Goal: Task Accomplishment & Management: Use online tool/utility

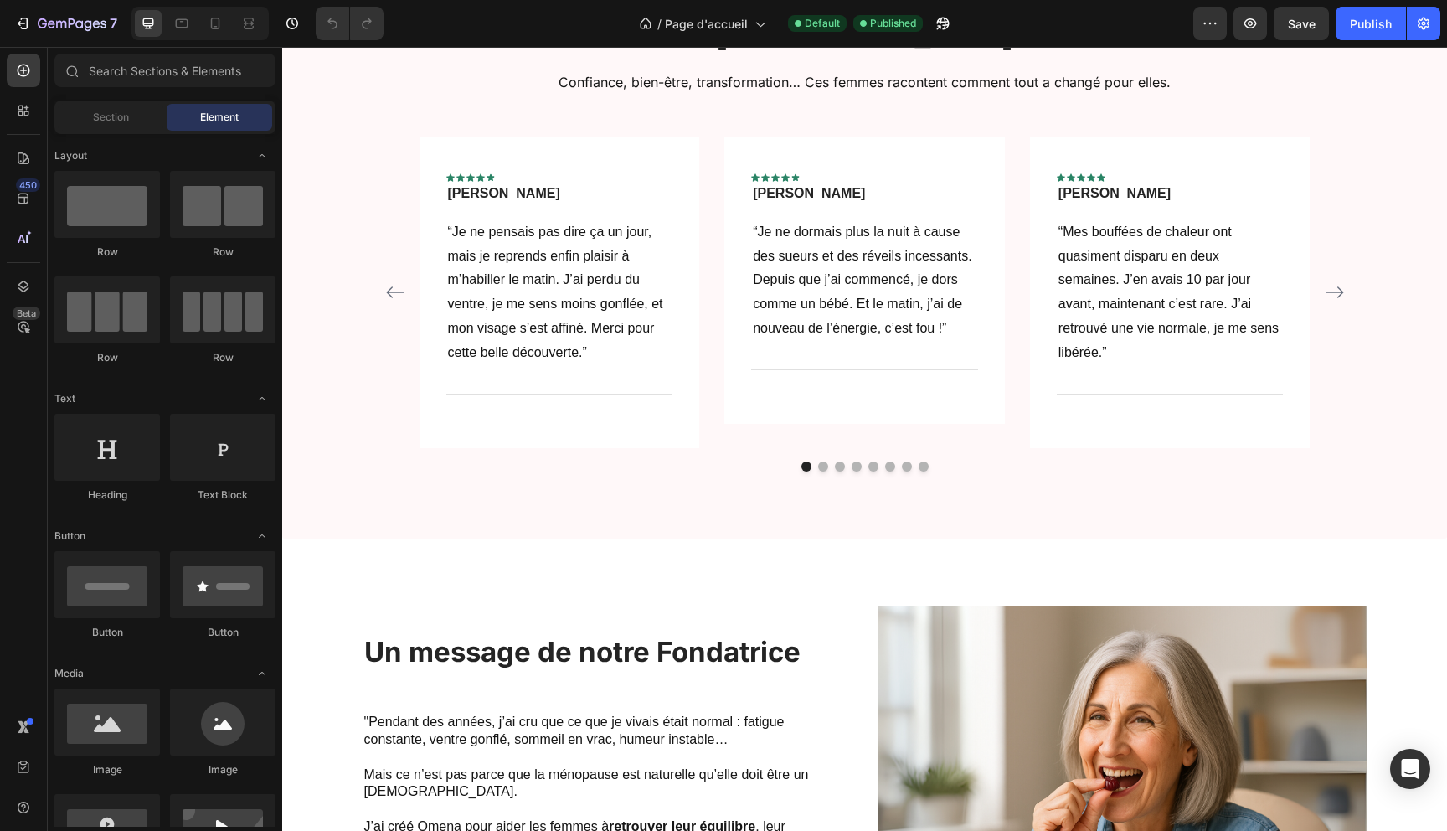
scroll to position [876, 0]
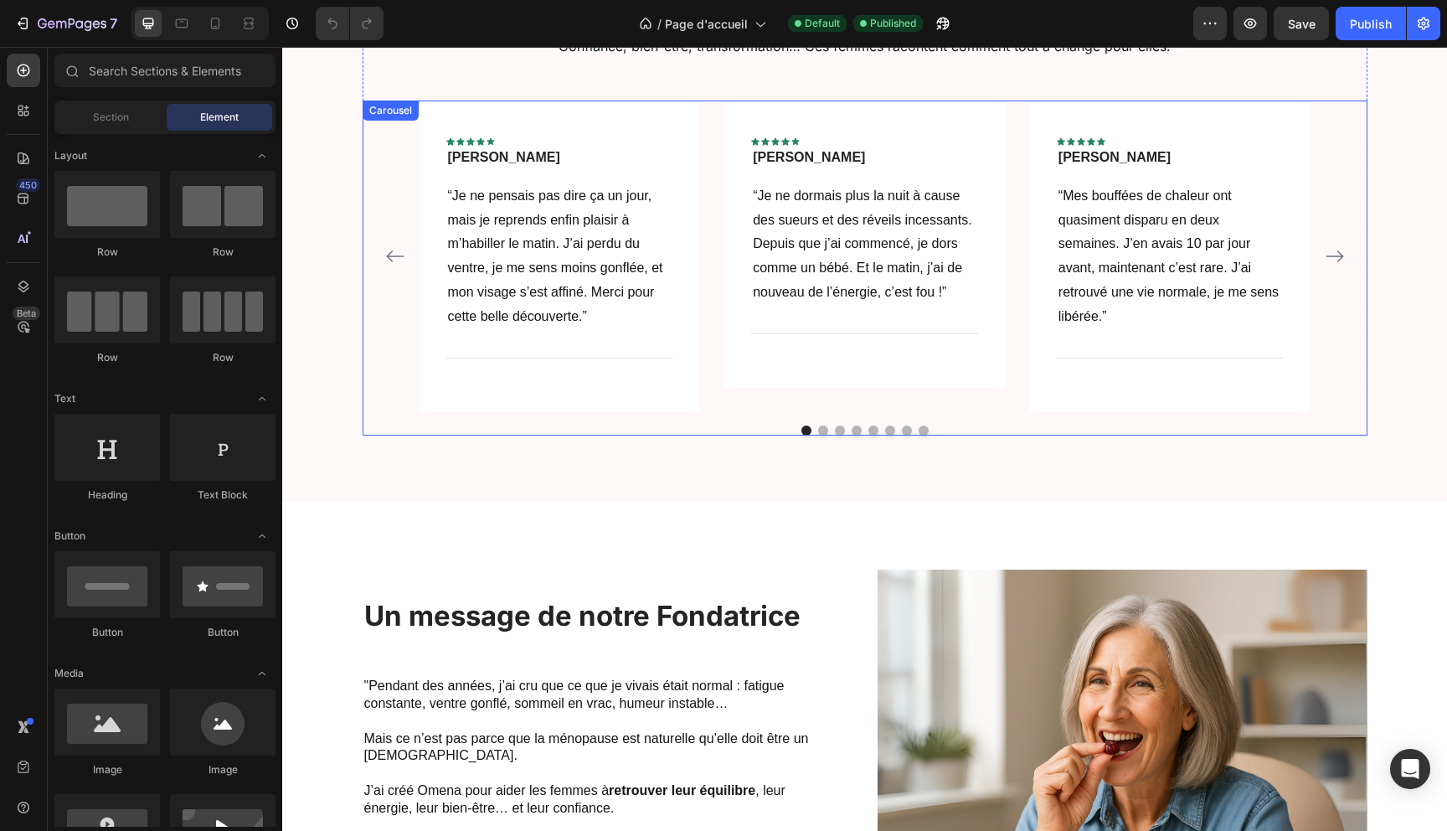
click at [399, 246] on icon "Carousel Back Arrow" at bounding box center [395, 256] width 20 height 20
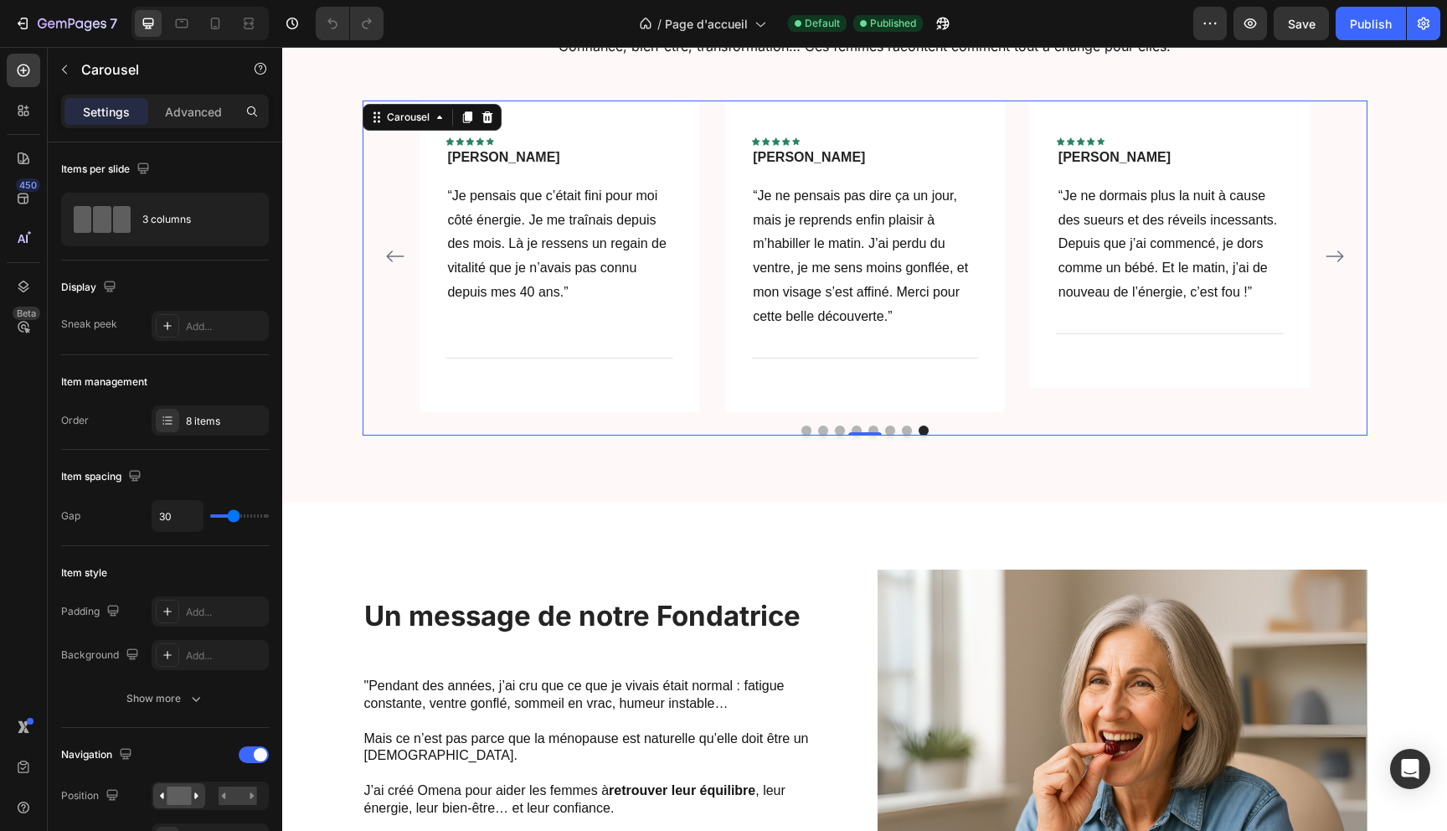
click at [399, 246] on icon "Carousel Back Arrow" at bounding box center [395, 256] width 20 height 20
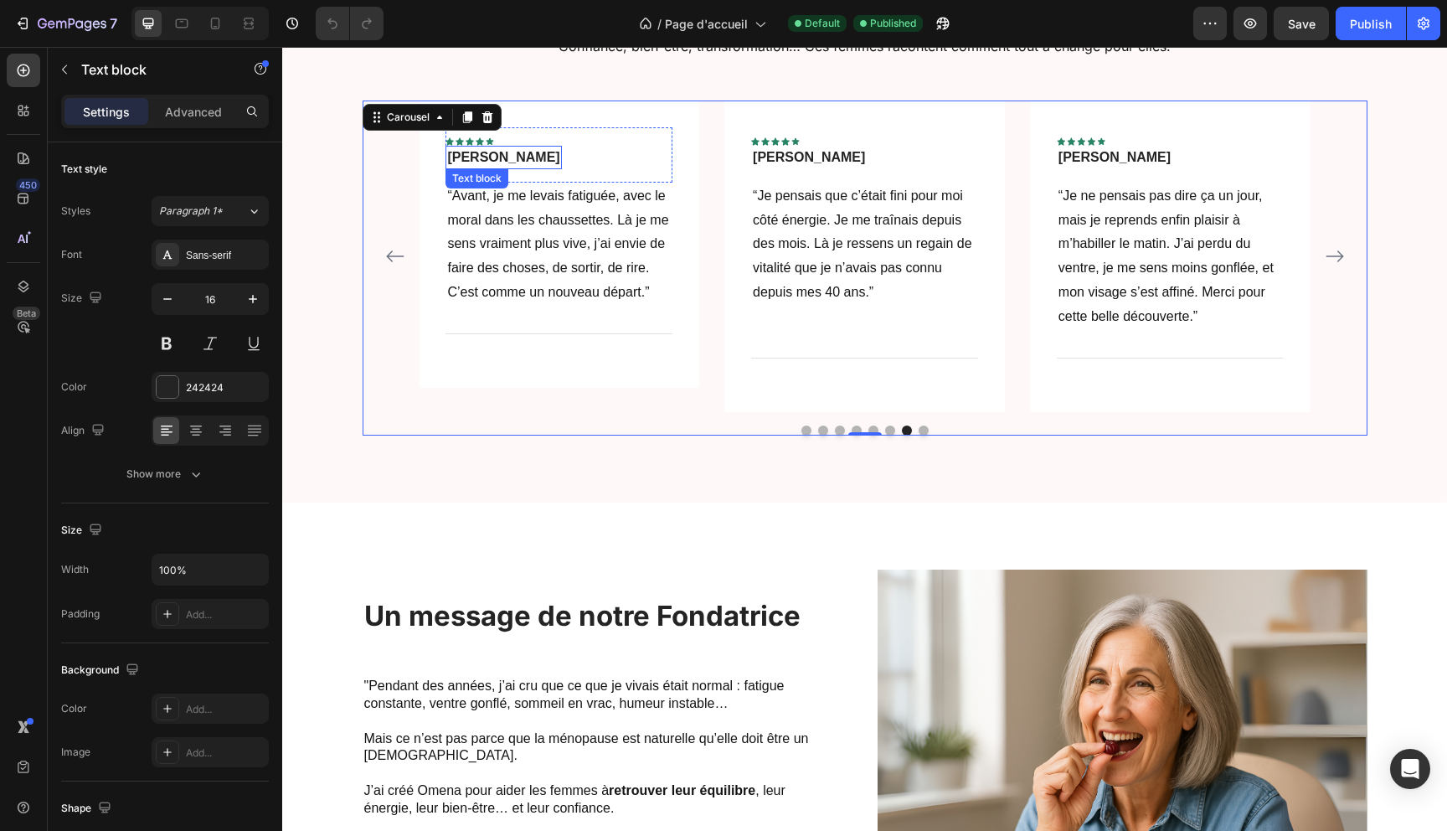
click at [489, 147] on p "[PERSON_NAME]" at bounding box center [503, 157] width 112 height 20
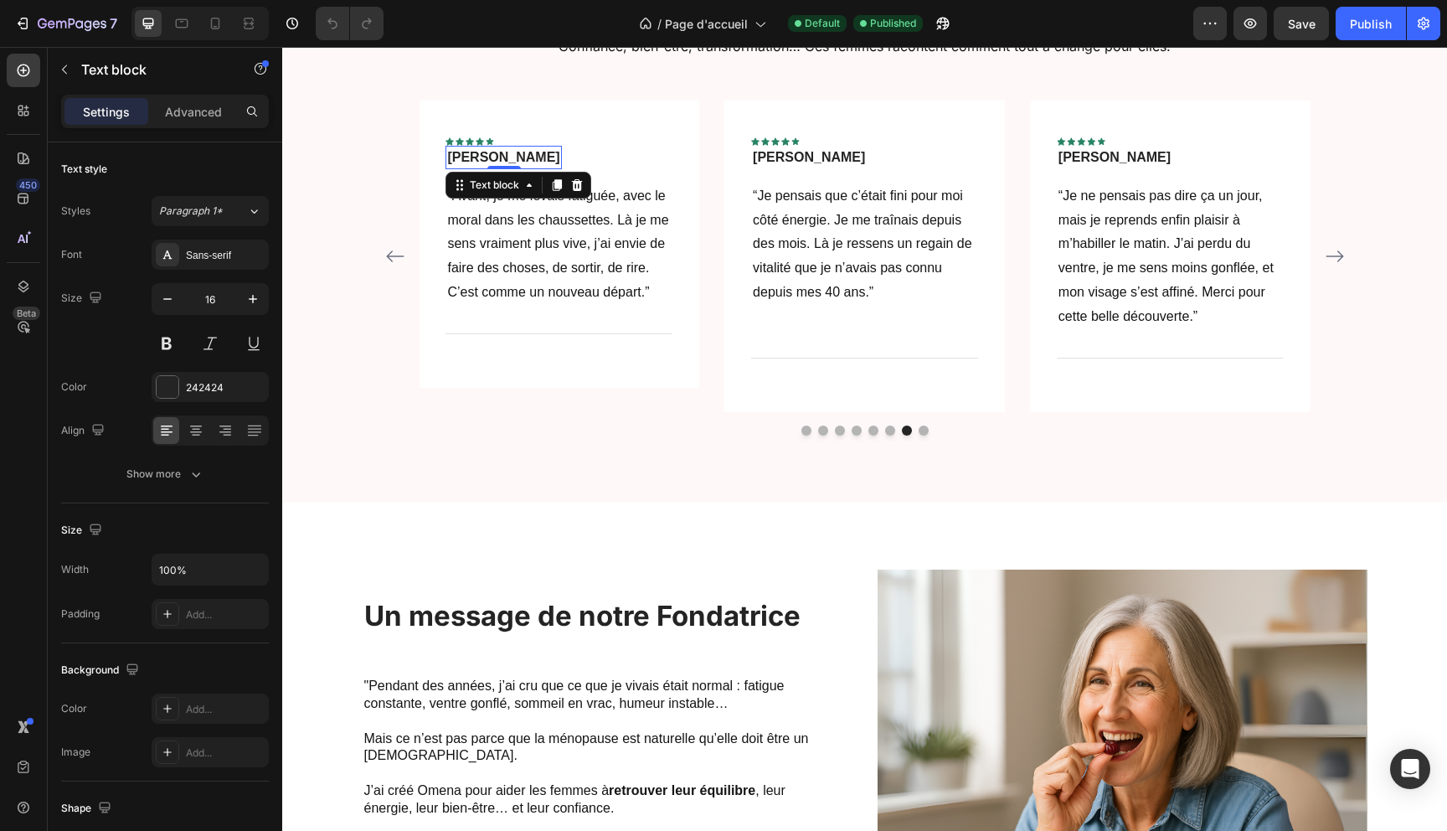
click at [489, 147] on p "[PERSON_NAME]" at bounding box center [503, 157] width 112 height 20
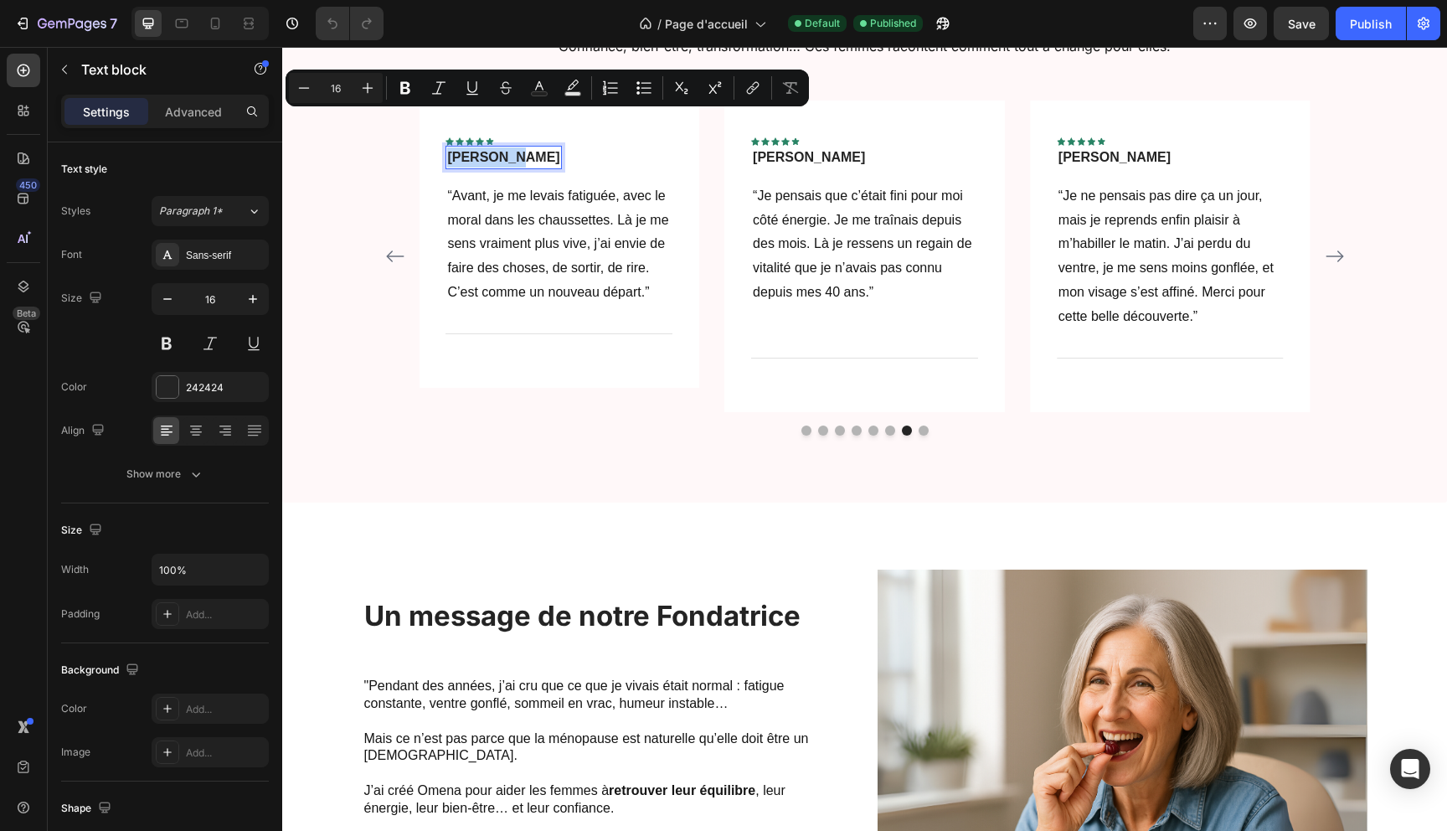
click at [479, 147] on p "[PERSON_NAME]" at bounding box center [503, 157] width 112 height 20
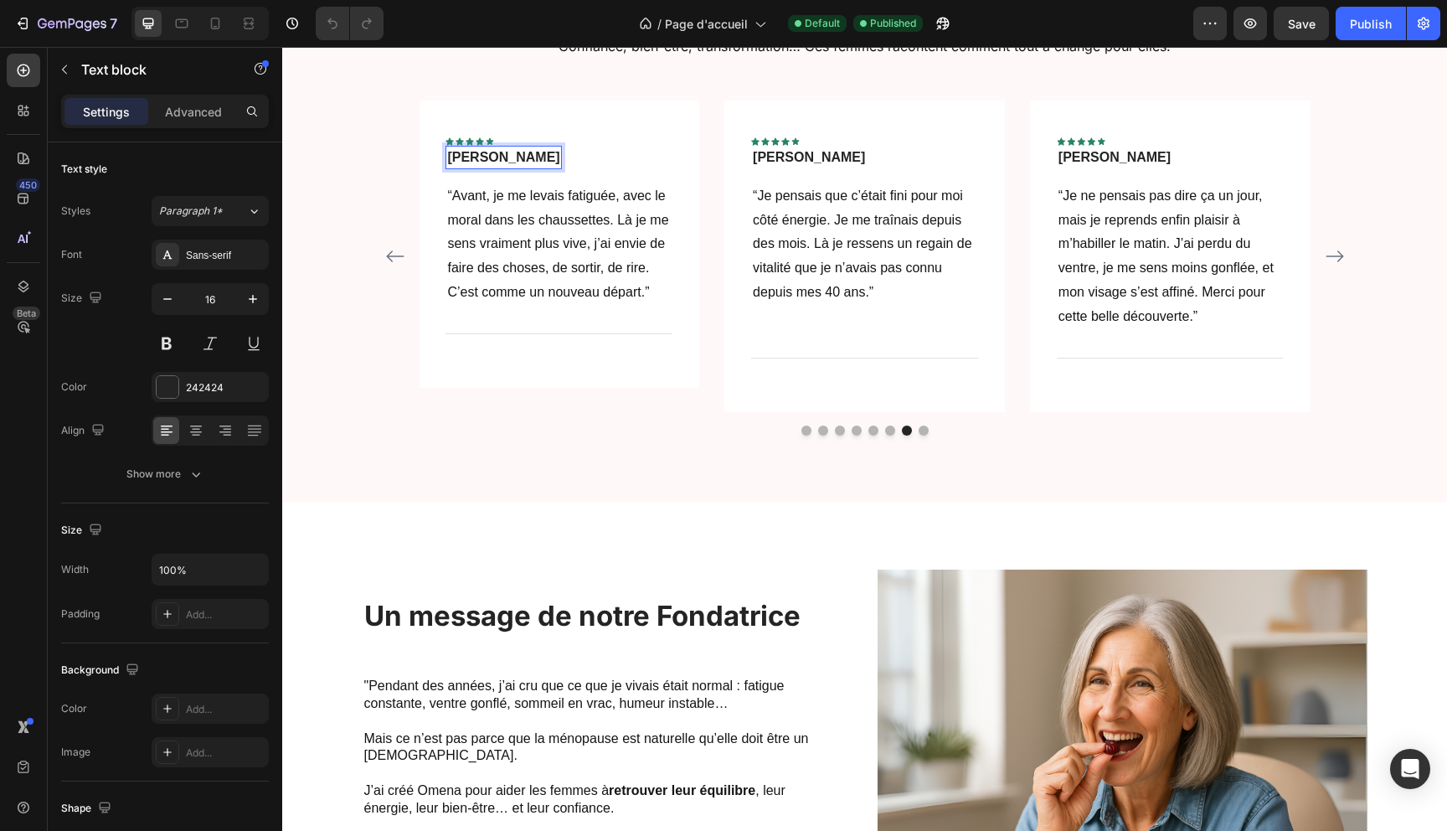
click at [482, 147] on p "[PERSON_NAME]" at bounding box center [503, 157] width 112 height 20
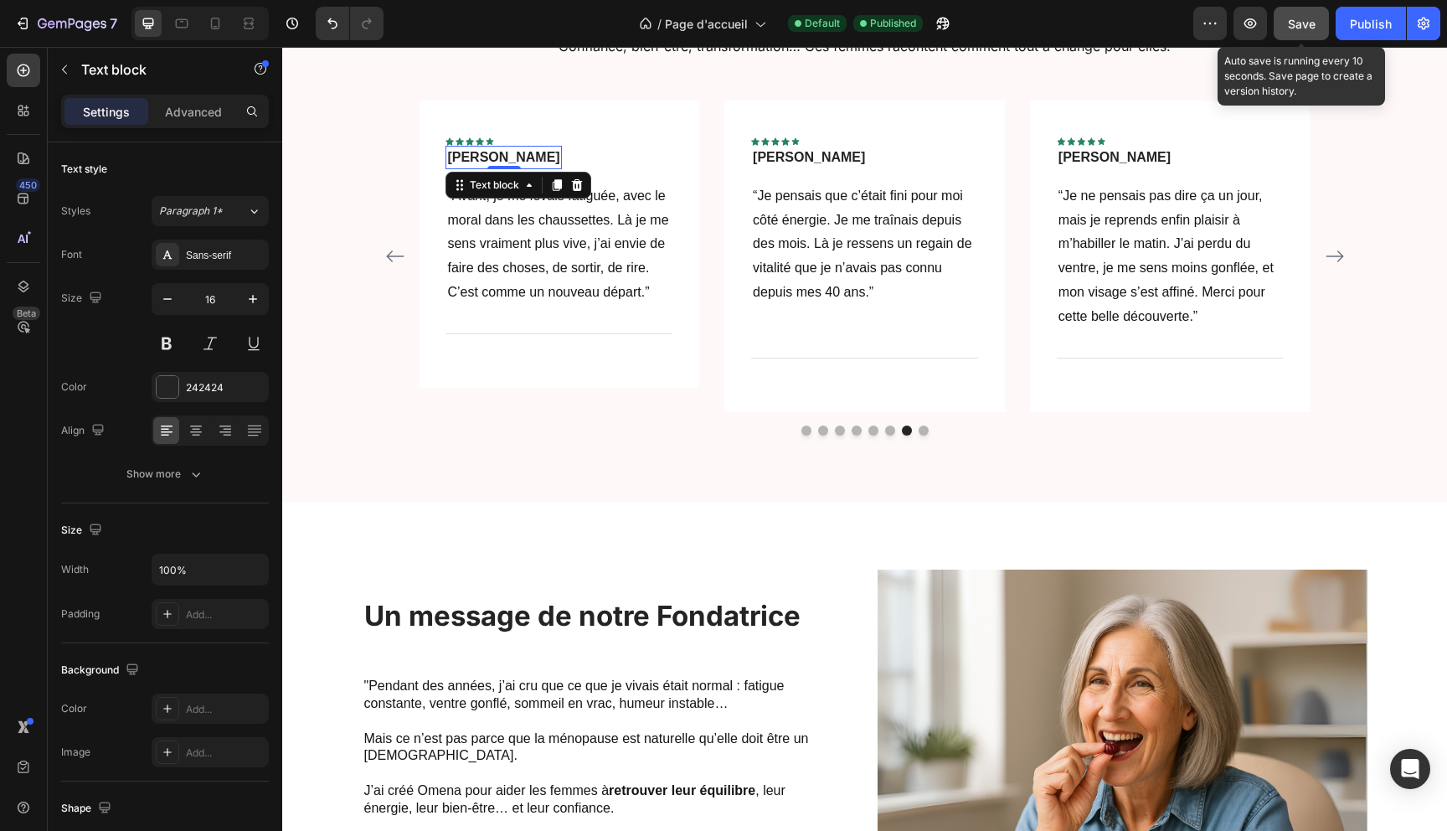
click at [1309, 28] on span "Save" at bounding box center [1302, 24] width 28 height 14
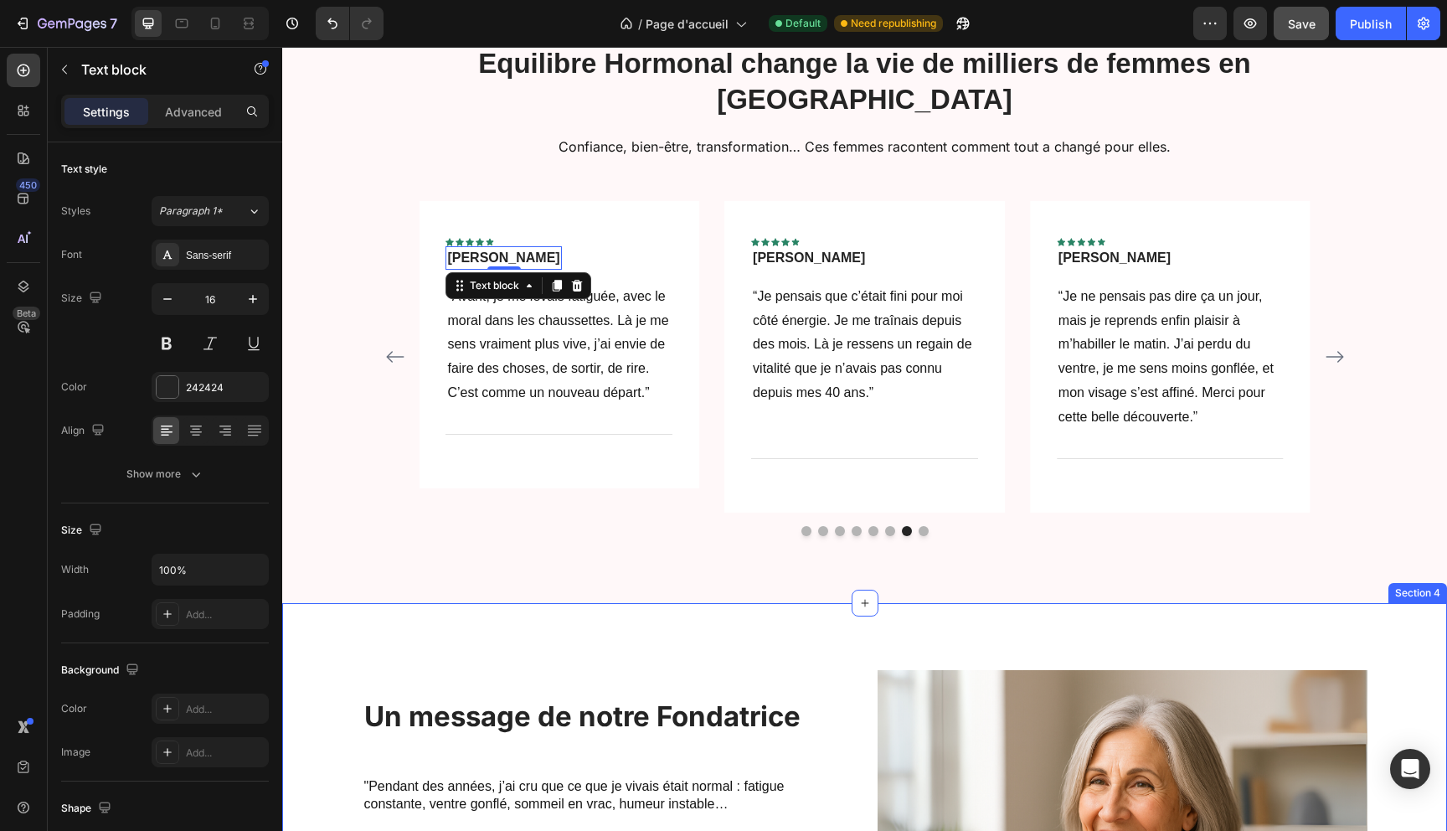
scroll to position [695, 0]
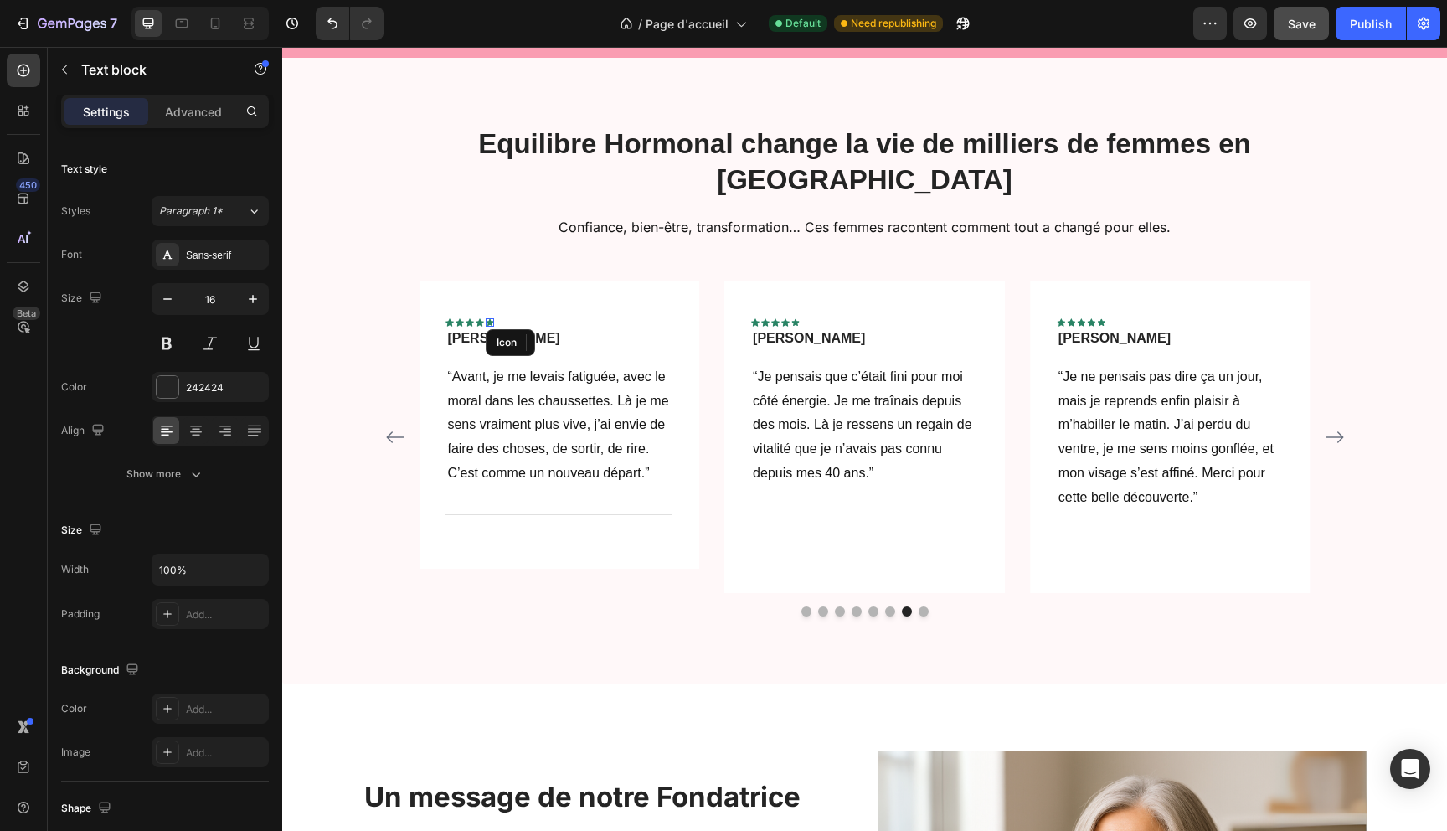
click at [489, 318] on div "Icon" at bounding box center [490, 322] width 8 height 8
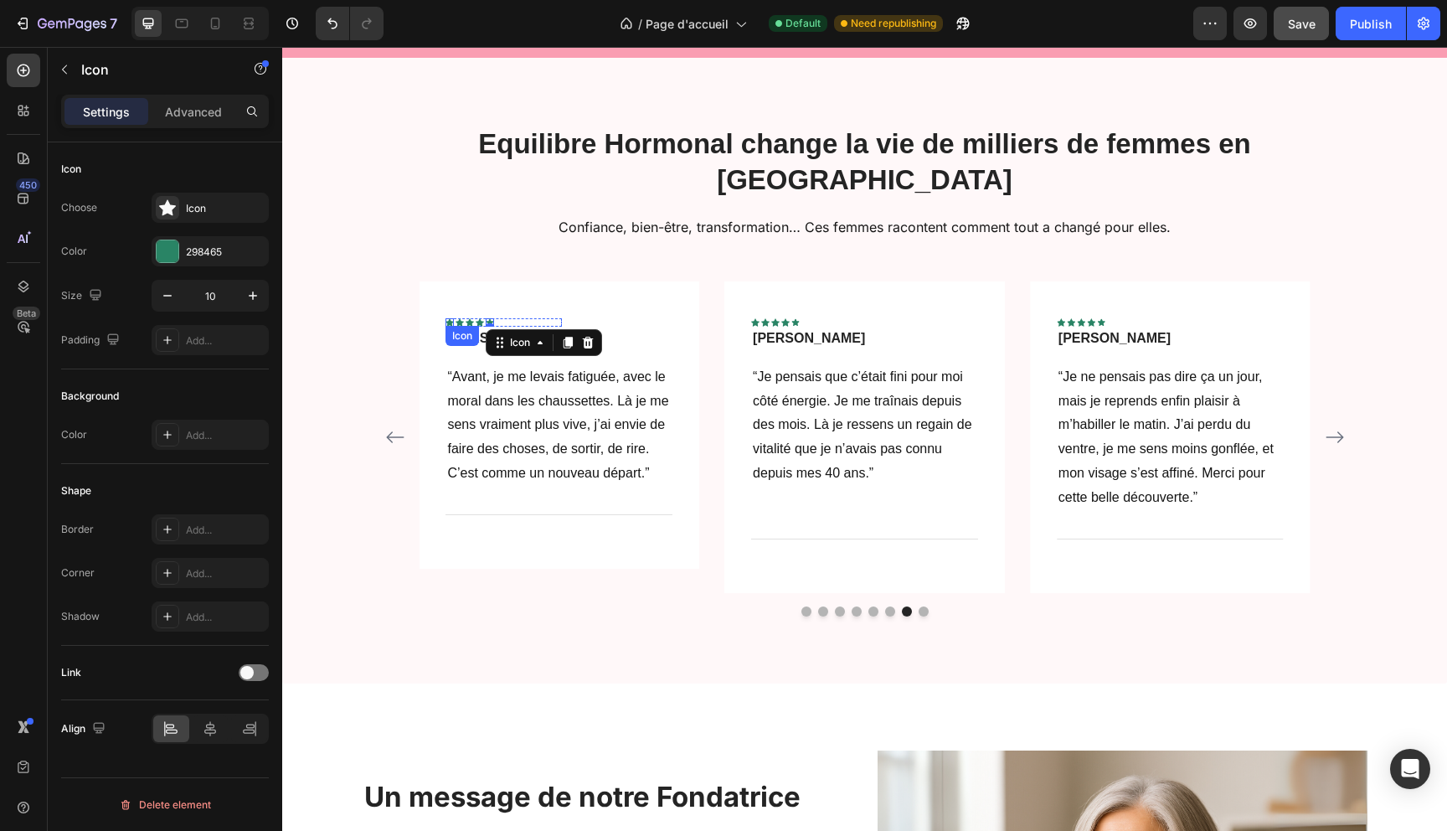
click at [450, 318] on div "Icon" at bounding box center [449, 322] width 8 height 8
click at [162, 247] on div at bounding box center [168, 251] width 22 height 22
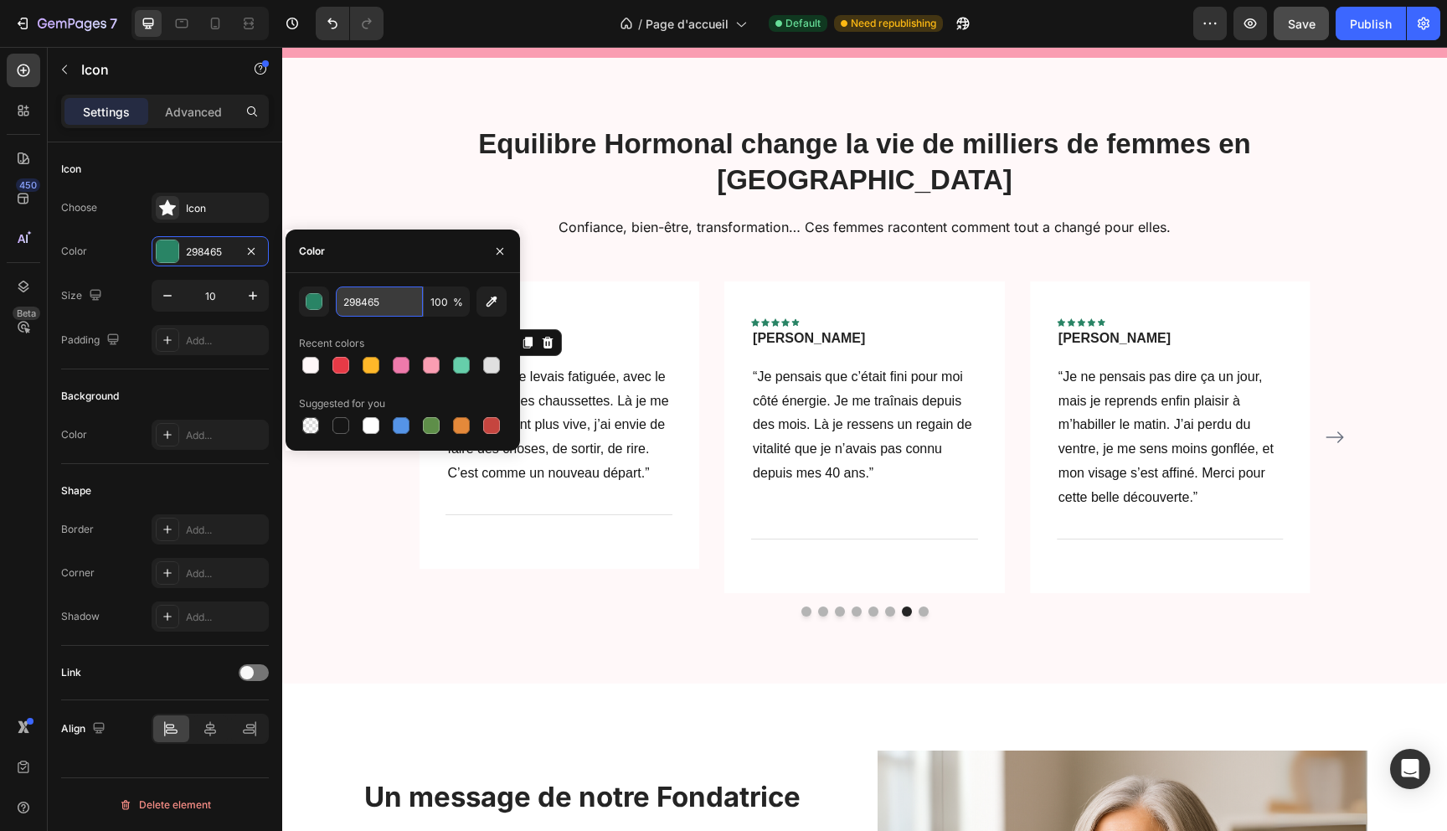
click at [367, 293] on input "298465" at bounding box center [379, 301] width 87 height 30
paste input "#ffb829"
type input "#ffb829"
click at [445, 215] on p "Confiance, bien-être, transformation… Ces femmes racontent comment tout a chang…" at bounding box center [864, 227] width 1001 height 24
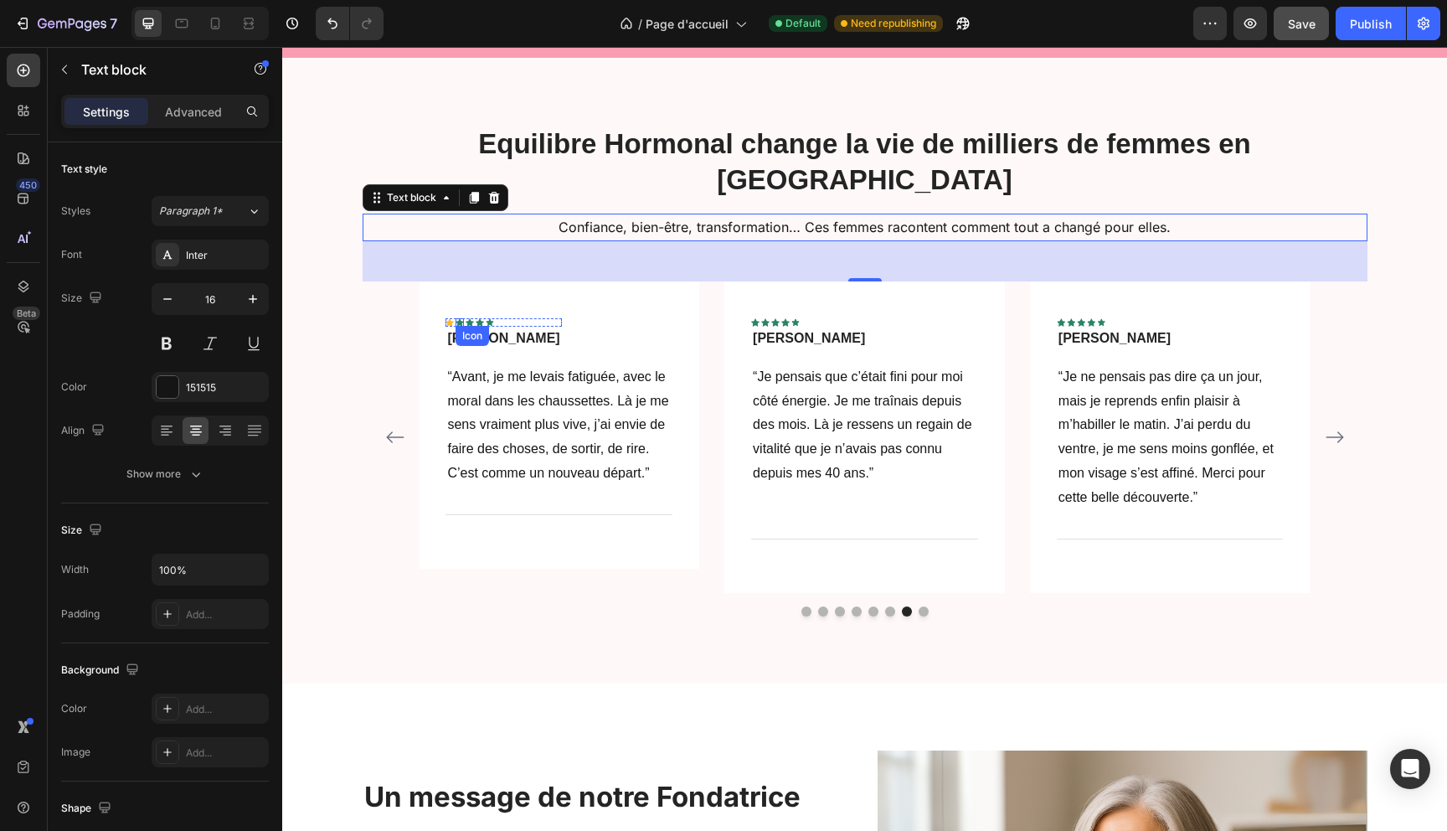
click at [460, 318] on div "Icon" at bounding box center [459, 322] width 8 height 8
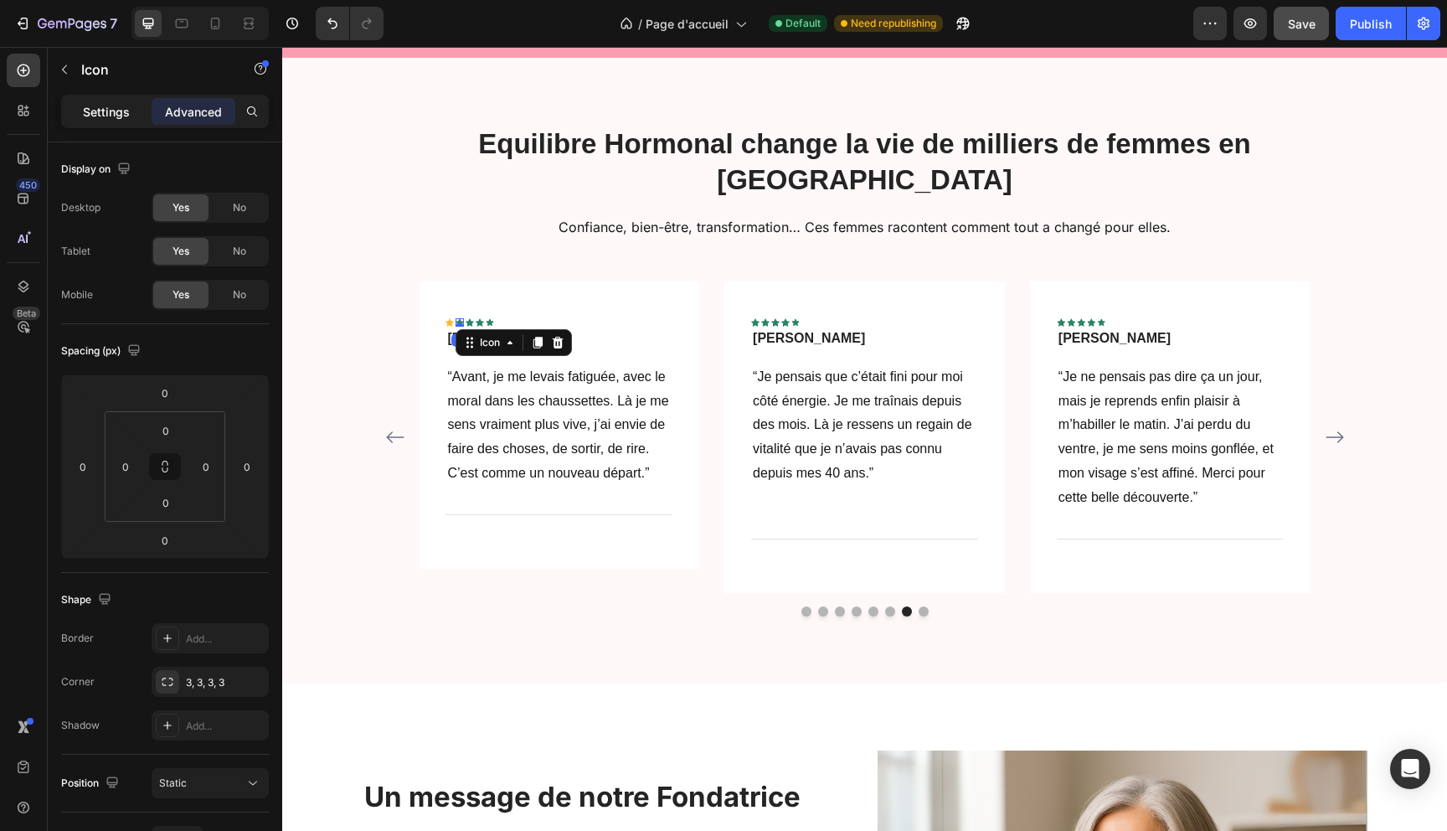
click at [122, 105] on p "Settings" at bounding box center [106, 112] width 47 height 18
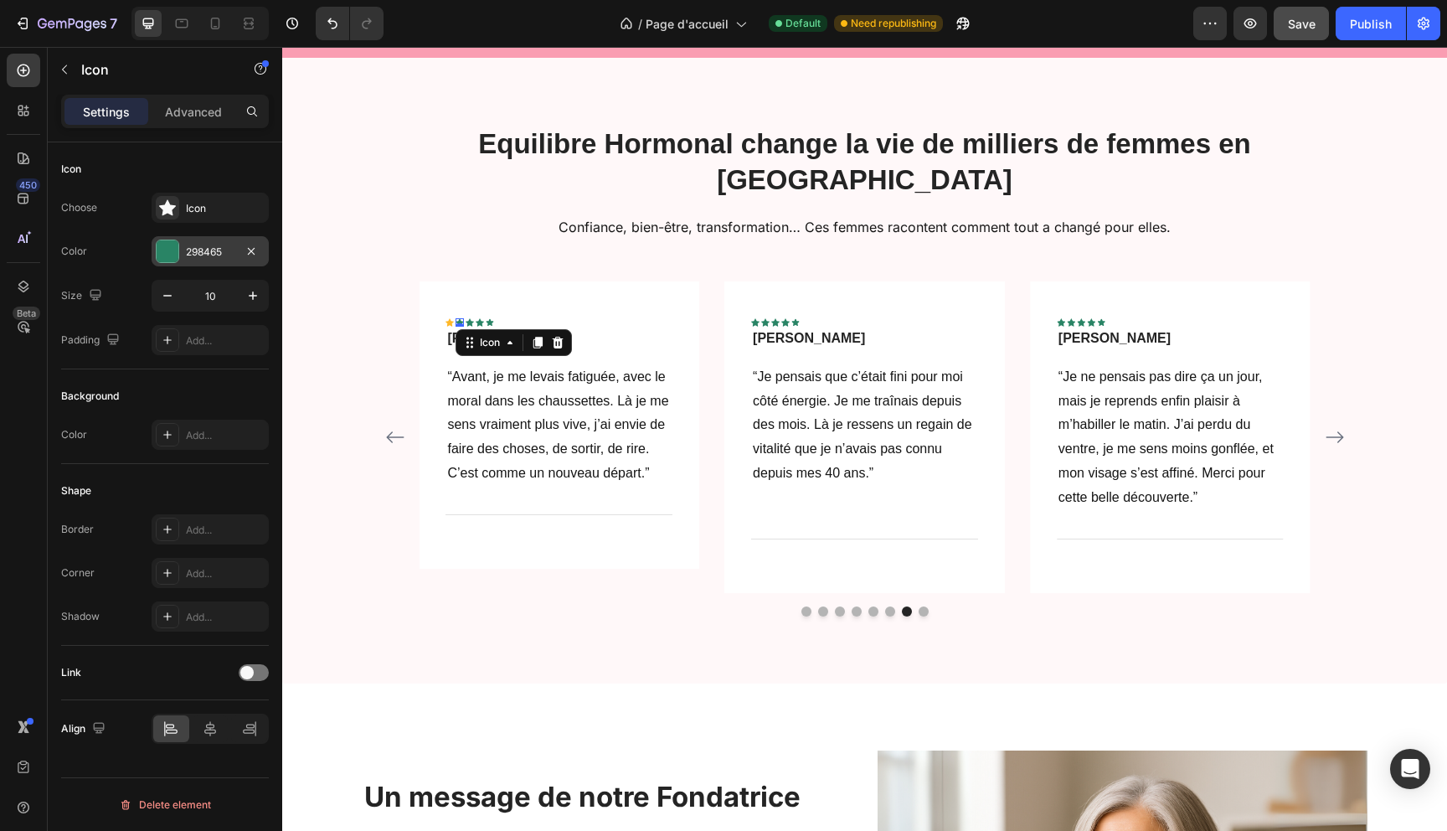
click at [171, 260] on div at bounding box center [168, 251] width 22 height 22
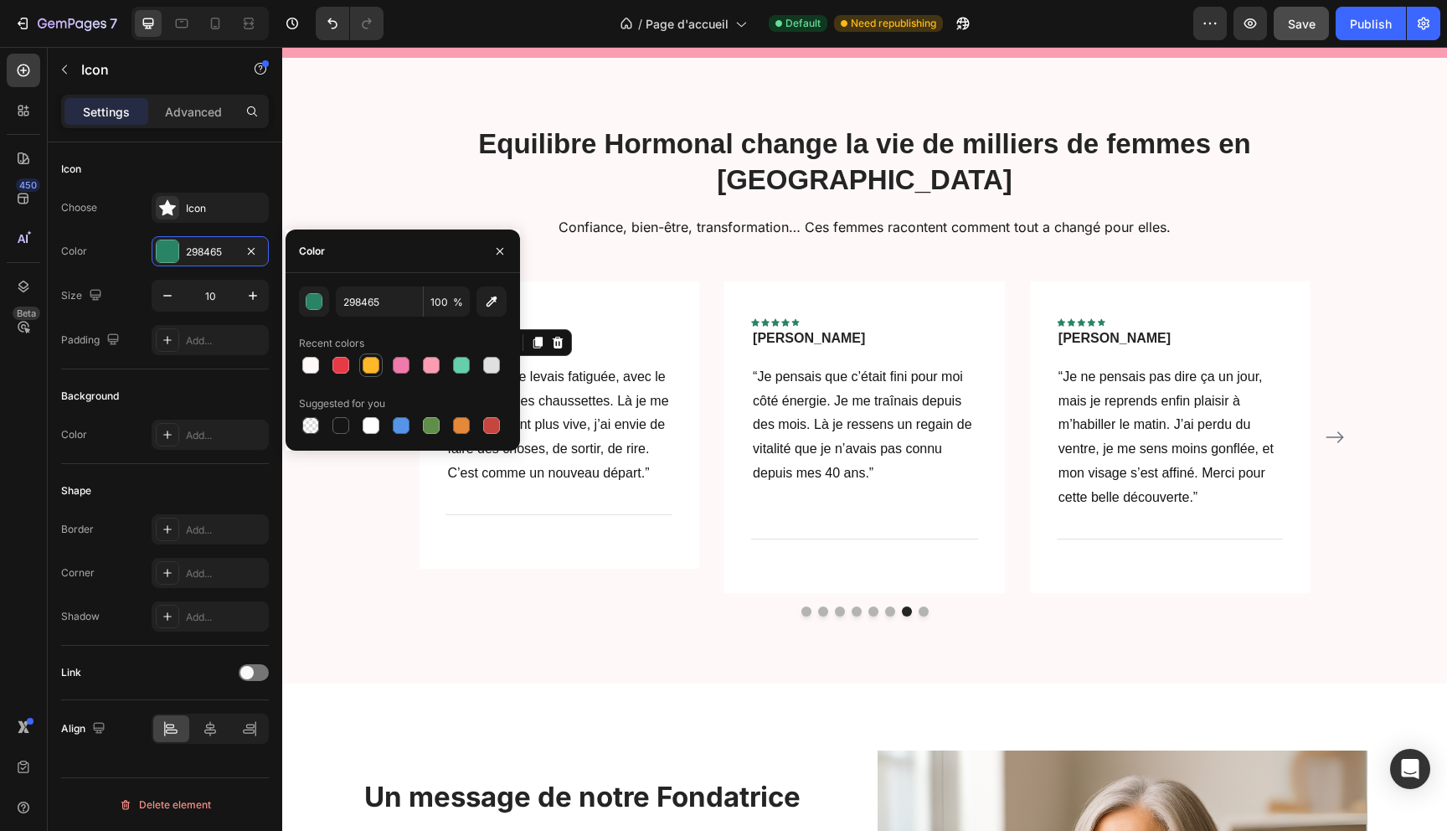
click at [376, 368] on div at bounding box center [371, 365] width 17 height 17
type input "FFB829"
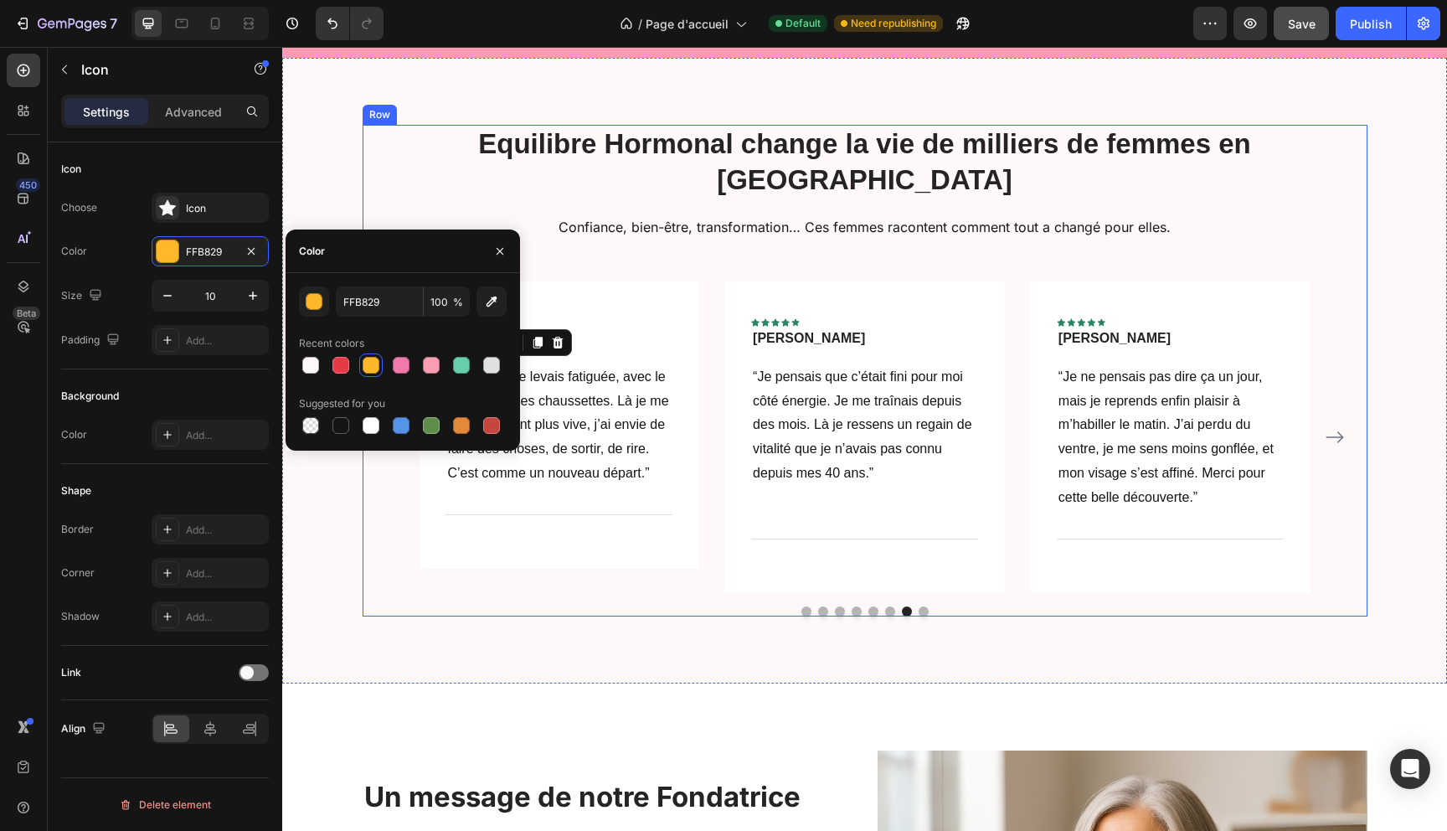
click at [643, 220] on div "Equilibre Hormonal change la vie de milliers de femmes en [GEOGRAPHIC_DATA] Hea…" at bounding box center [865, 370] width 1005 height 491
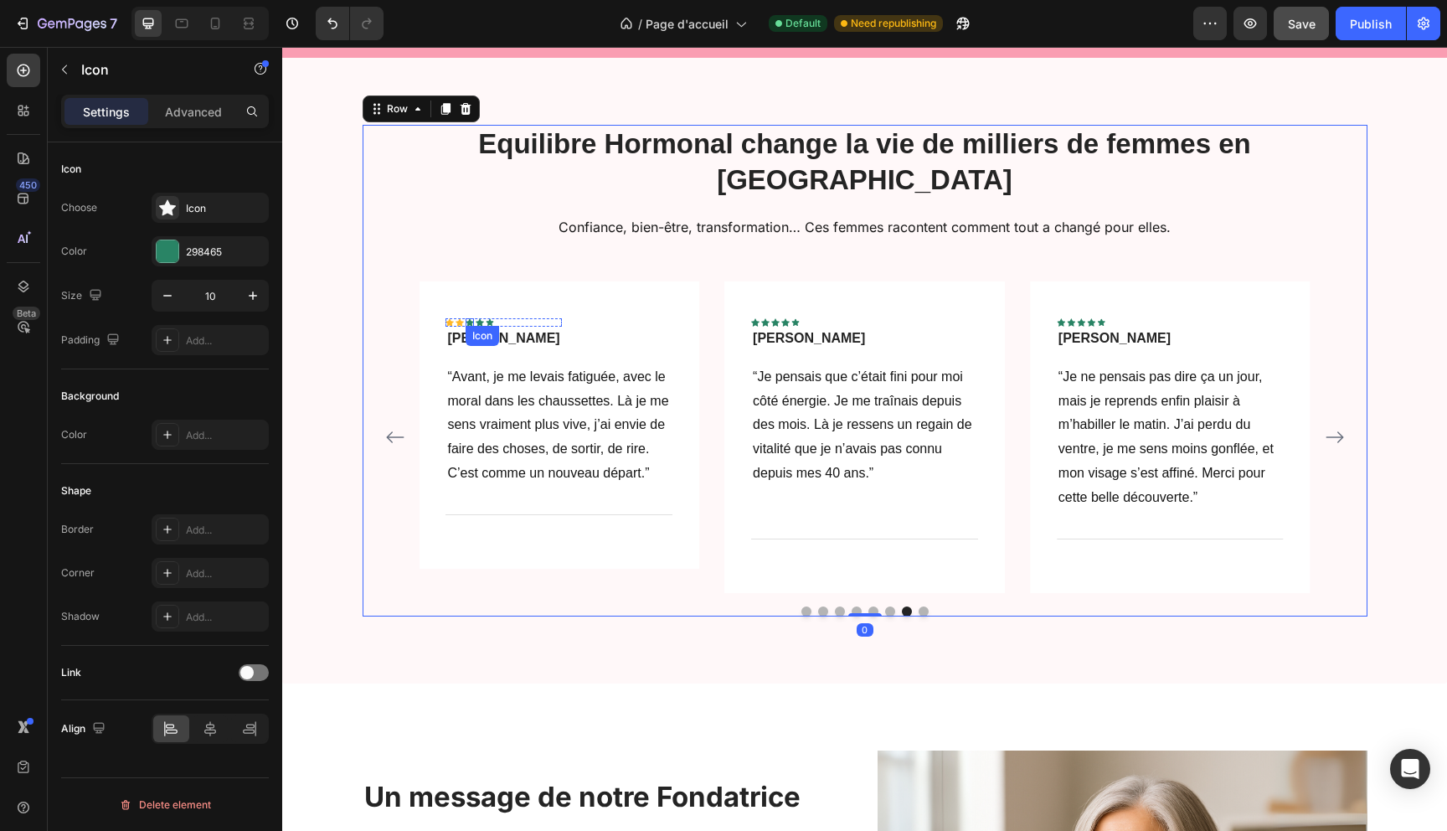
click at [471, 318] on div "Icon" at bounding box center [470, 322] width 8 height 8
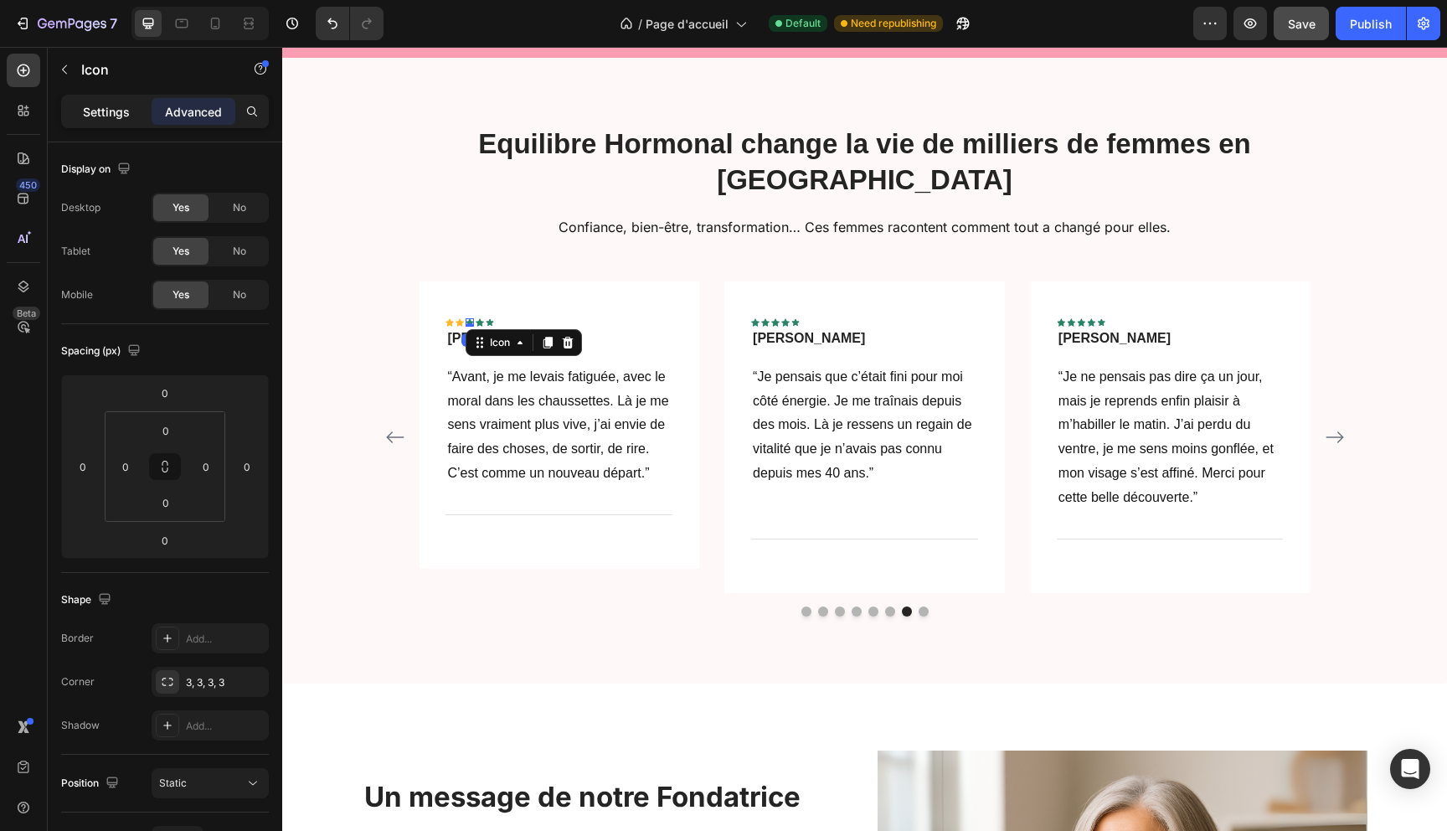
click at [121, 110] on p "Settings" at bounding box center [106, 112] width 47 height 18
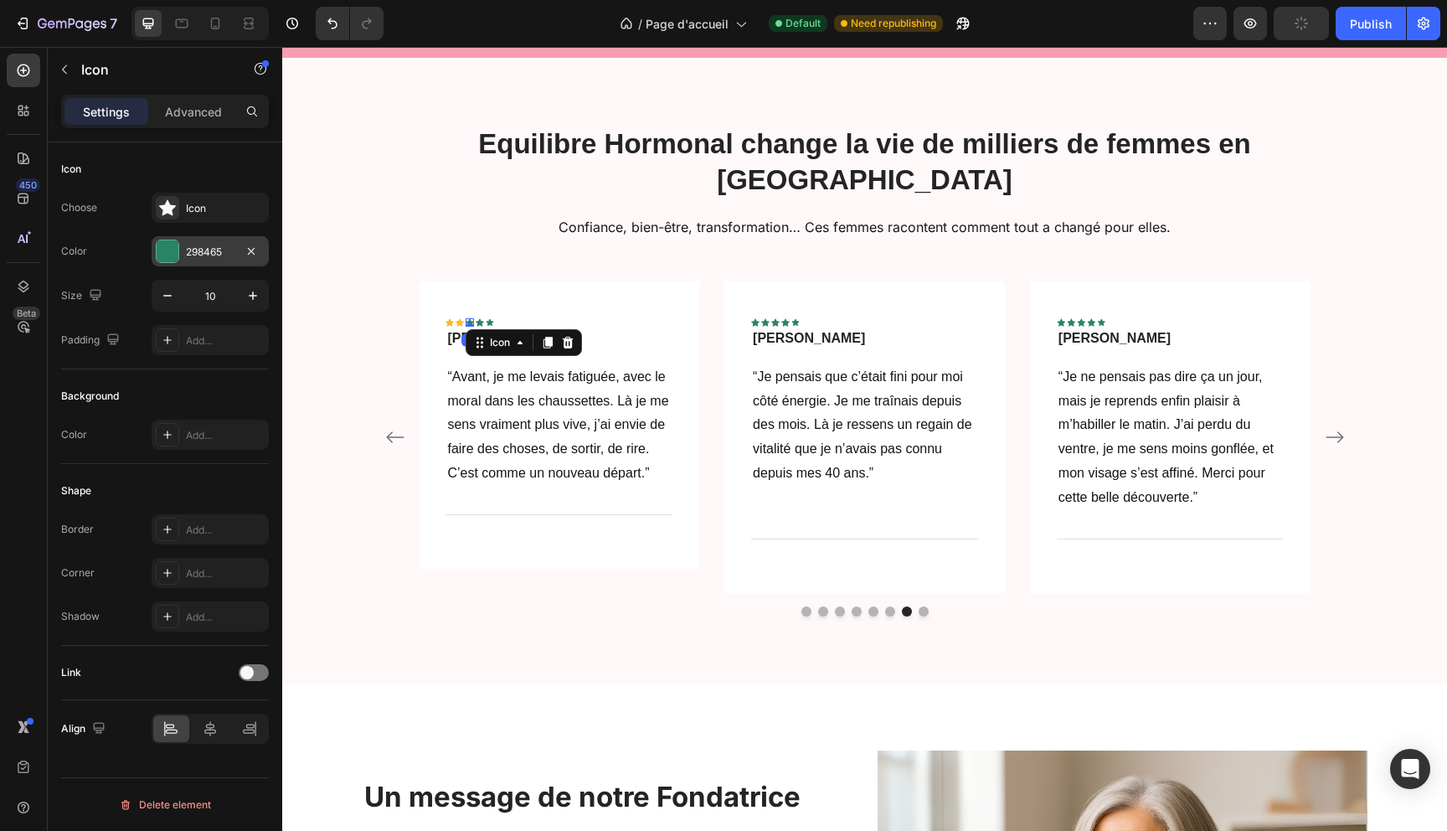
click at [166, 247] on div at bounding box center [168, 251] width 22 height 22
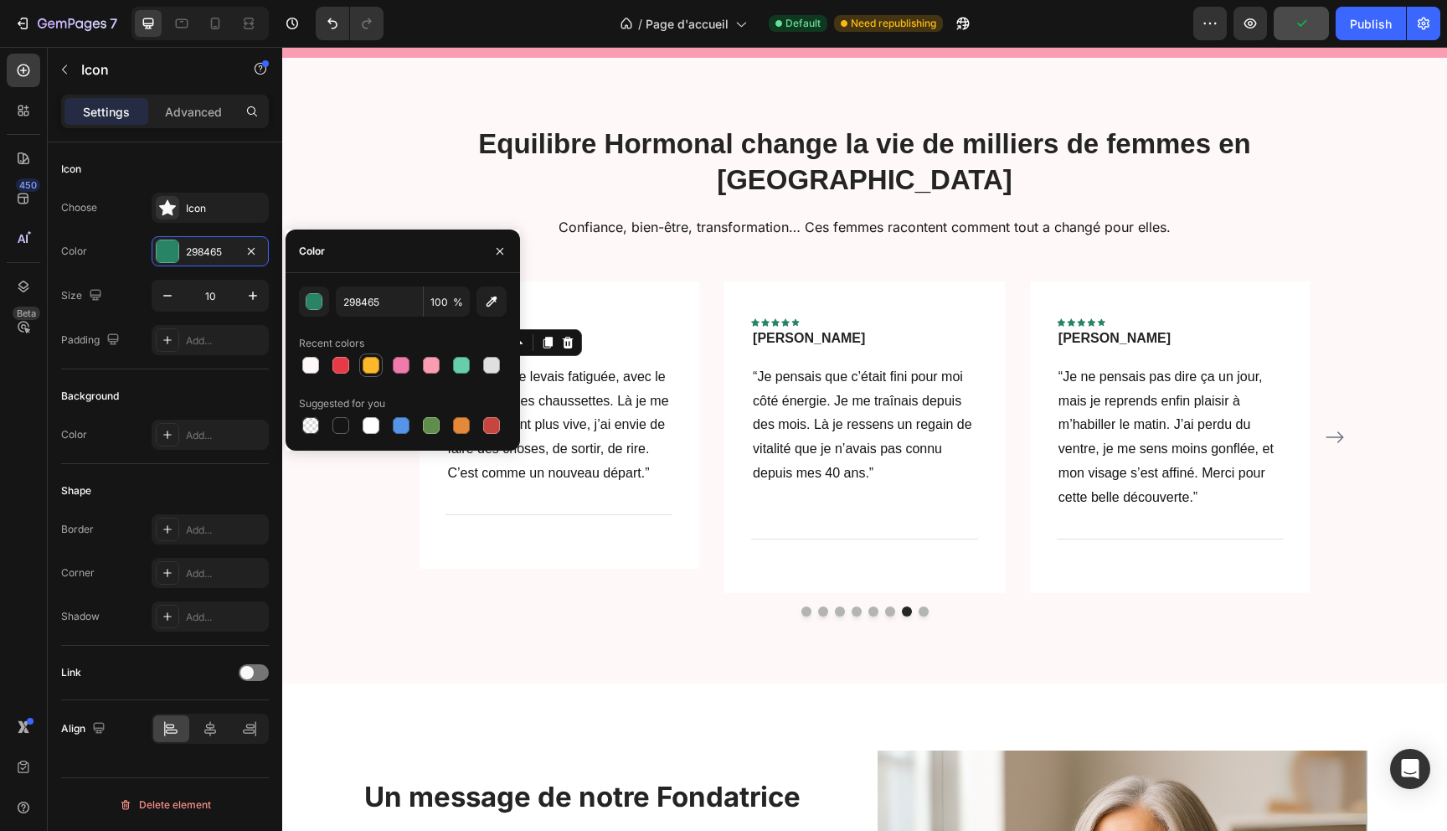
click at [373, 368] on div at bounding box center [371, 365] width 17 height 17
type input "FFB829"
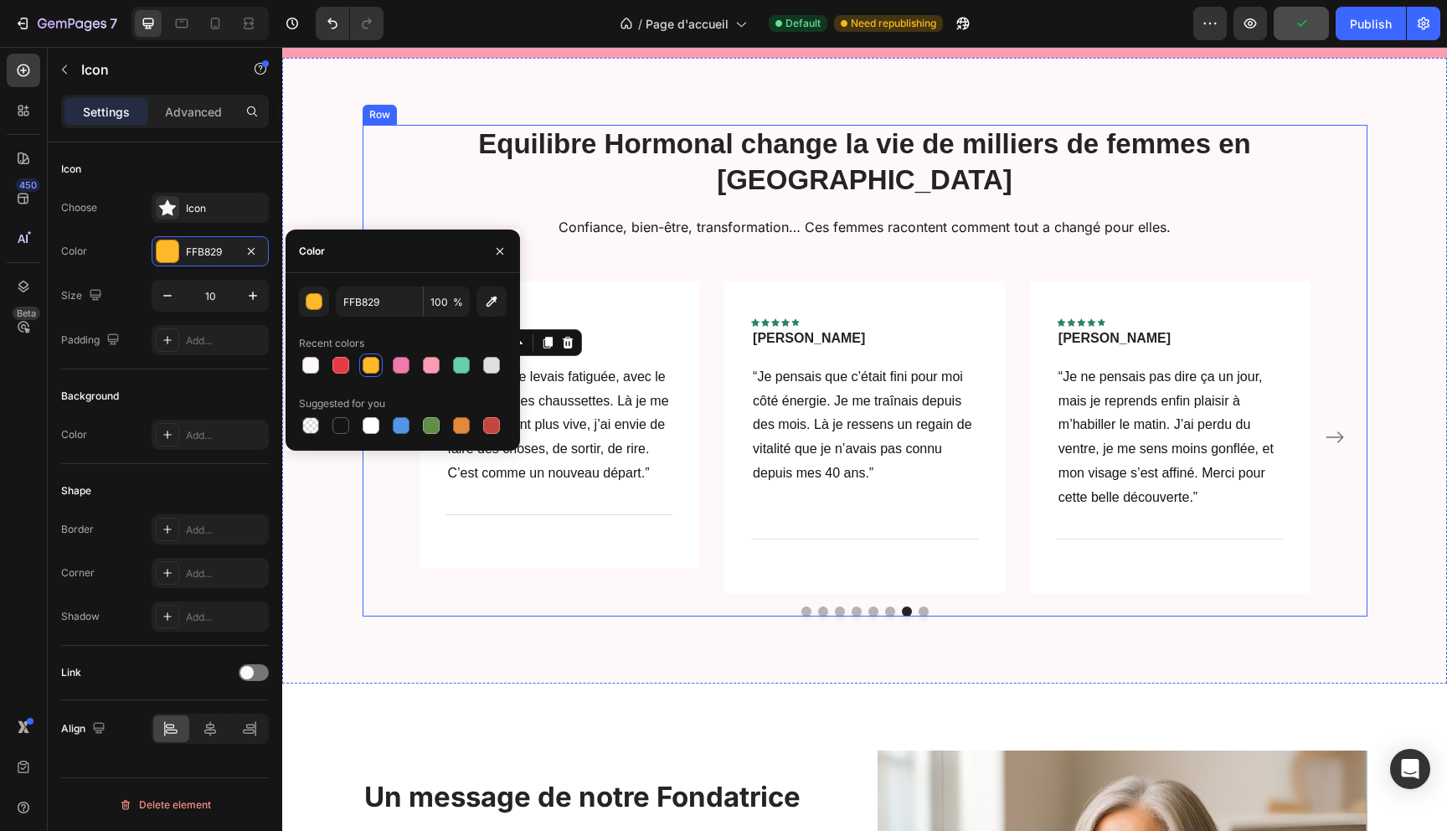
click at [616, 232] on div "Equilibre Hormonal change la vie de milliers de femmes en [GEOGRAPHIC_DATA] Hea…" at bounding box center [865, 370] width 1005 height 491
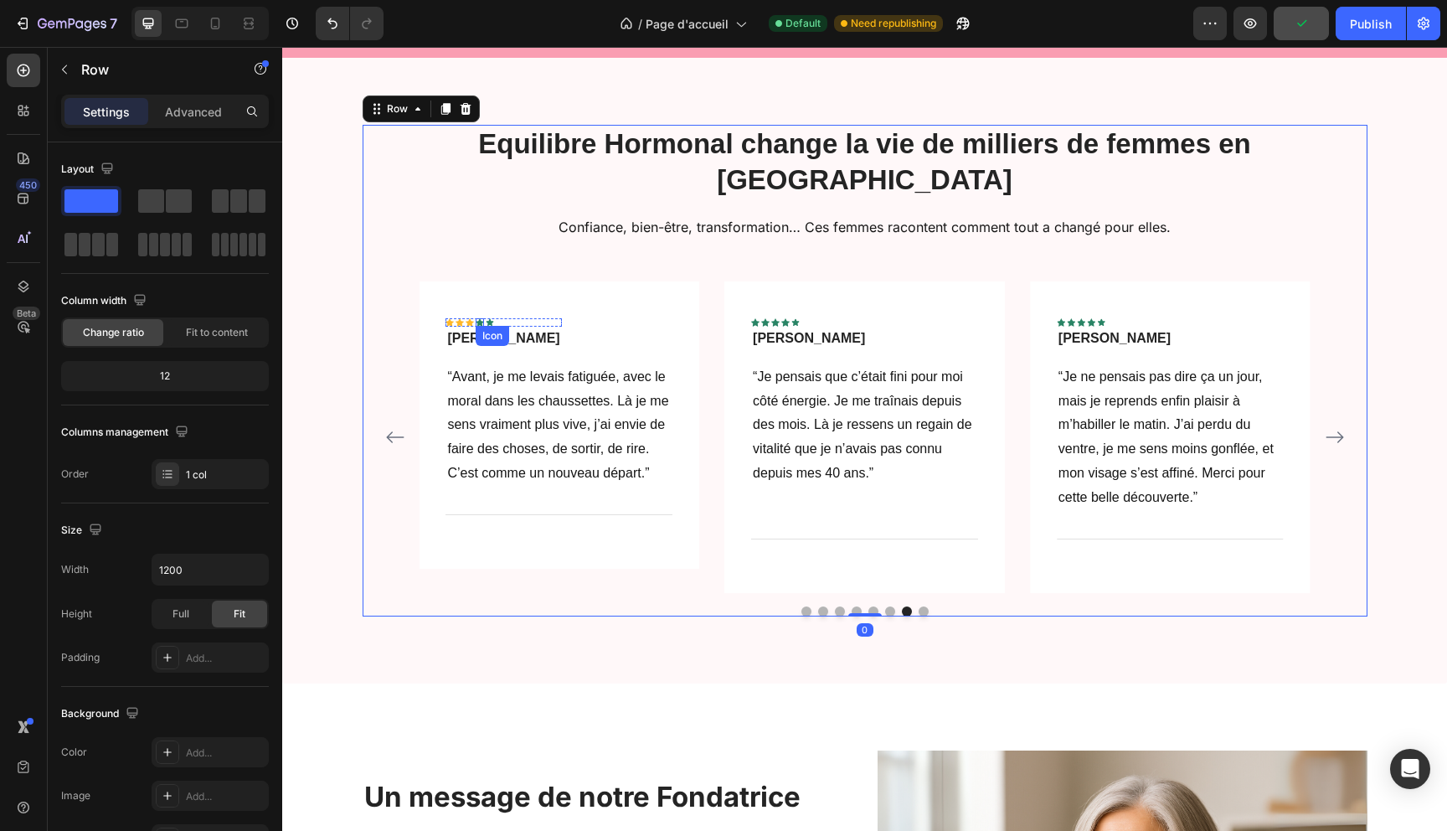
click at [478, 318] on icon at bounding box center [480, 322] width 8 height 8
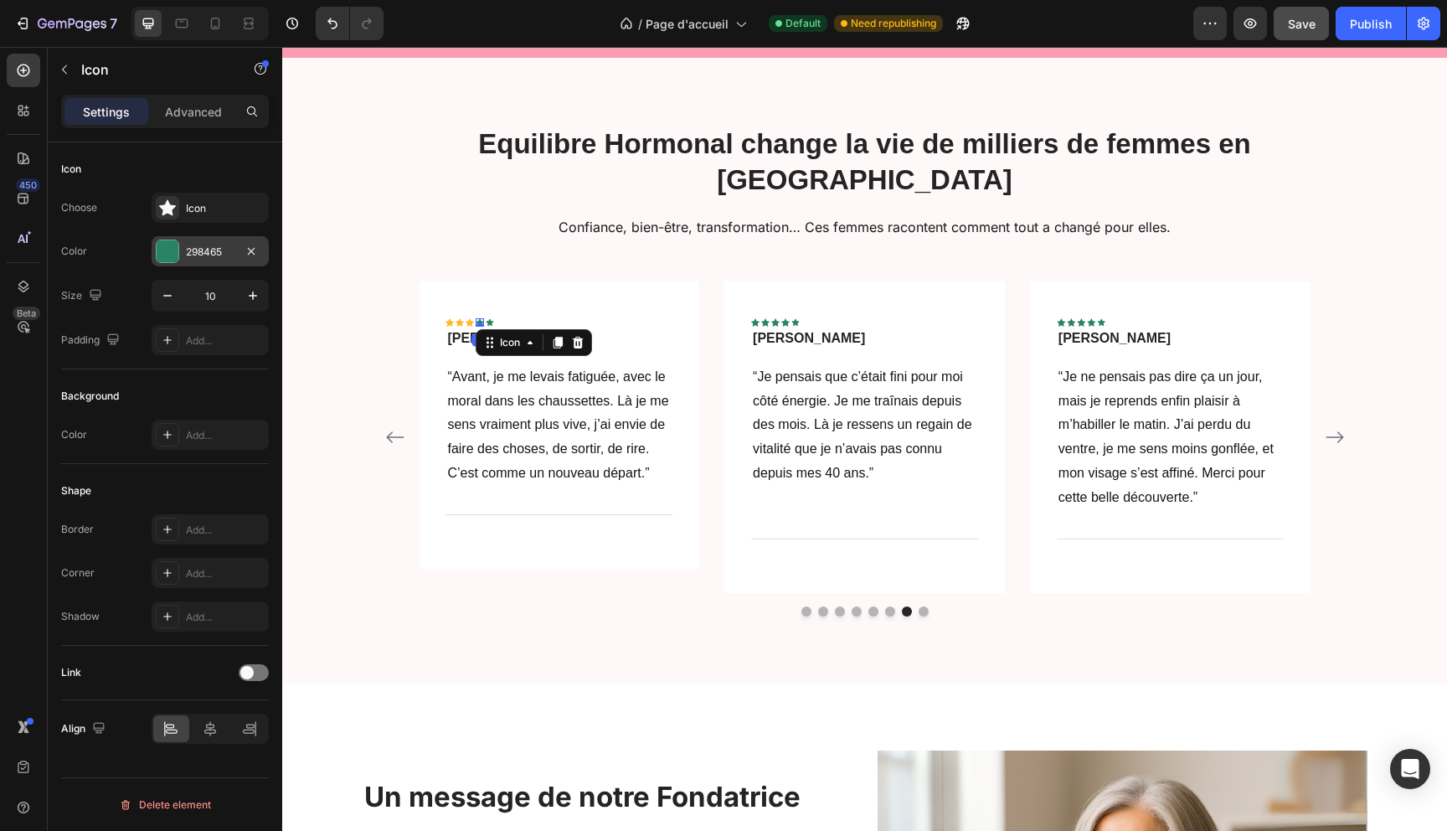
click at [177, 250] on div at bounding box center [168, 251] width 22 height 22
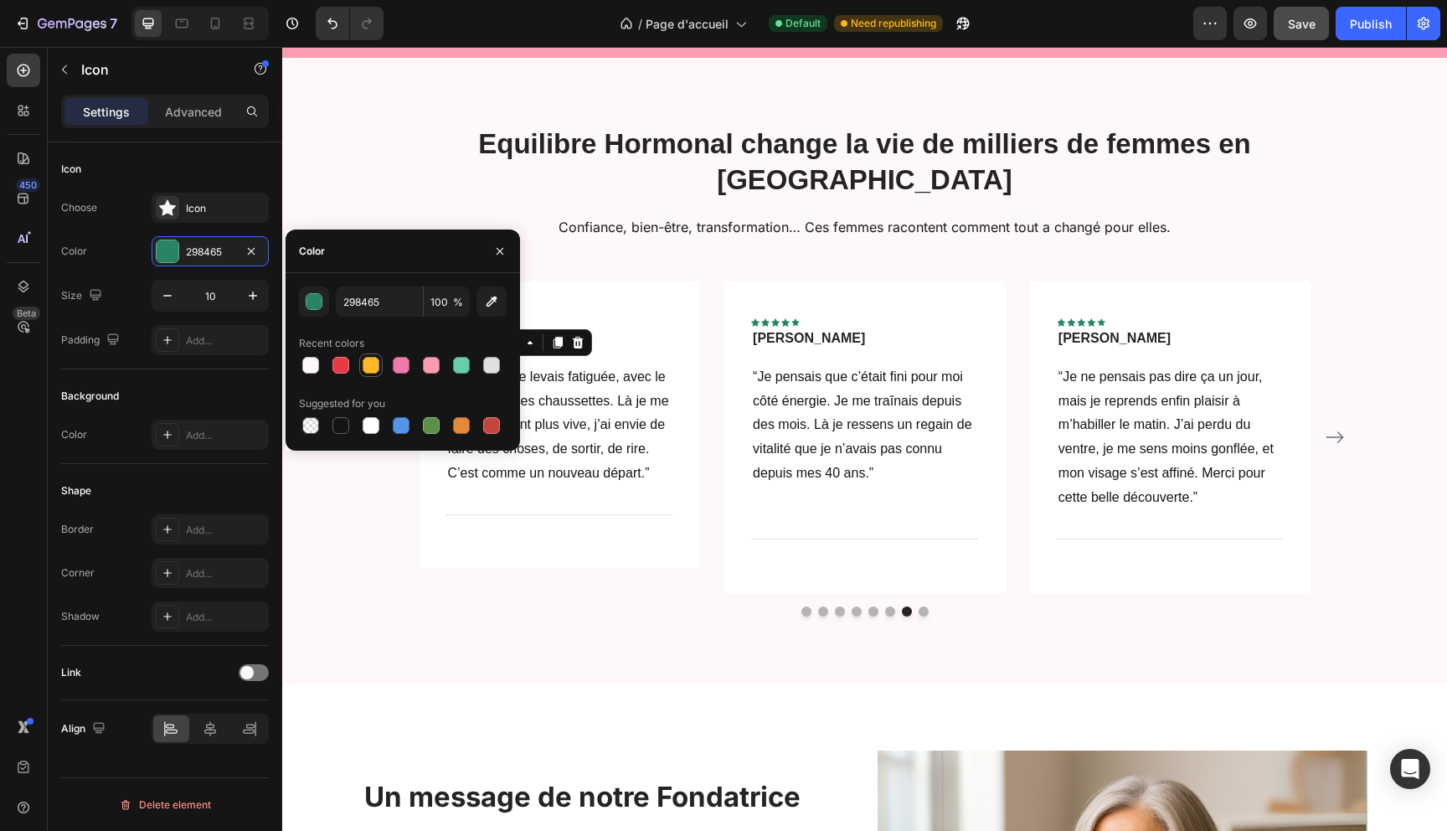
click at [367, 363] on div at bounding box center [371, 365] width 17 height 17
type input "FFB829"
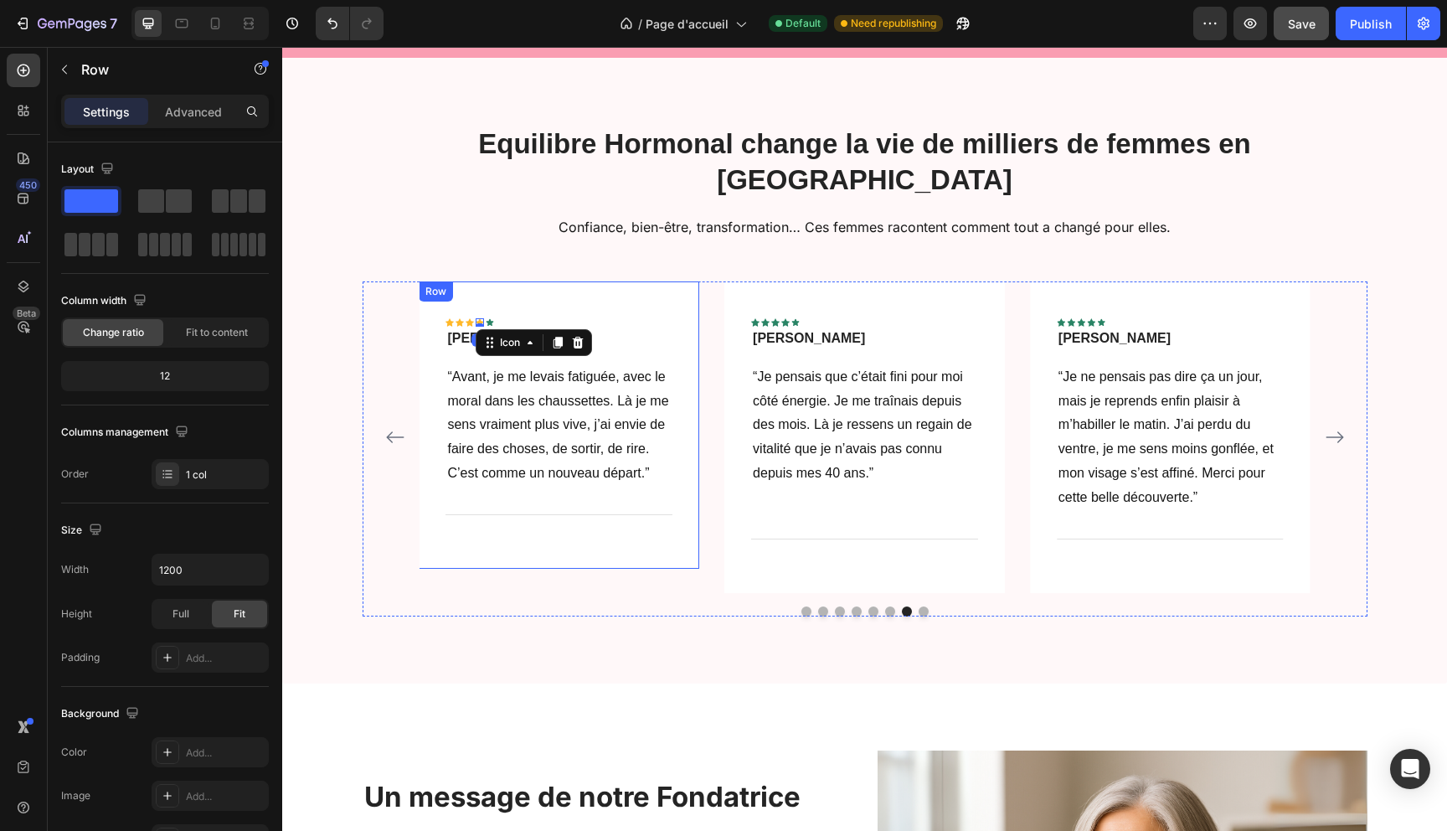
click at [587, 244] on div "Equilibre Hormonal change la vie de milliers de femmes en [GEOGRAPHIC_DATA] Hea…" at bounding box center [865, 370] width 1005 height 491
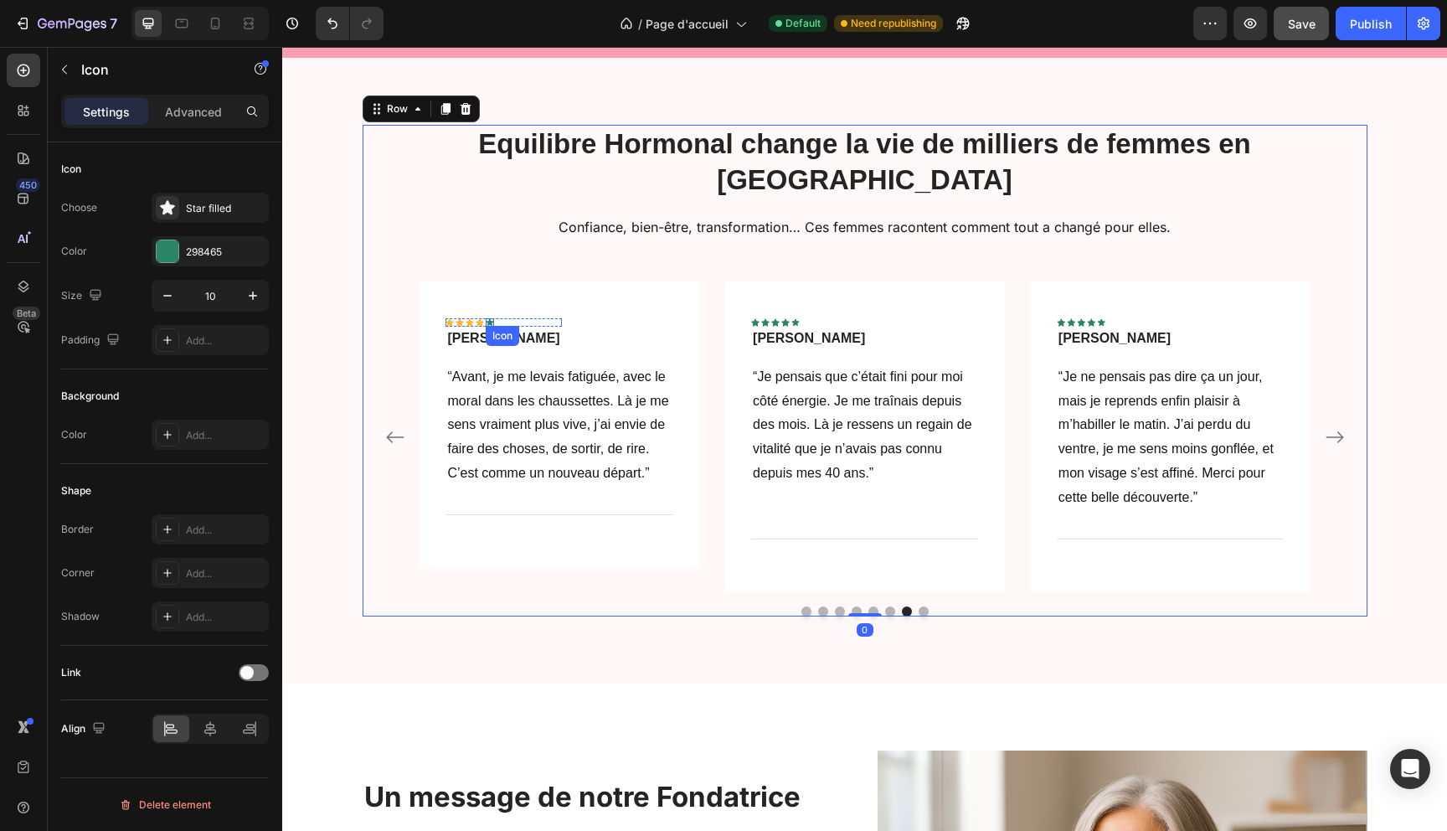
click at [491, 318] on div "Icon" at bounding box center [490, 322] width 8 height 8
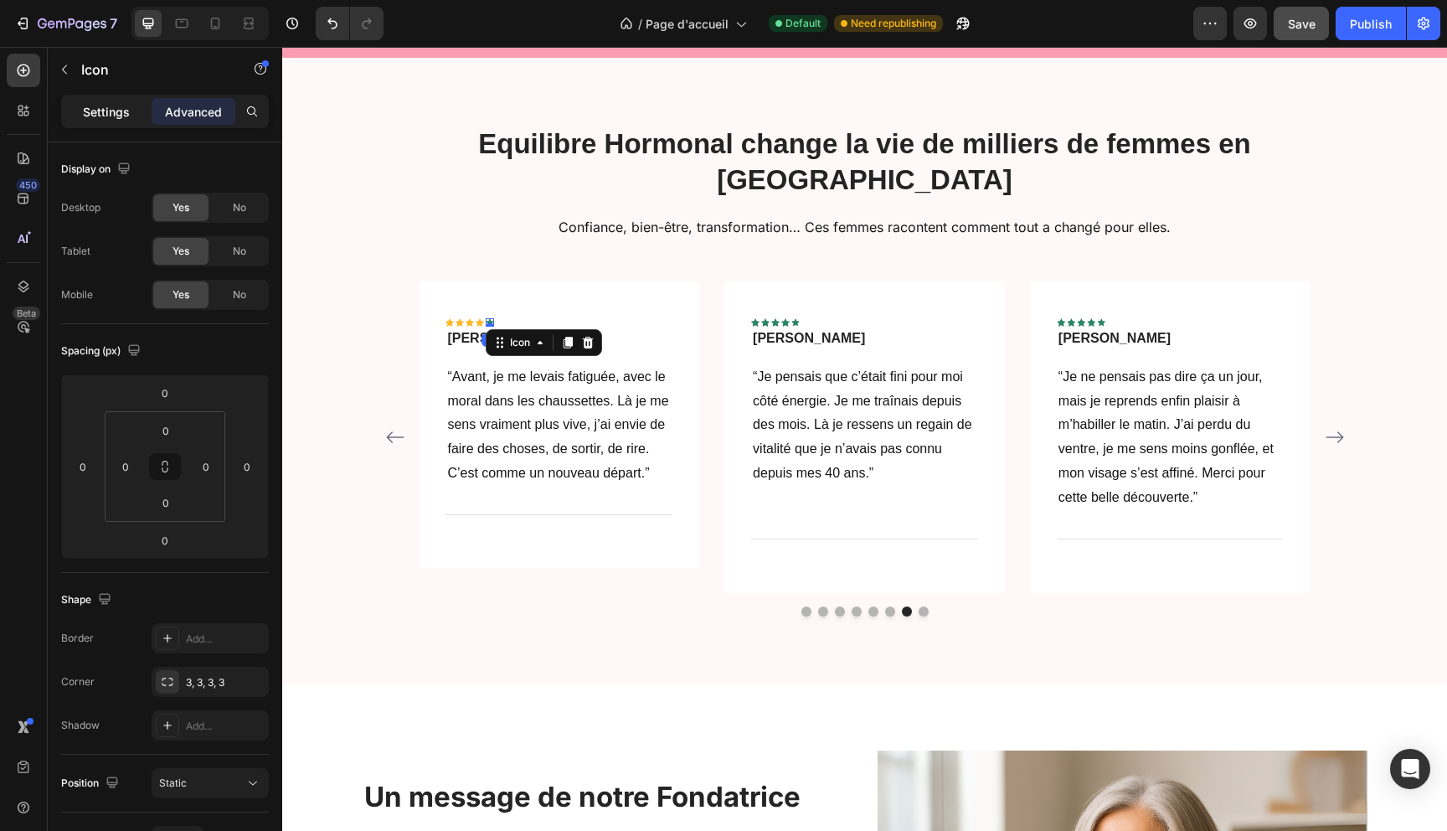
click at [129, 117] on div "Settings" at bounding box center [106, 111] width 84 height 27
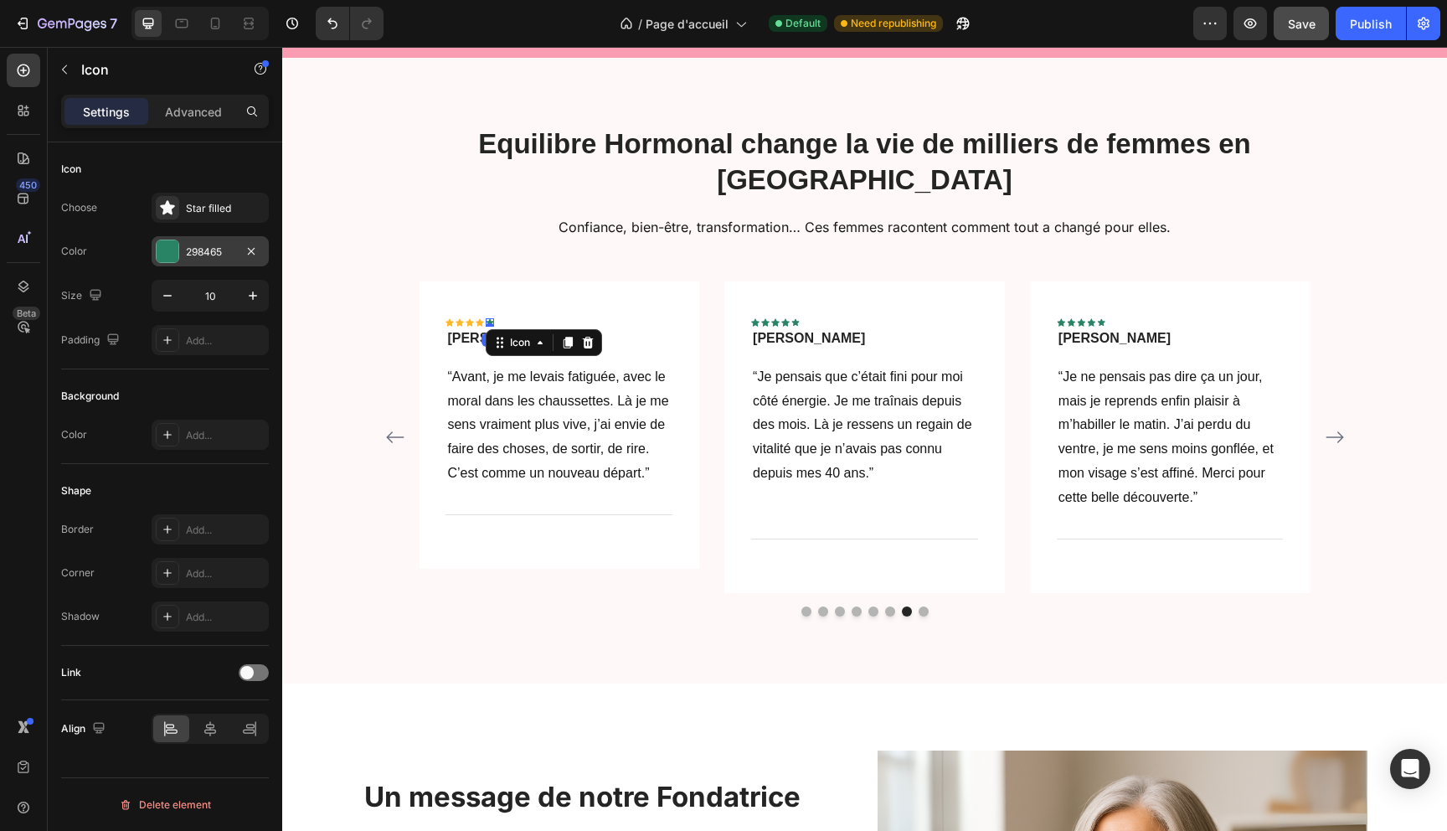
click at [172, 254] on div at bounding box center [168, 251] width 22 height 22
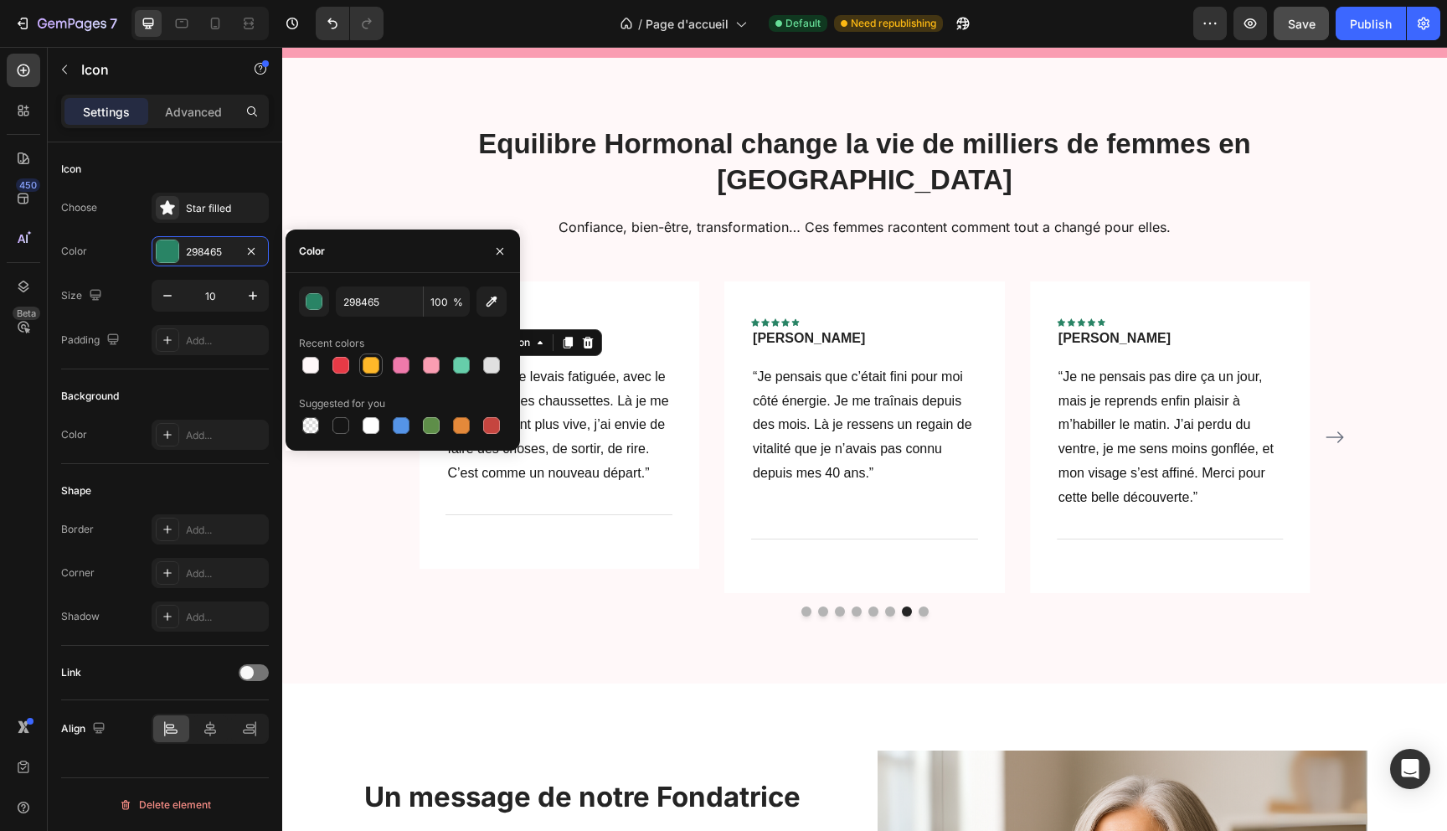
click at [367, 357] on div at bounding box center [371, 365] width 17 height 17
type input "FFB829"
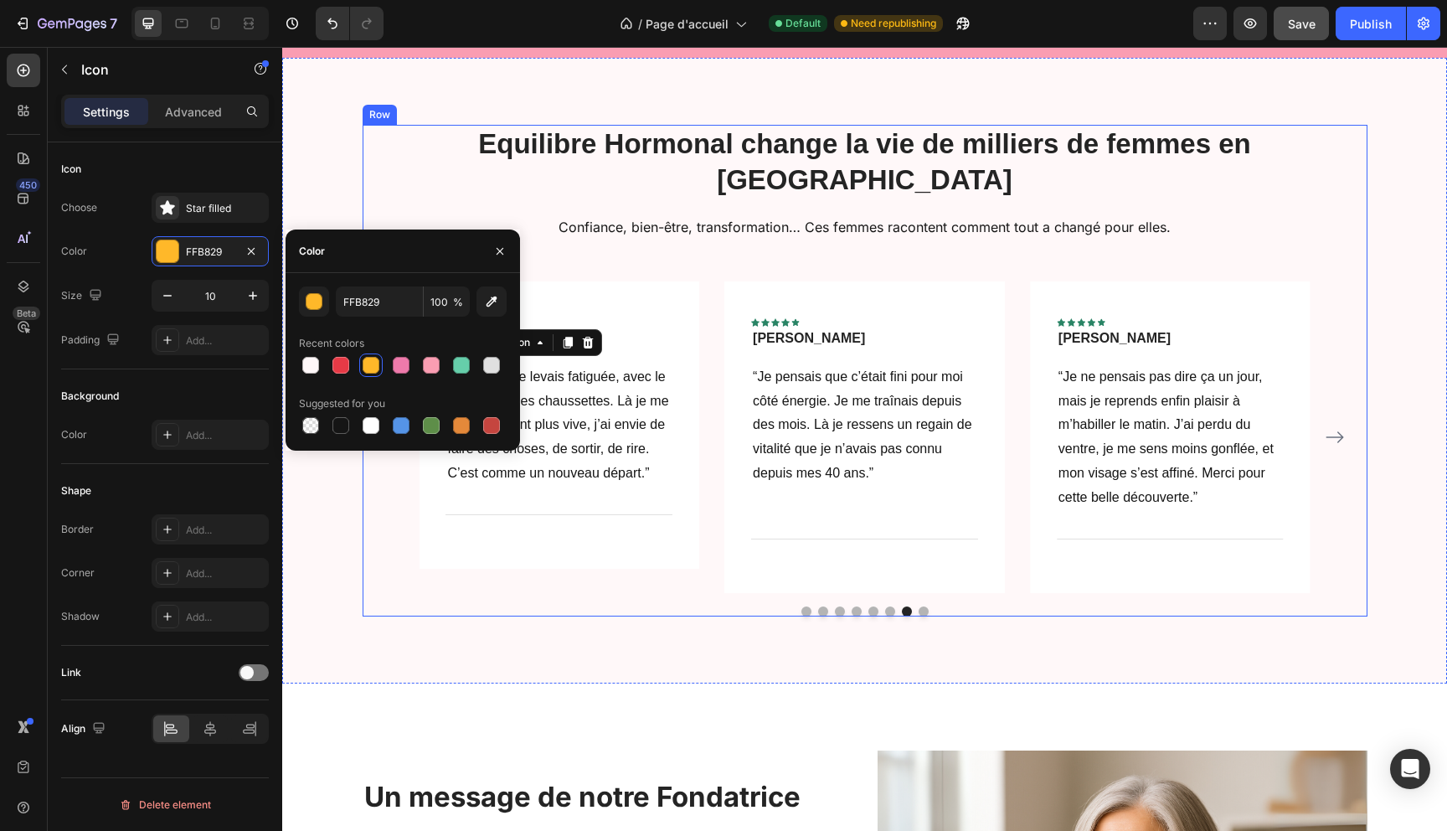
click at [460, 212] on div "Equilibre Hormonal change la vie de milliers de femmes en [GEOGRAPHIC_DATA] Hea…" at bounding box center [865, 370] width 1005 height 491
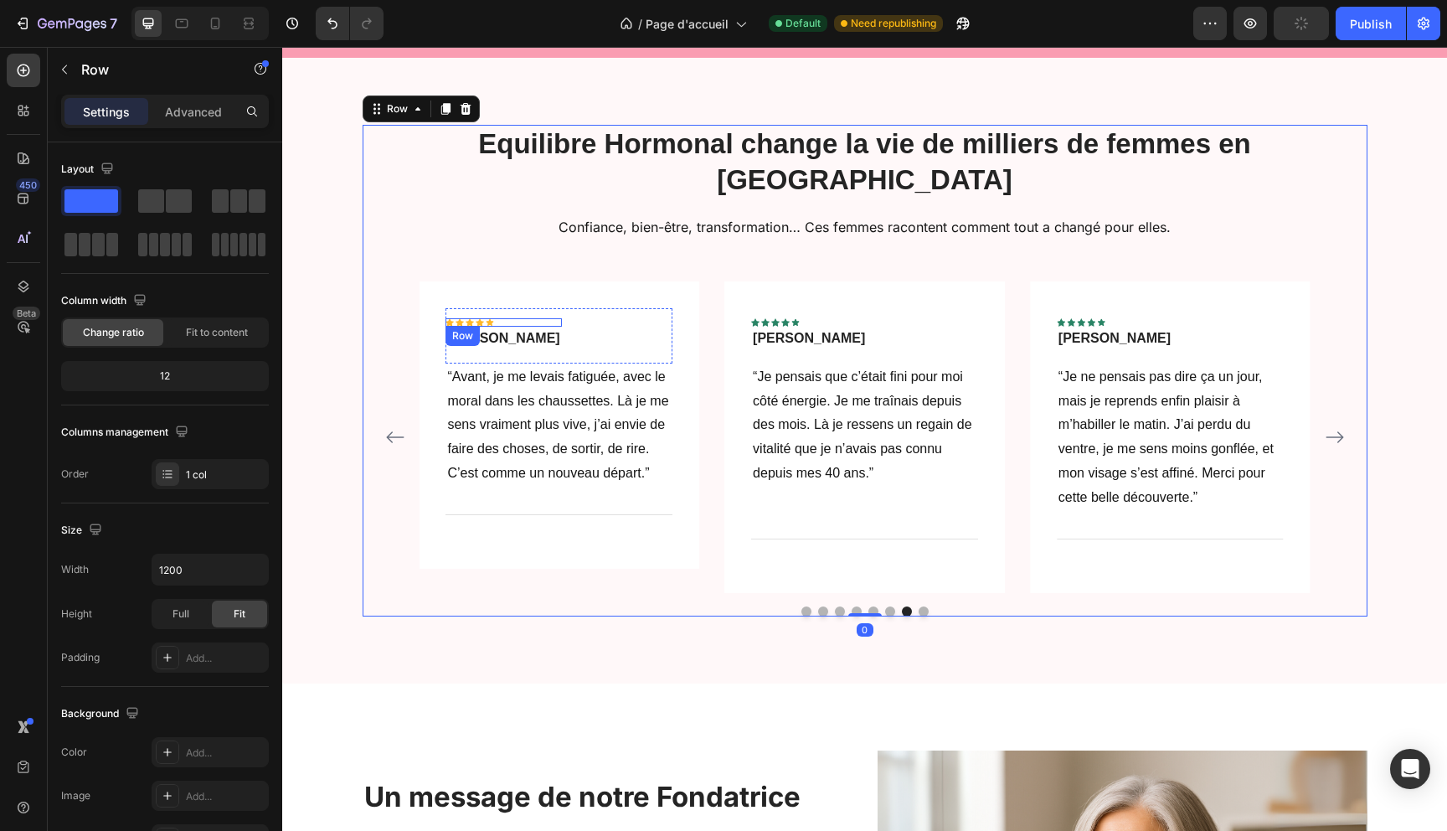
click at [506, 318] on div "Icon Icon Icon Icon Icon Row" at bounding box center [503, 322] width 116 height 8
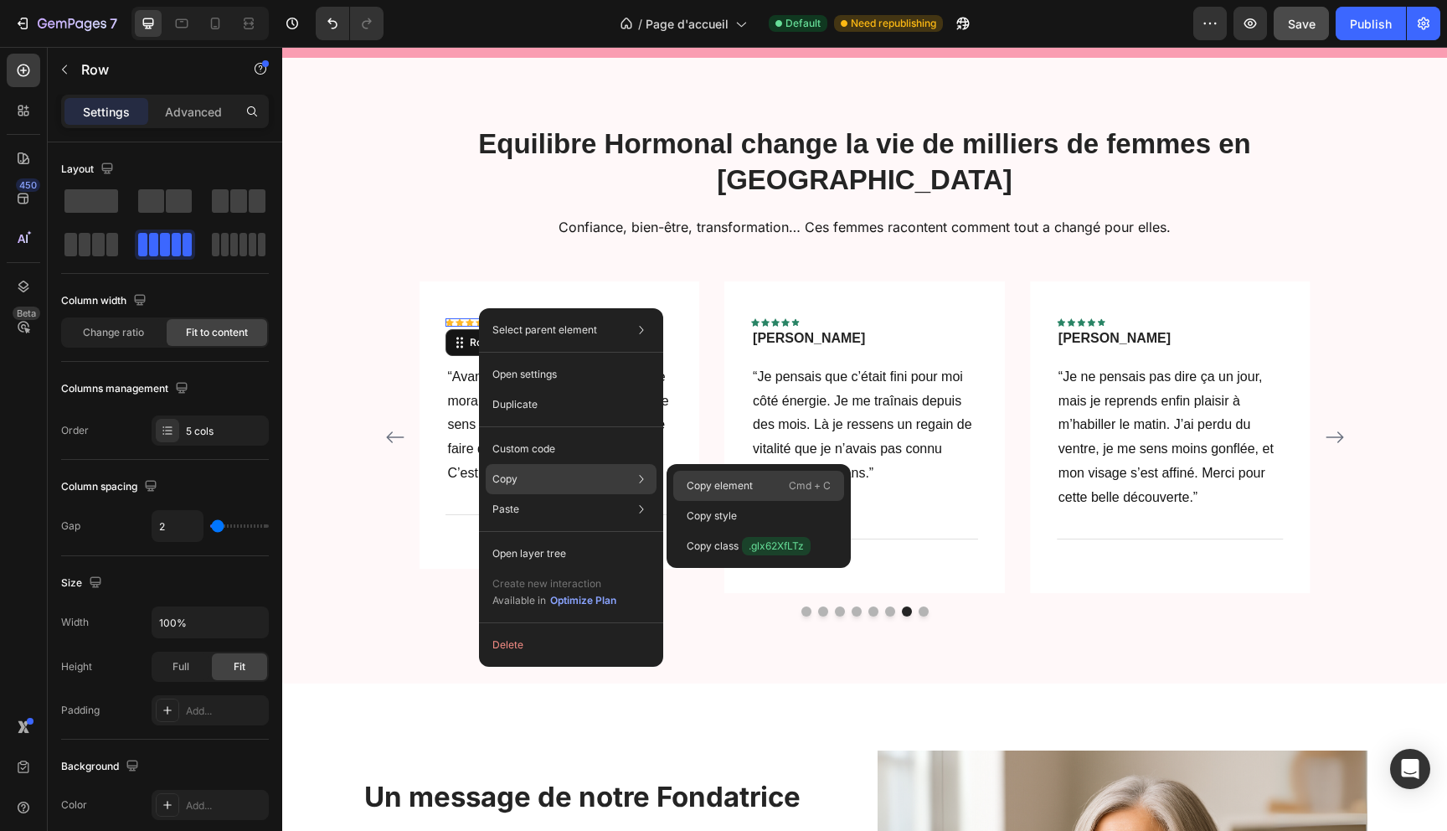
click at [698, 492] on p "Copy element" at bounding box center [720, 485] width 66 height 15
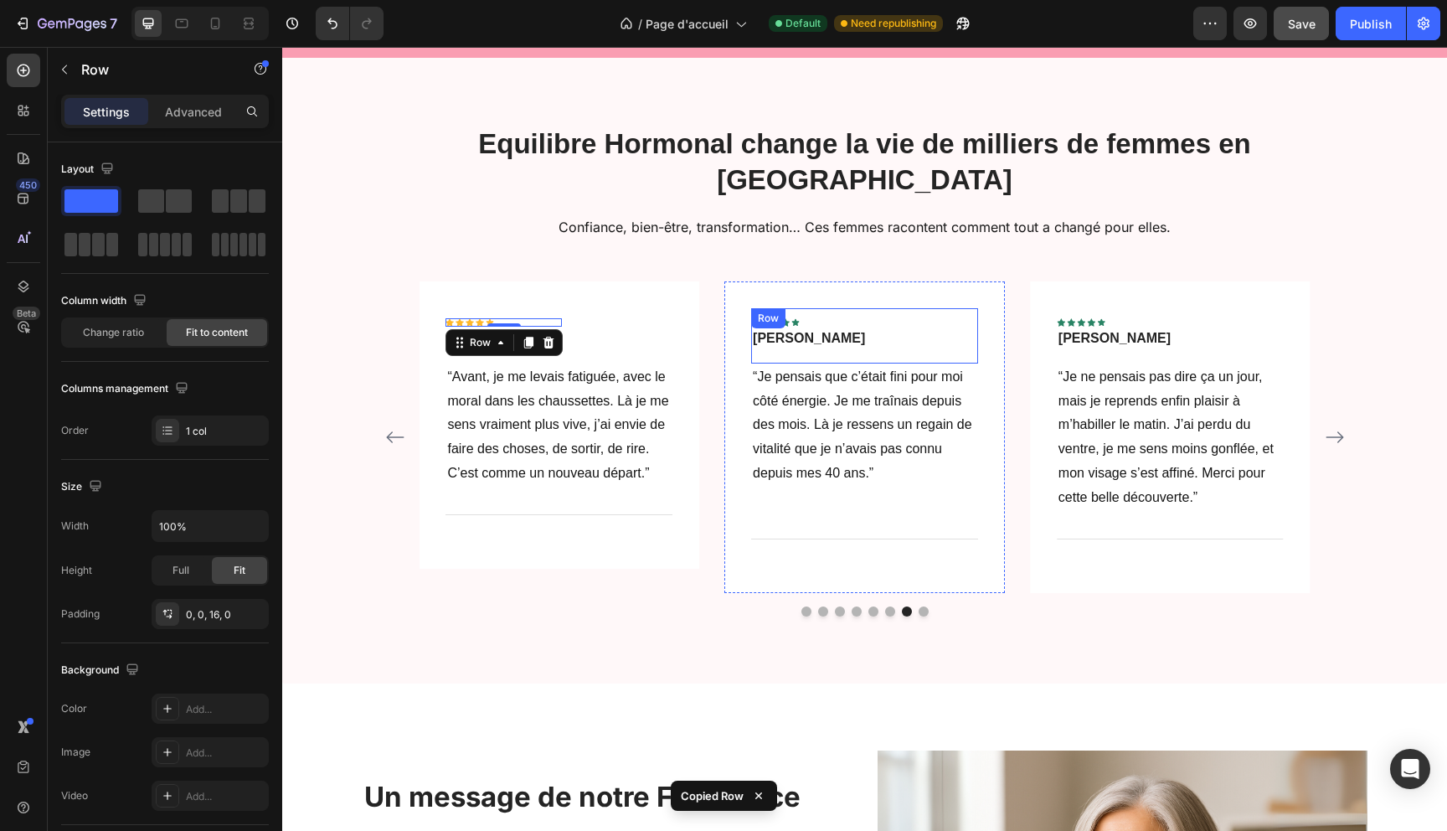
click at [845, 308] on div "Icon Icon Icon Icon Icon Row [PERSON_NAME] Text block Row" at bounding box center [864, 335] width 227 height 55
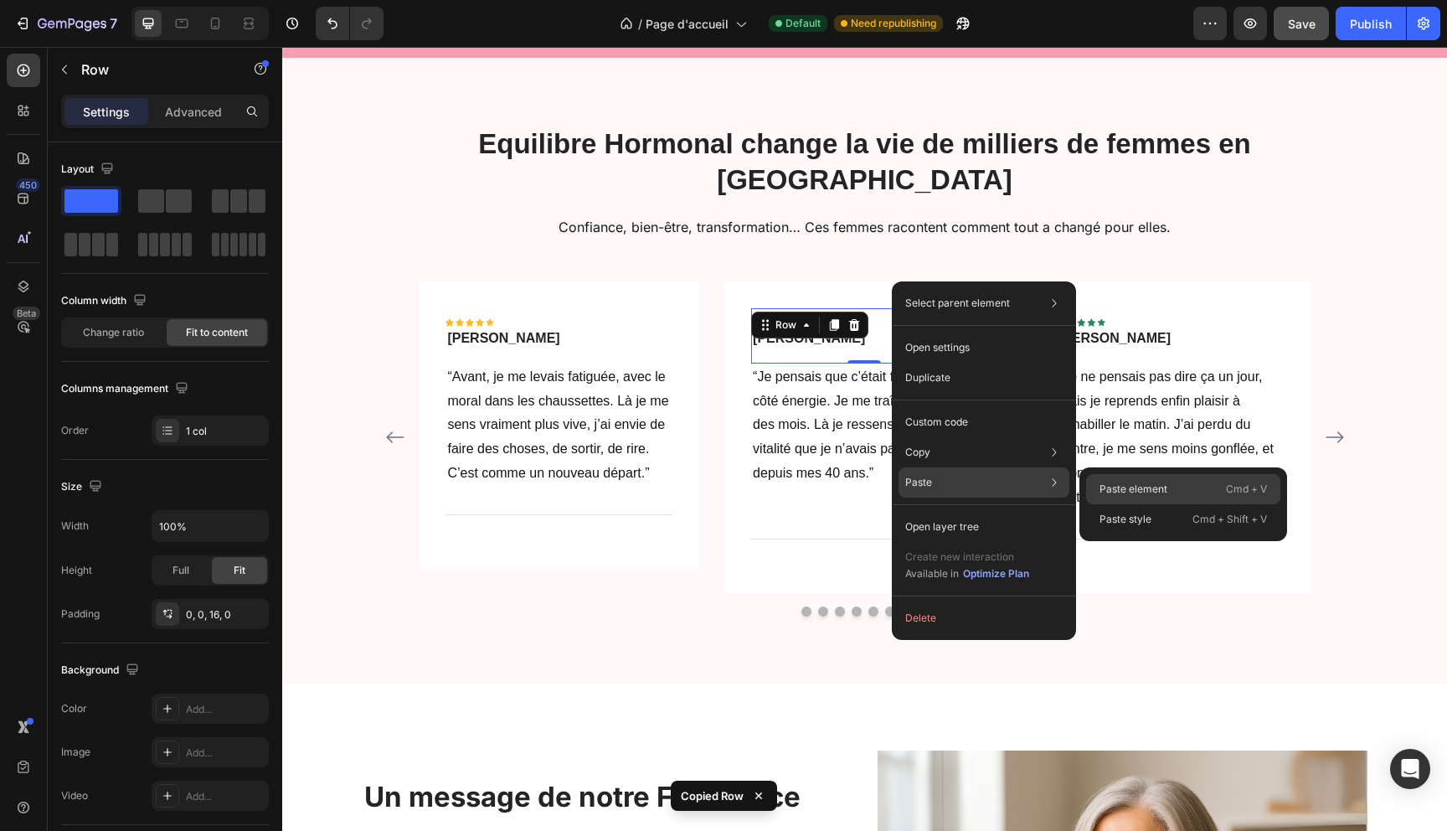
click at [1124, 490] on p "Paste element" at bounding box center [1133, 488] width 68 height 15
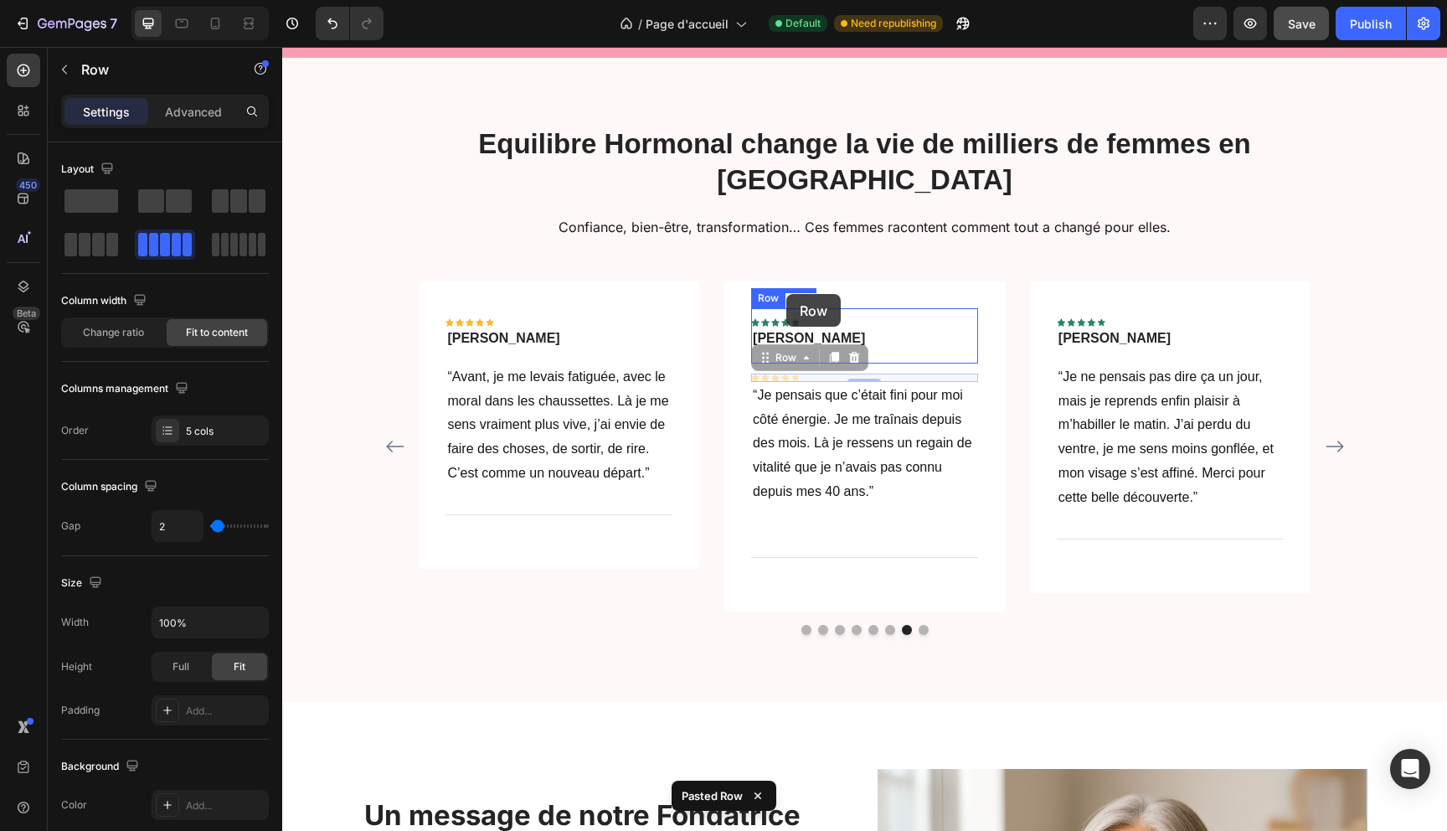
drag, startPoint x: 787, startPoint y: 323, endPoint x: 786, endPoint y: 294, distance: 29.3
click at [811, 318] on div "Icon Icon Icon Icon Icon Row" at bounding box center [809, 322] width 116 height 8
click at [857, 336] on icon at bounding box center [853, 342] width 13 height 13
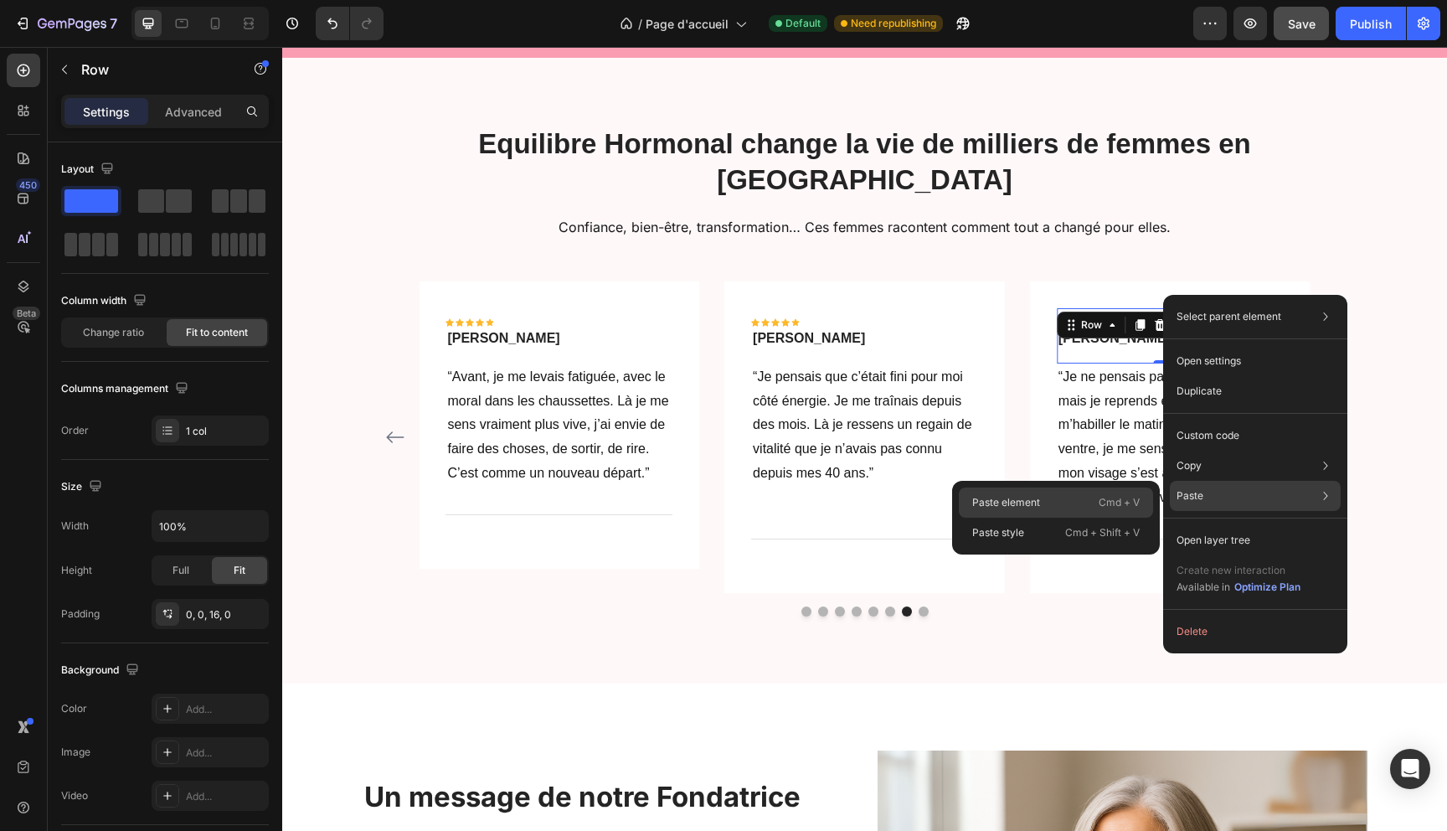
click at [1044, 498] on div "Paste element Cmd + V" at bounding box center [1056, 502] width 194 height 30
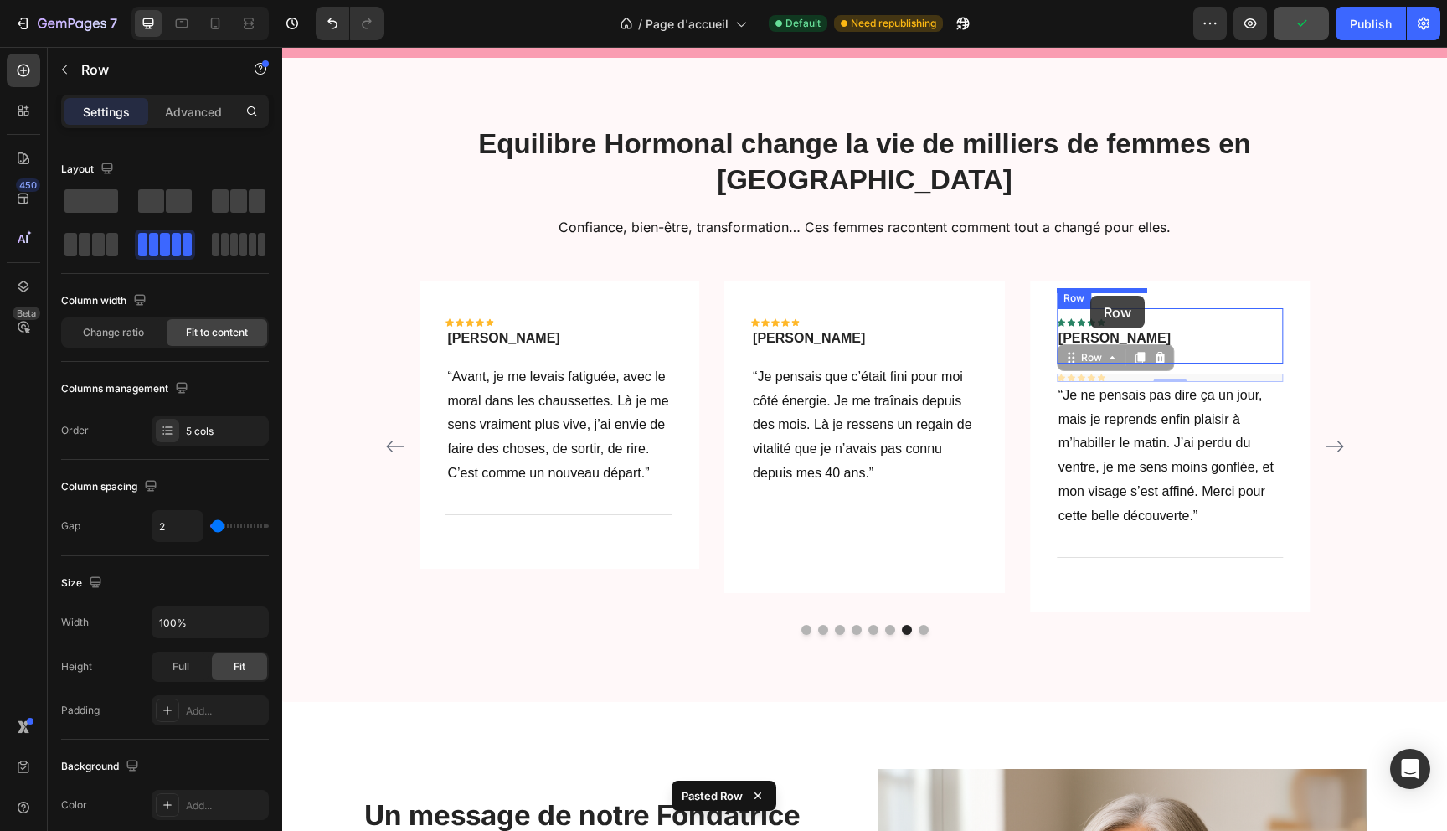
drag, startPoint x: 1090, startPoint y: 319, endPoint x: 1090, endPoint y: 296, distance: 23.4
click at [1112, 318] on div "Icon Icon Icon Icon Icon Row 0" at bounding box center [1115, 322] width 116 height 8
click at [1158, 336] on icon at bounding box center [1159, 342] width 13 height 13
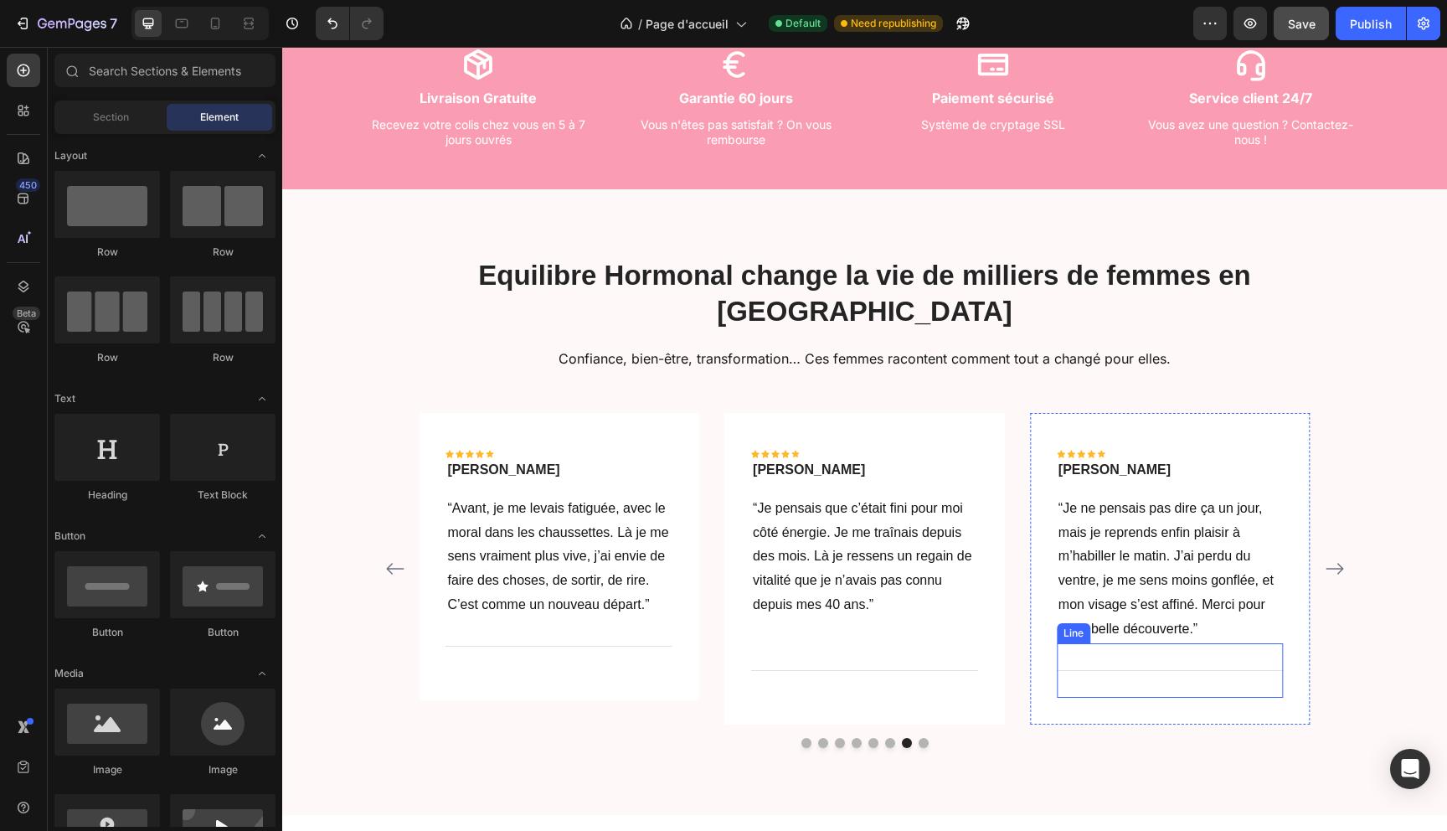
scroll to position [610, 0]
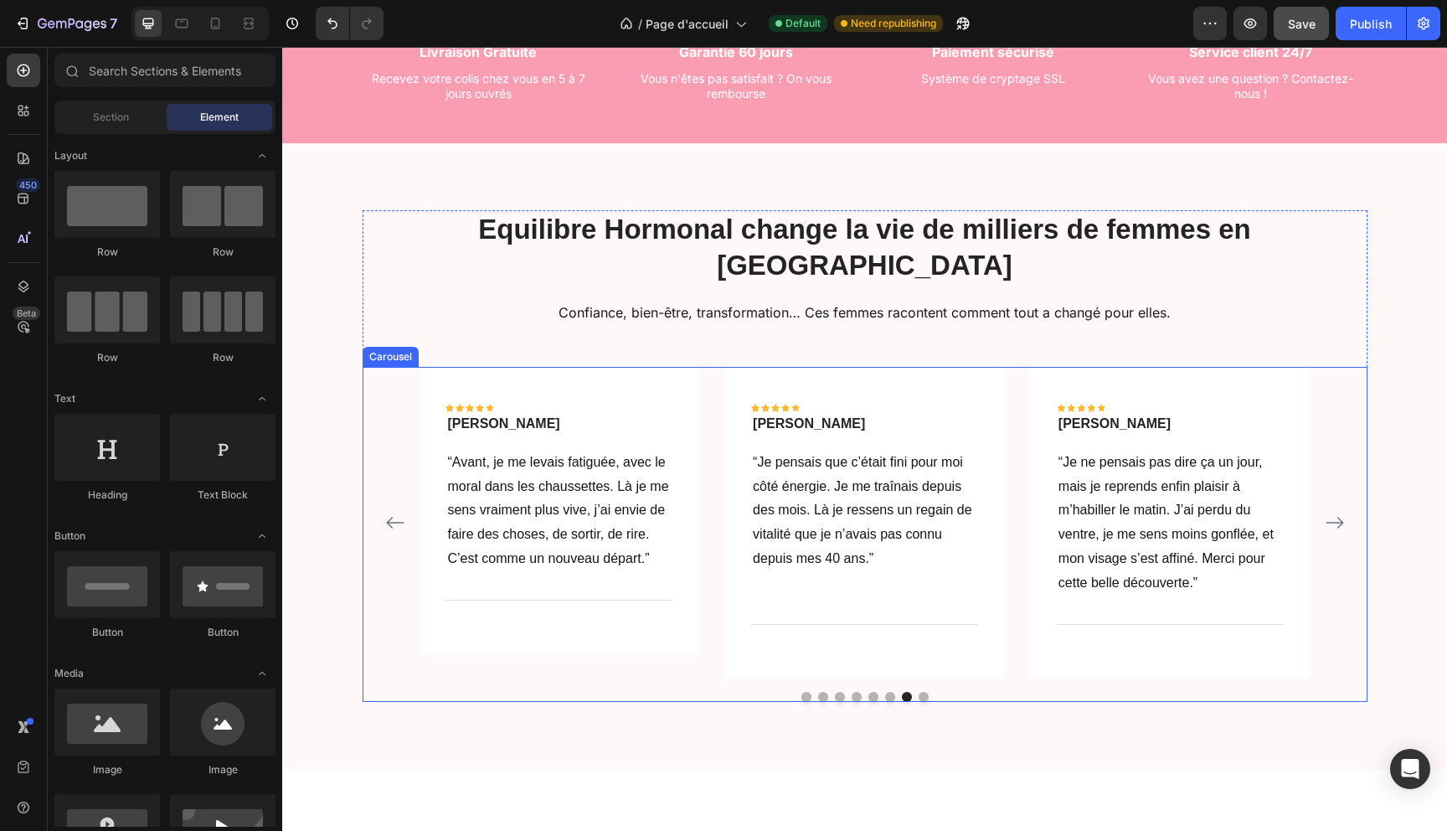
click at [1348, 488] on div "Icon Icon Icon Icon Icon Row [PERSON_NAME] Text block Row “Je ne pensais pas di…" at bounding box center [864, 522] width 971 height 311
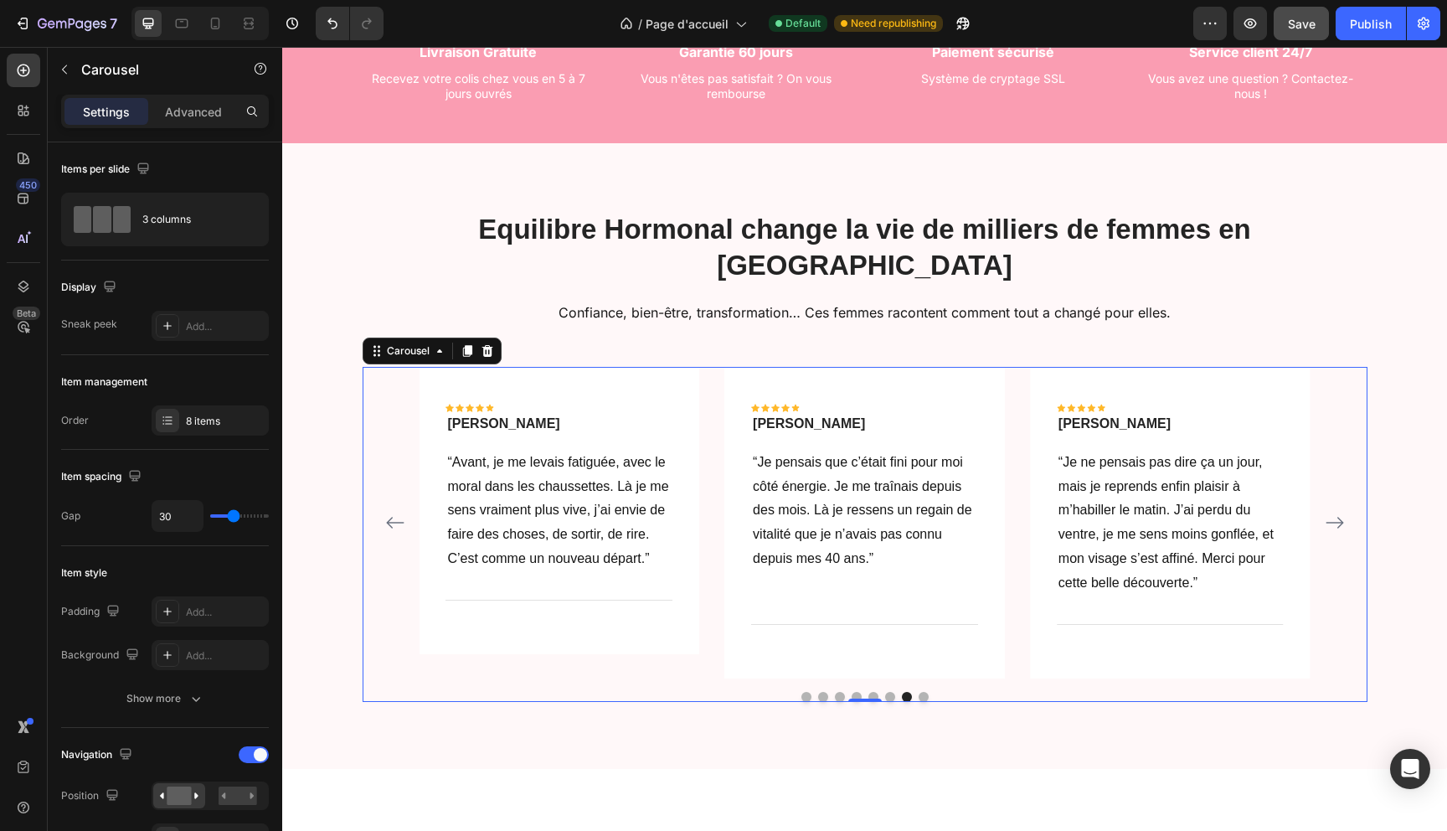
click at [1343, 512] on icon "Carousel Next Arrow" at bounding box center [1335, 522] width 20 height 20
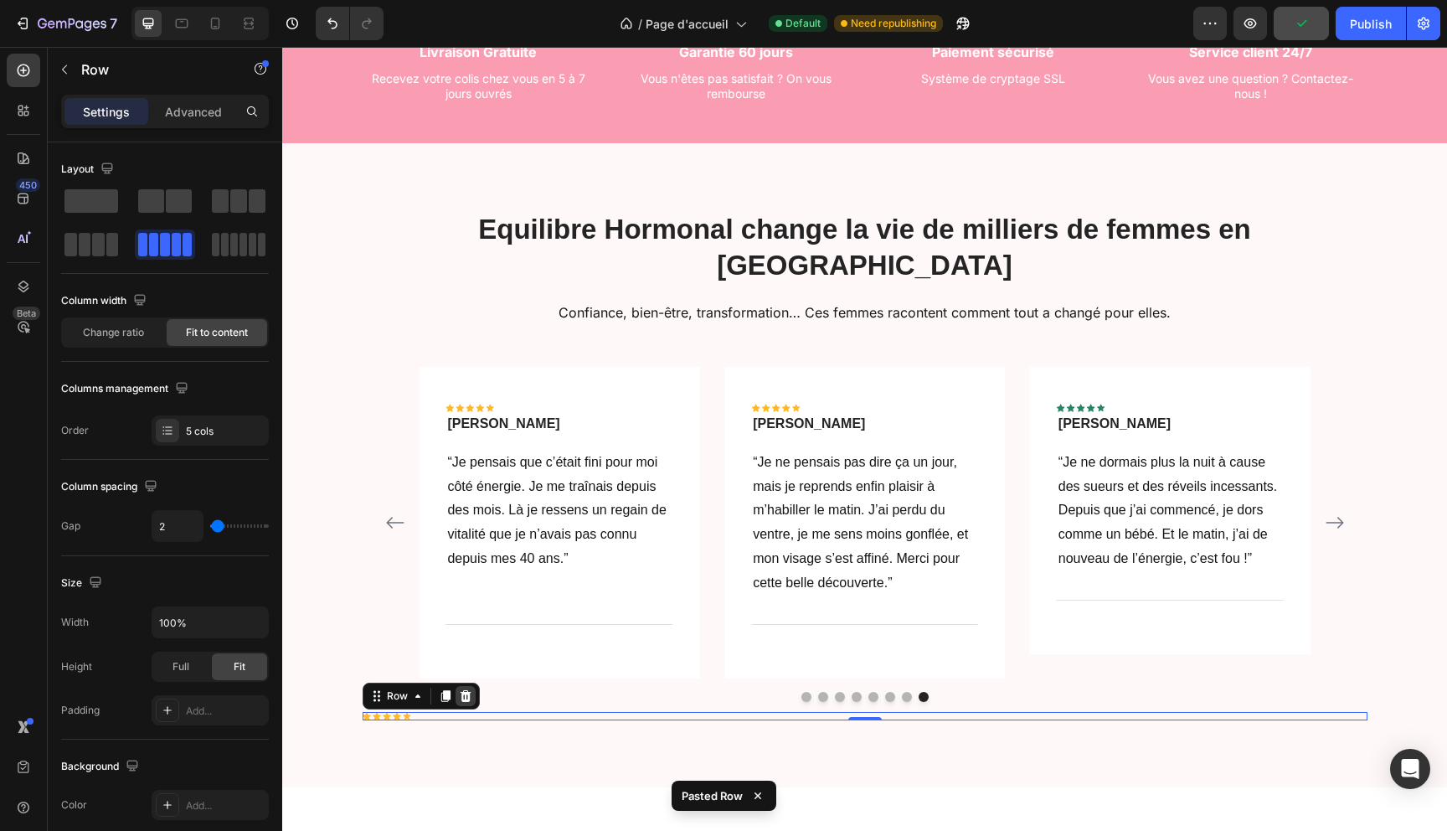
click at [468, 689] on icon at bounding box center [465, 695] width 11 height 12
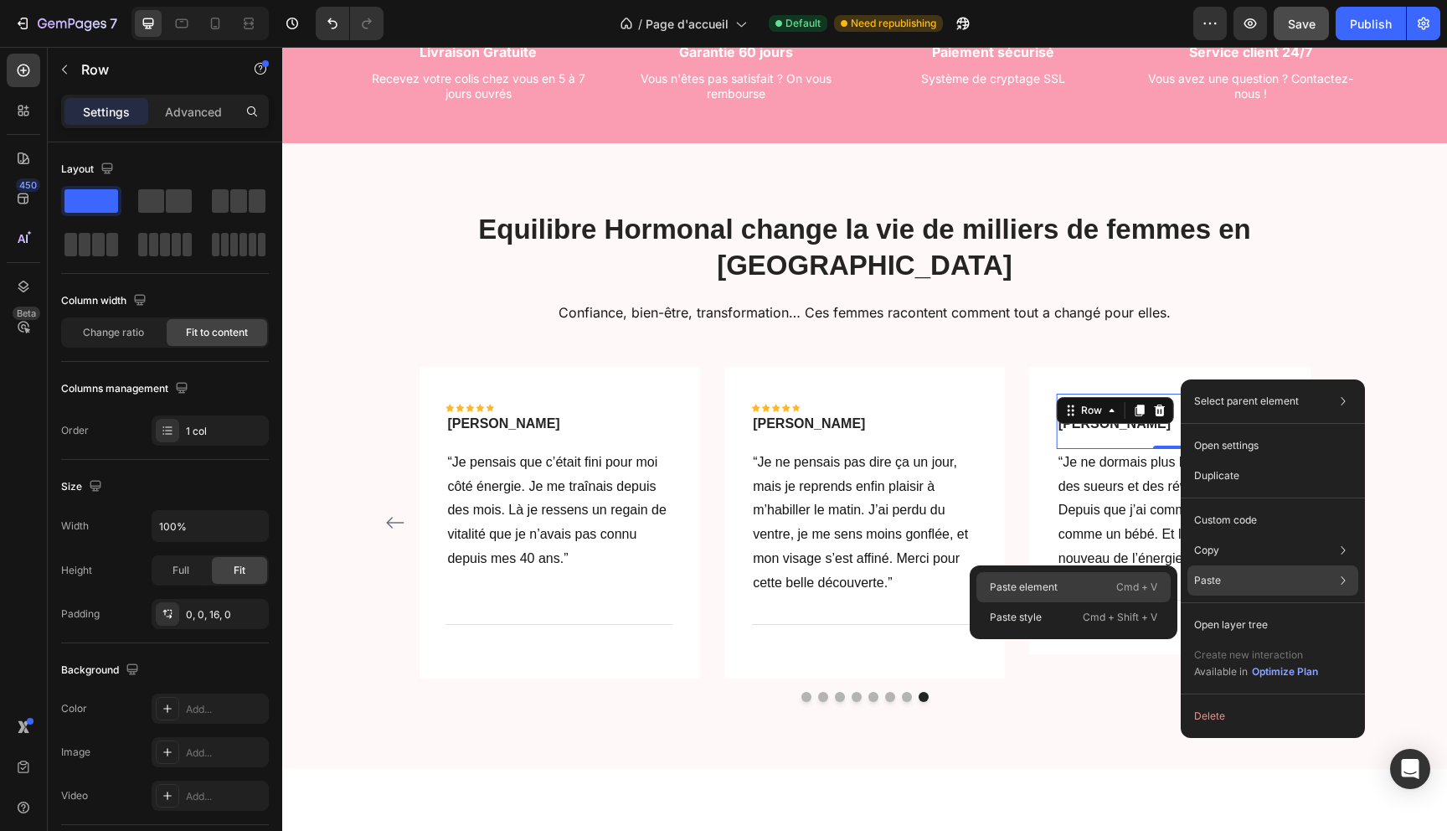
click at [1044, 580] on p "Paste element" at bounding box center [1024, 586] width 68 height 15
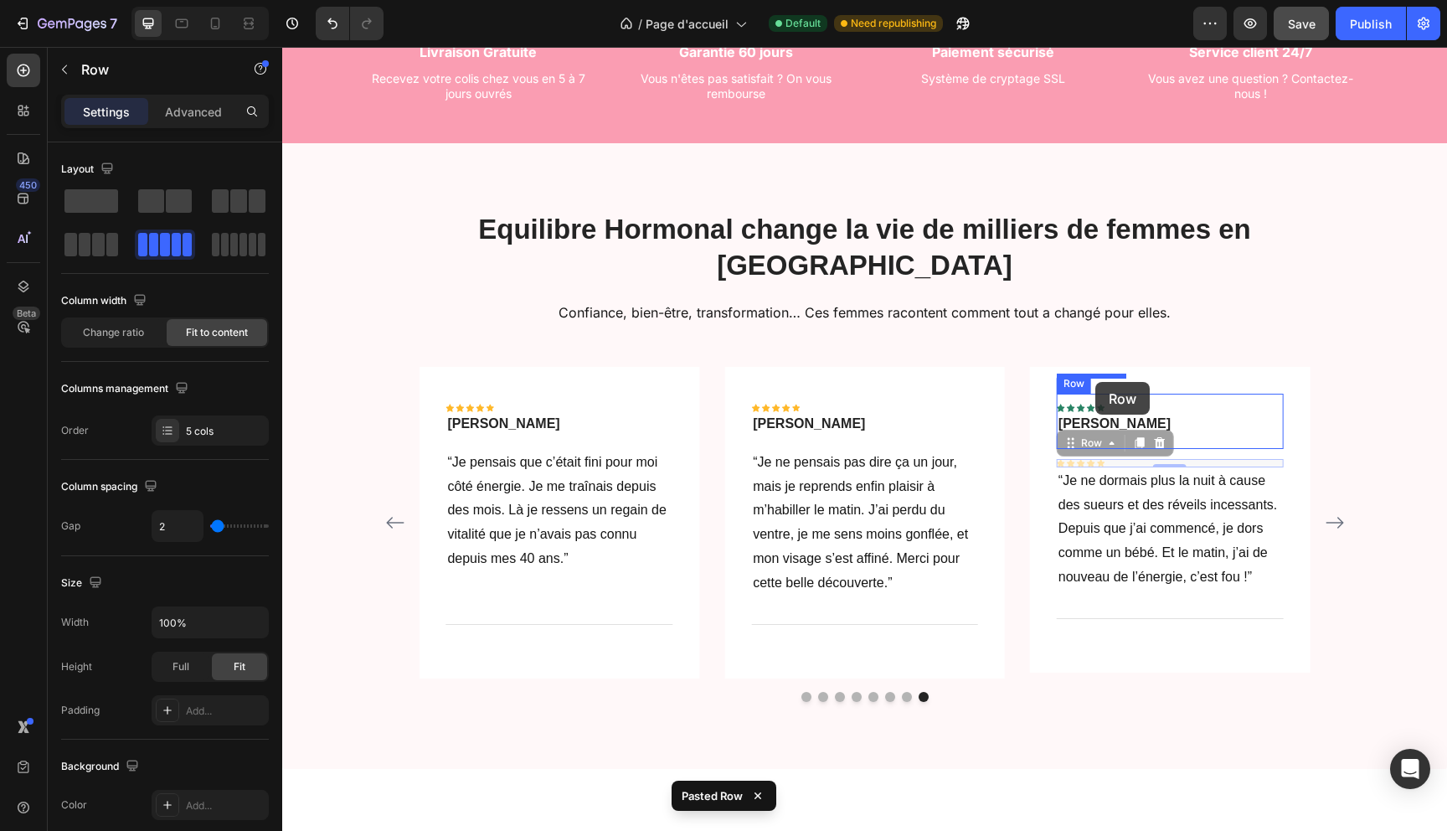
drag, startPoint x: 1088, startPoint y: 413, endPoint x: 1095, endPoint y: 382, distance: 31.7
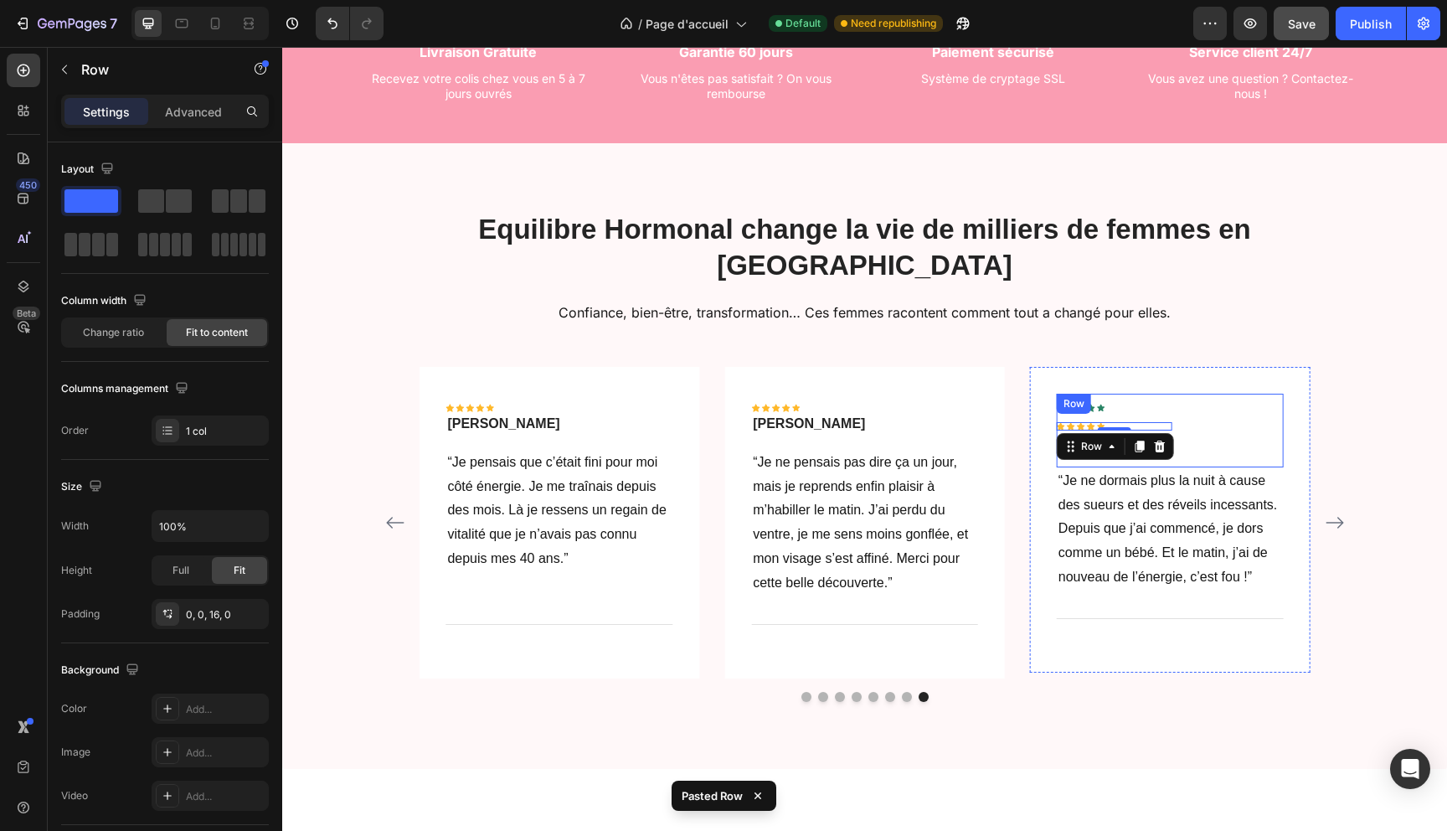
click at [1136, 394] on div "Icon Icon Icon Icon Icon Row Icon Icon Icon Icon Icon Row 0 [PERSON_NAME] Text …" at bounding box center [1170, 431] width 227 height 74
click at [1211, 394] on div "Icon Icon Icon Icon Icon Row Icon Icon Icon Icon Icon Row [PERSON_NAME] Text bl…" at bounding box center [1170, 431] width 227 height 74
click at [1156, 408] on div "Icon Icon Icon Icon Icon Row Icon Icon Icon Icon Icon Row [PERSON_NAME] Text bl…" at bounding box center [1170, 431] width 227 height 74
click at [1089, 432] on p "[PERSON_NAME]" at bounding box center [1114, 442] width 112 height 20
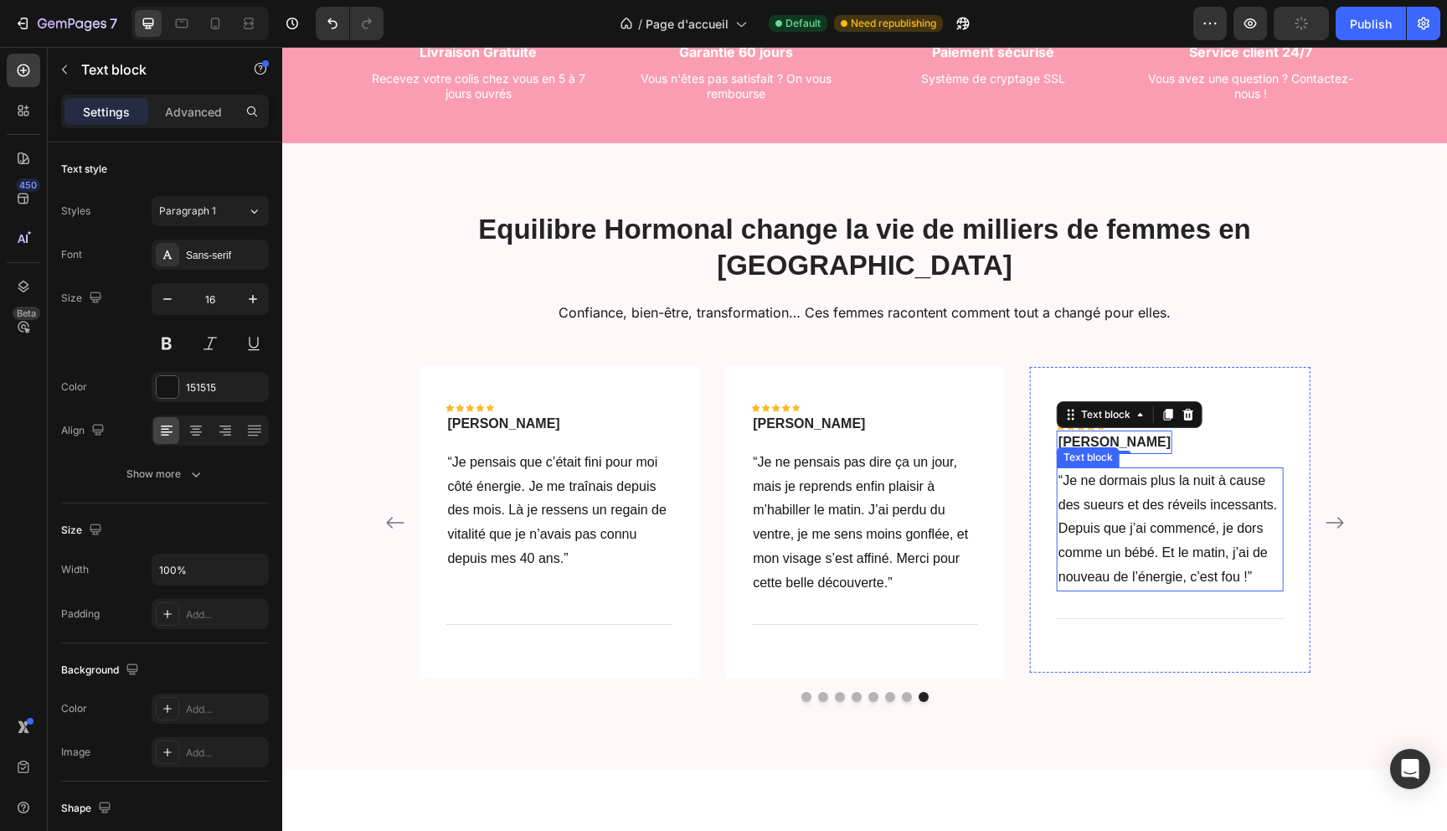
click at [1141, 481] on p "“Je ne dormais plus la nuit à cause des sueurs et des réveils incessants. Depui…" at bounding box center [1170, 529] width 224 height 121
click at [1108, 404] on div "Icon Icon Icon Icon Icon Row 0" at bounding box center [1115, 408] width 116 height 8
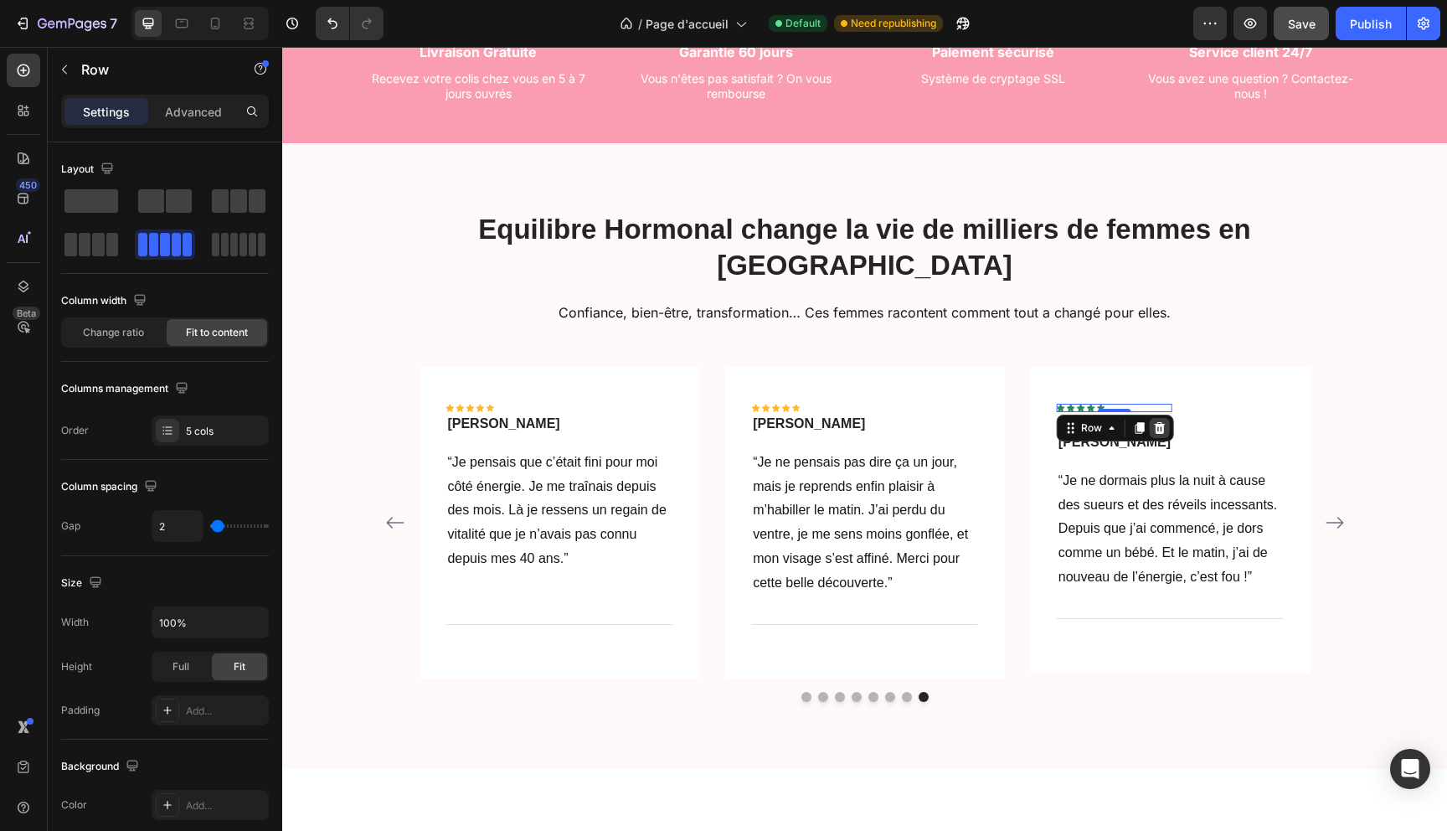
click at [1164, 421] on icon at bounding box center [1159, 427] width 13 height 13
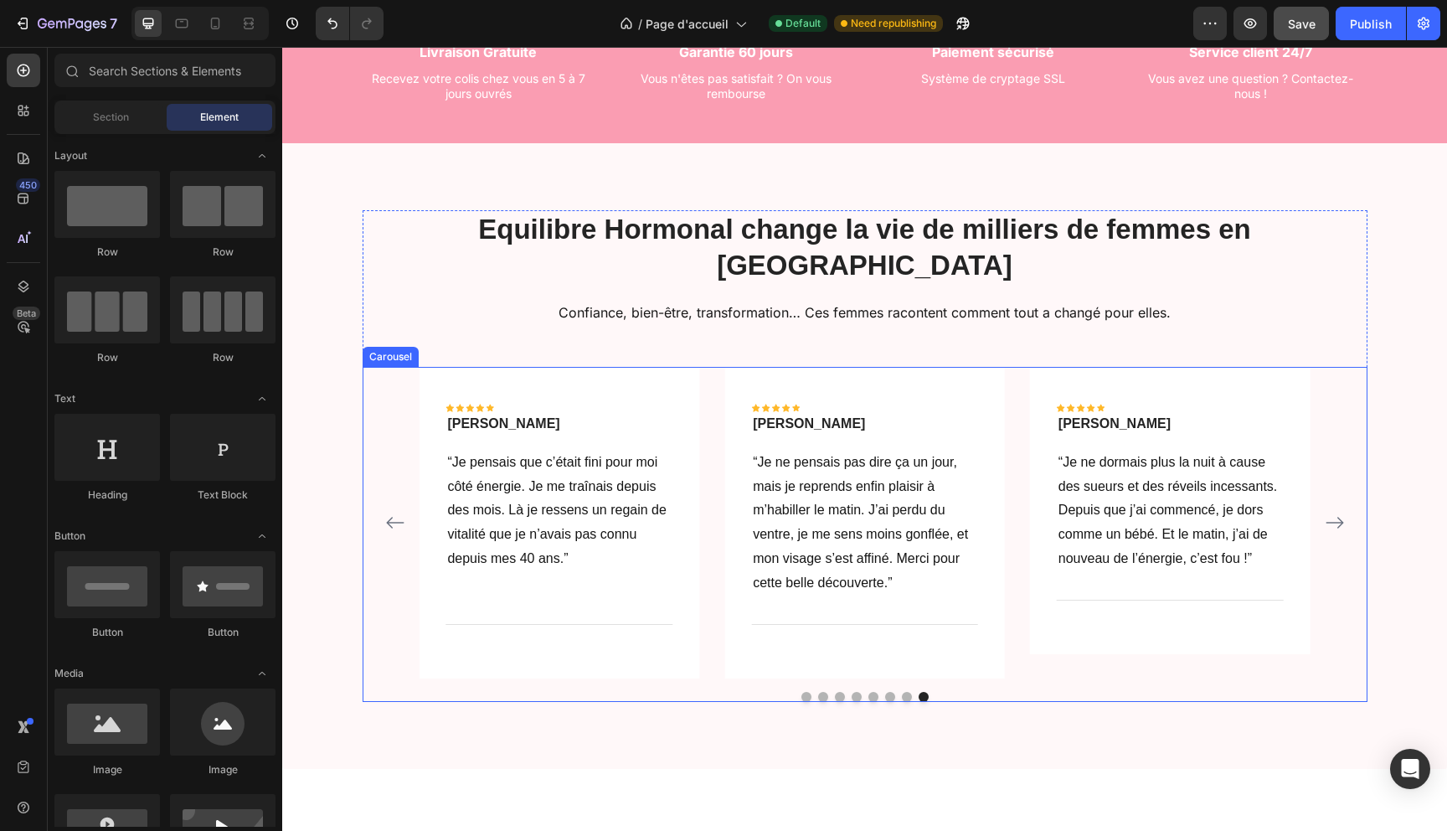
click at [1339, 517] on icon "Carousel Next Arrow" at bounding box center [1334, 523] width 18 height 12
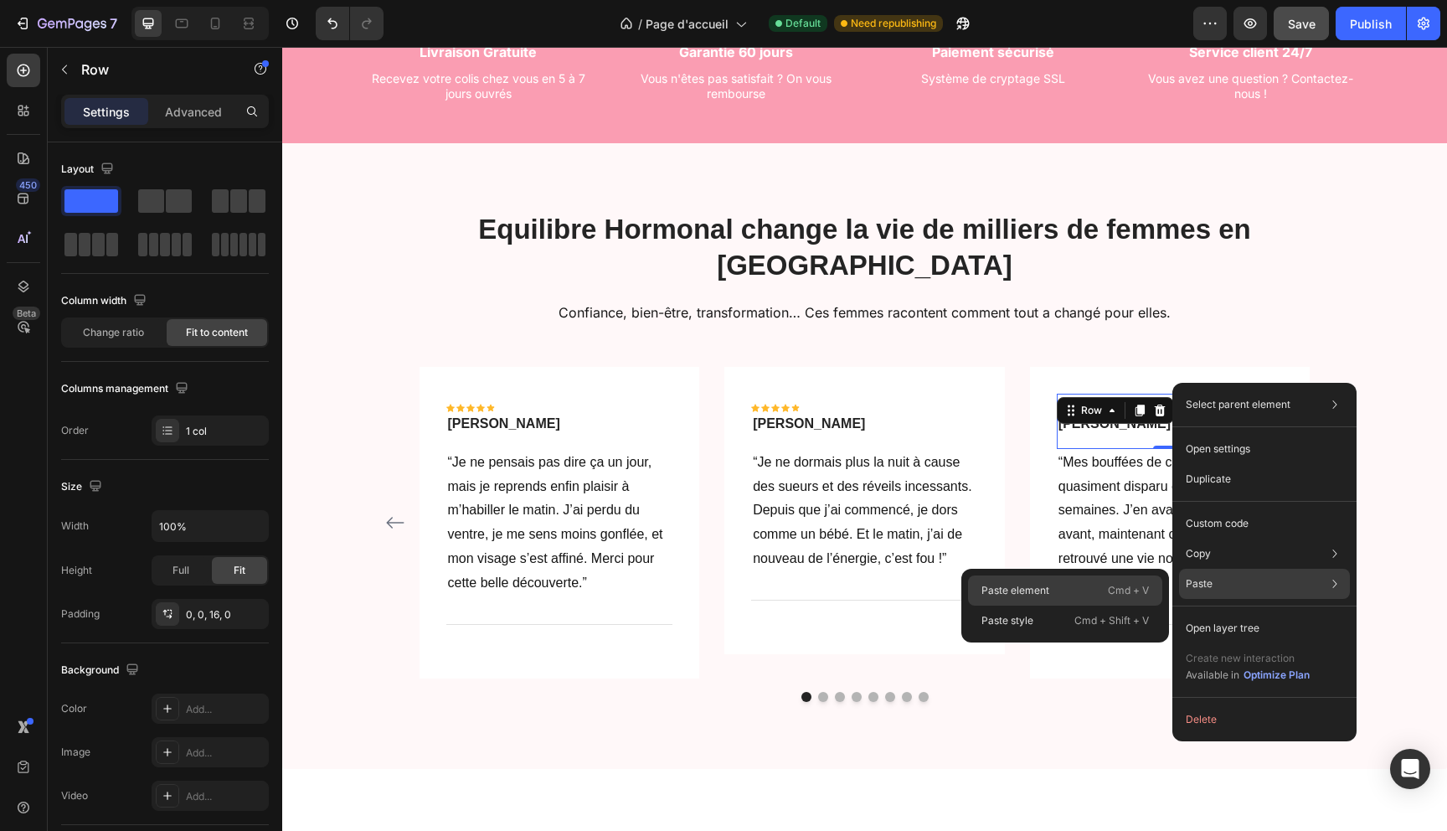
click at [1051, 594] on div "Paste element Cmd + V" at bounding box center [1065, 590] width 194 height 30
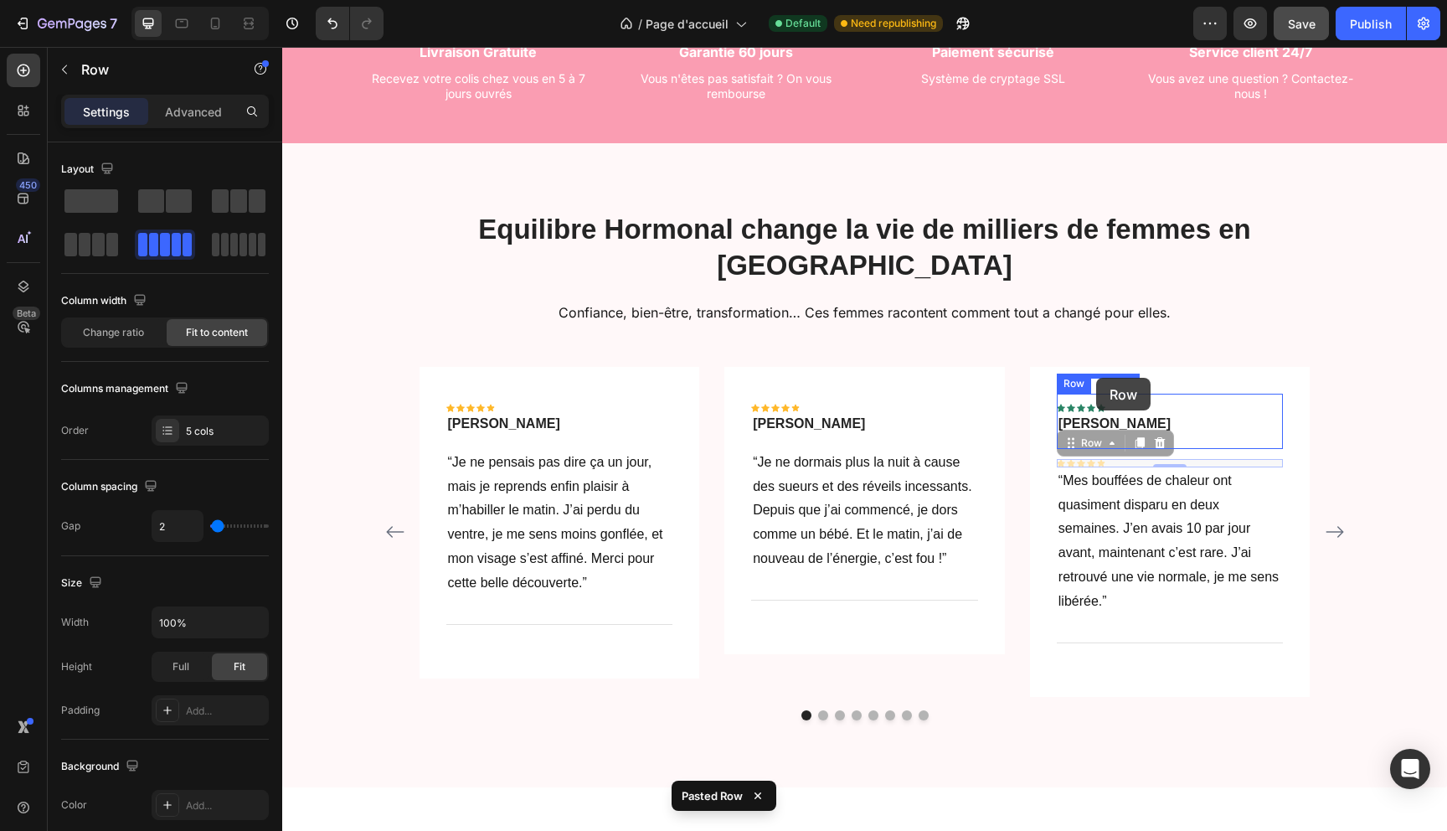
drag, startPoint x: 1082, startPoint y: 407, endPoint x: 1096, endPoint y: 378, distance: 32.6
click at [1110, 404] on div "Icon Icon Icon Icon Icon Row" at bounding box center [1115, 408] width 116 height 8
click at [1159, 422] on icon at bounding box center [1159, 428] width 11 height 12
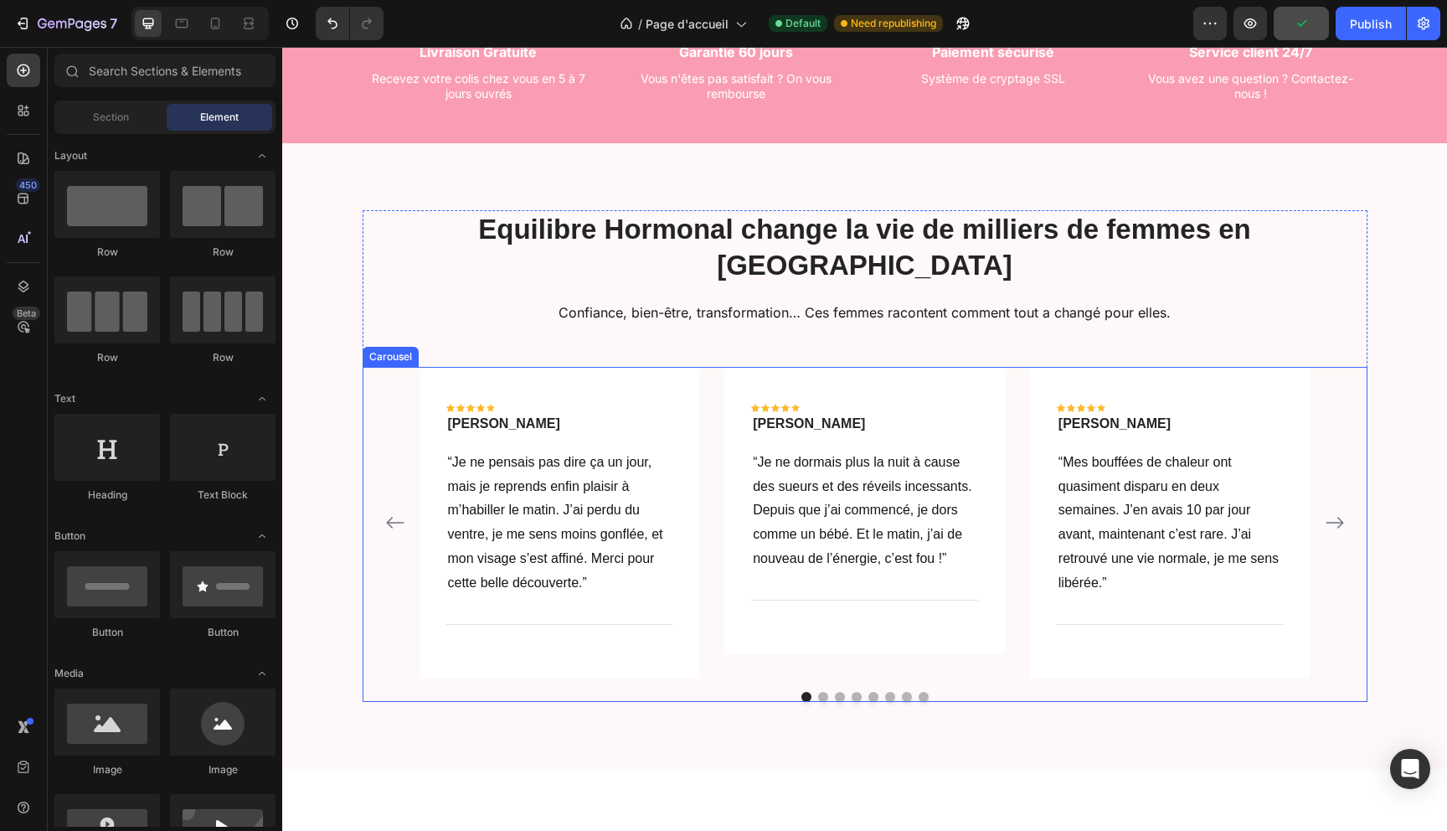
click at [1341, 512] on icon "Carousel Next Arrow" at bounding box center [1335, 522] width 20 height 20
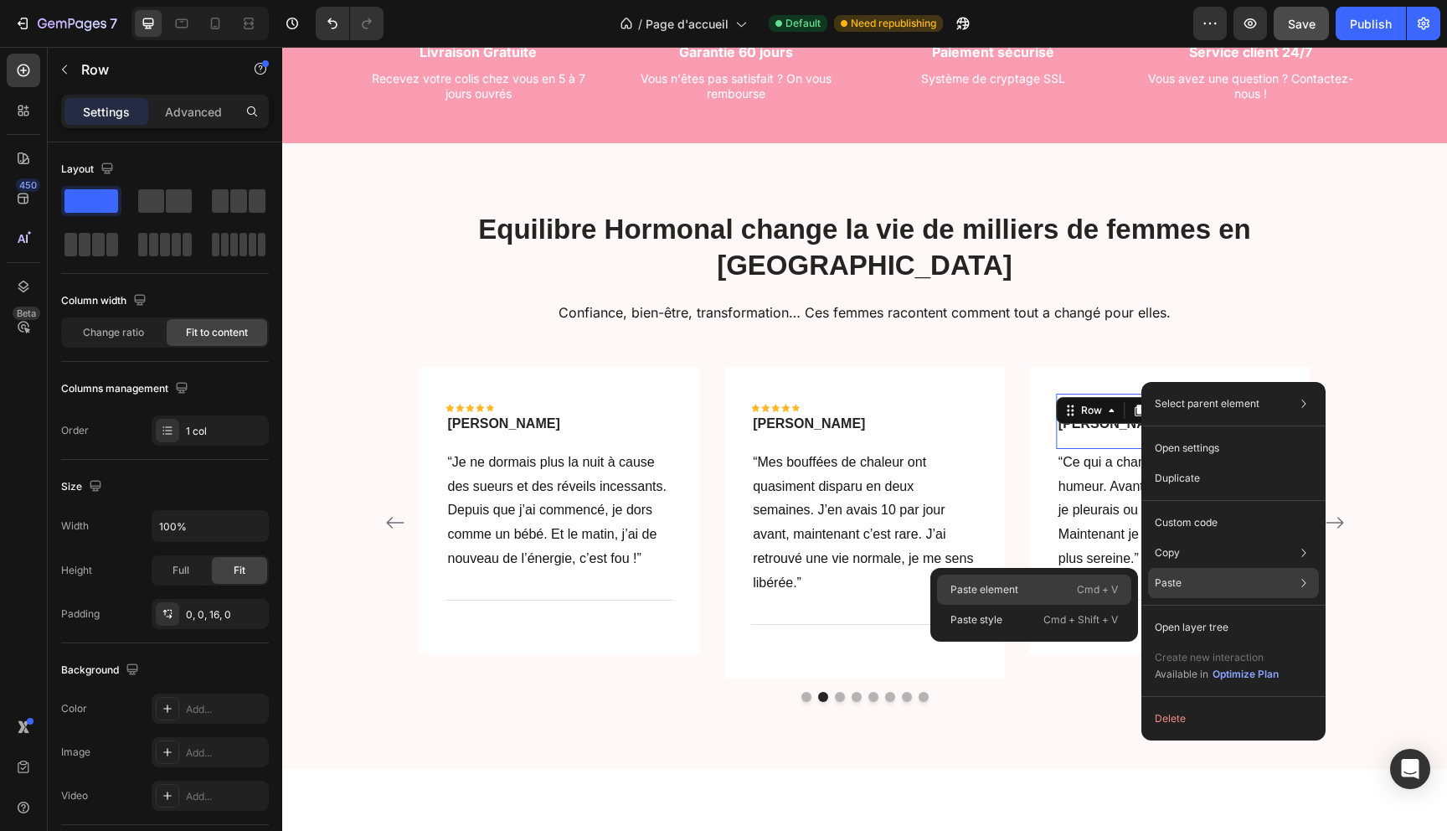
click at [1049, 581] on div "Paste element Cmd + V" at bounding box center [1034, 589] width 194 height 30
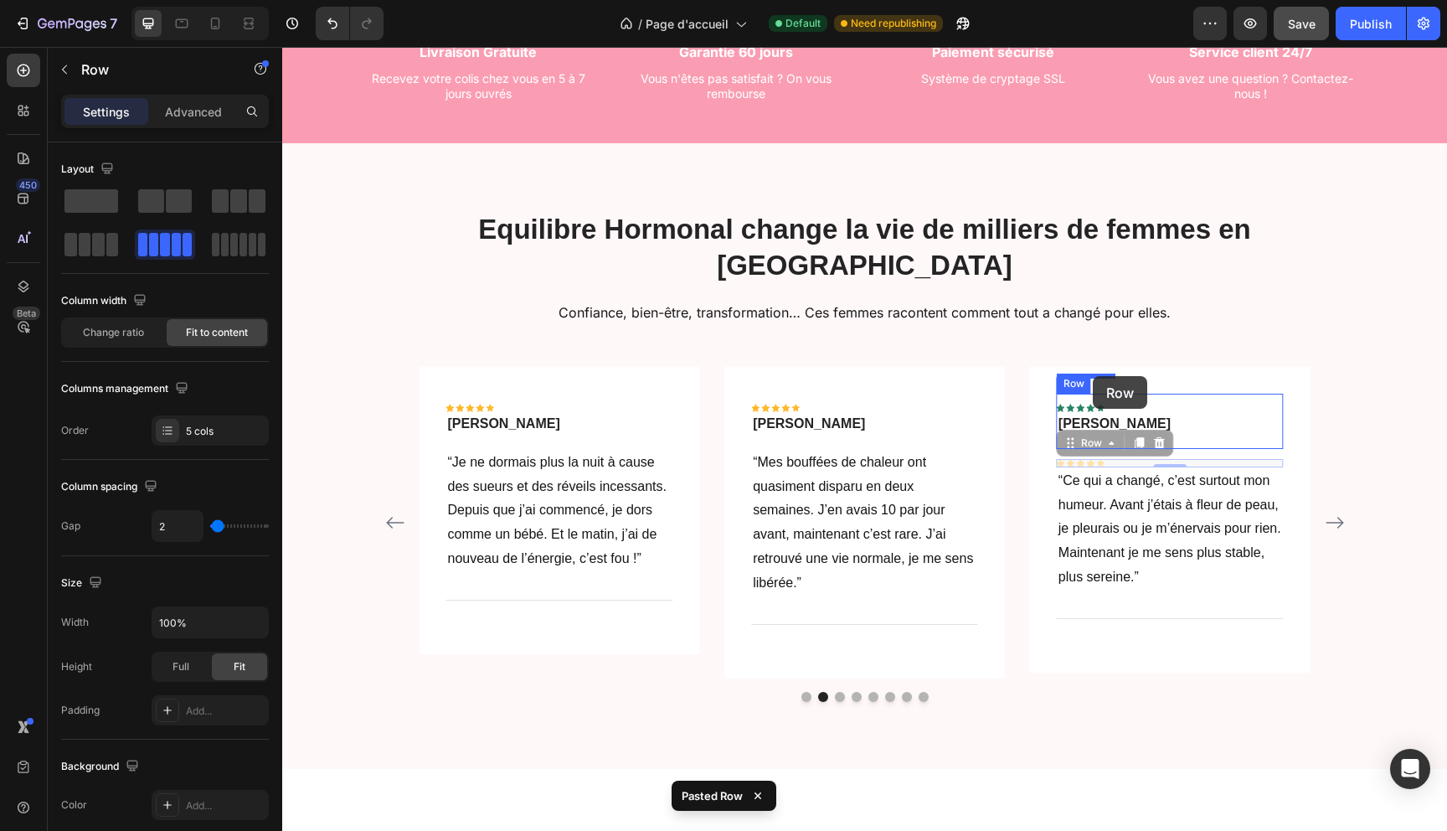
drag, startPoint x: 1086, startPoint y: 406, endPoint x: 1093, endPoint y: 377, distance: 30.1
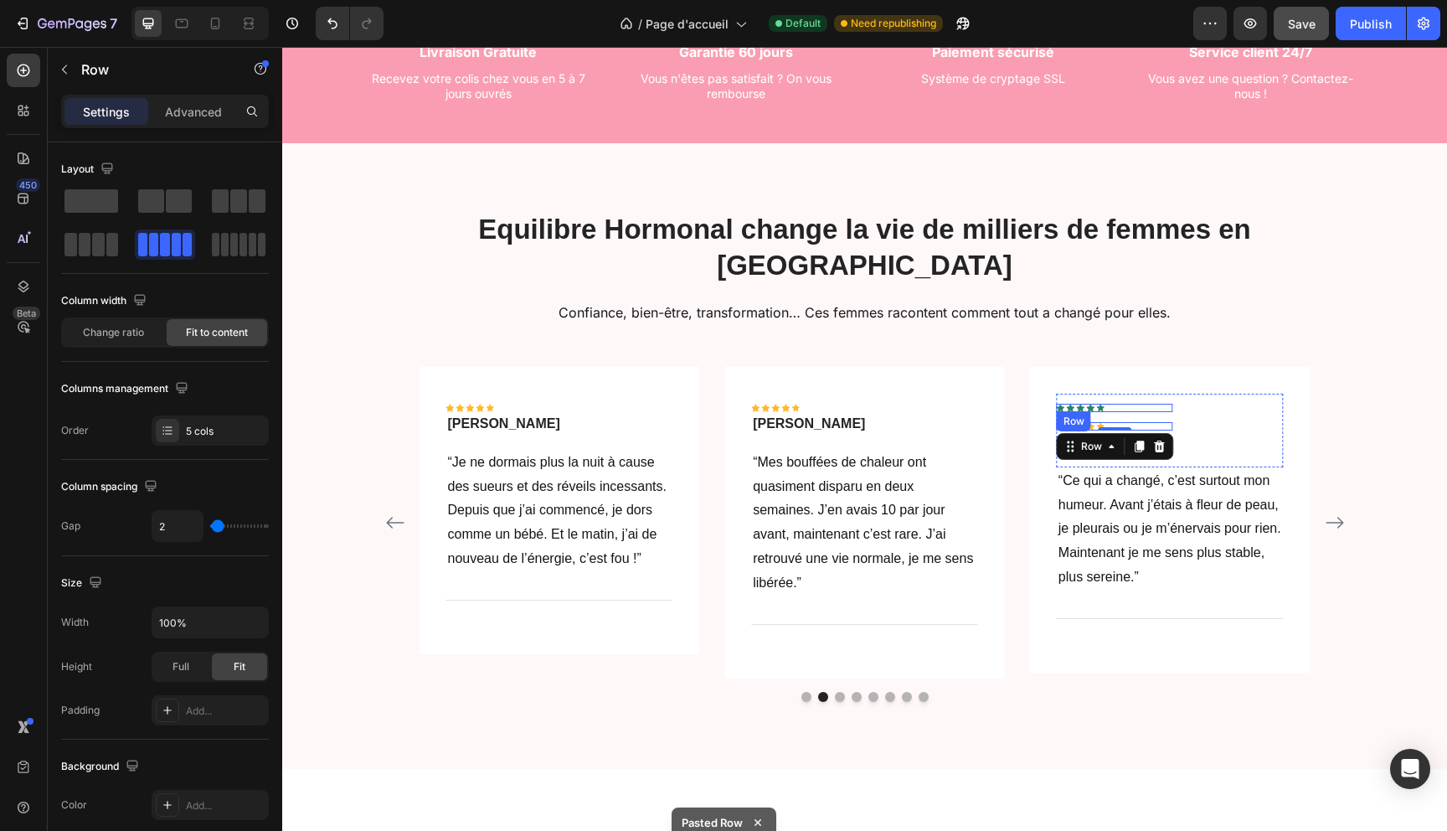
click at [1105, 404] on div "Icon Icon Icon Icon Icon Row" at bounding box center [1115, 408] width 116 height 8
click at [1165, 421] on icon at bounding box center [1159, 427] width 13 height 13
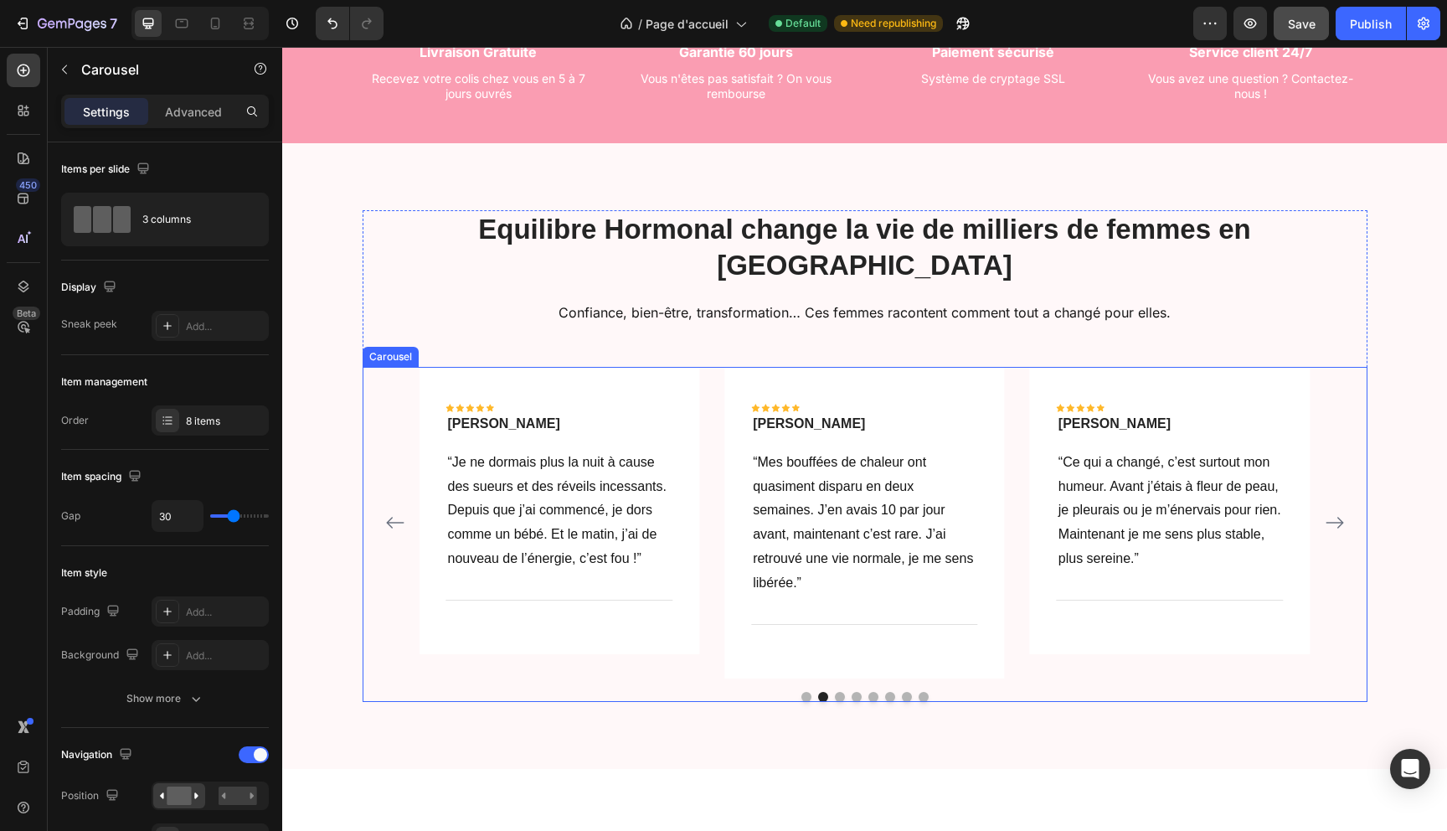
click at [1344, 512] on icon "Carousel Next Arrow" at bounding box center [1335, 522] width 20 height 20
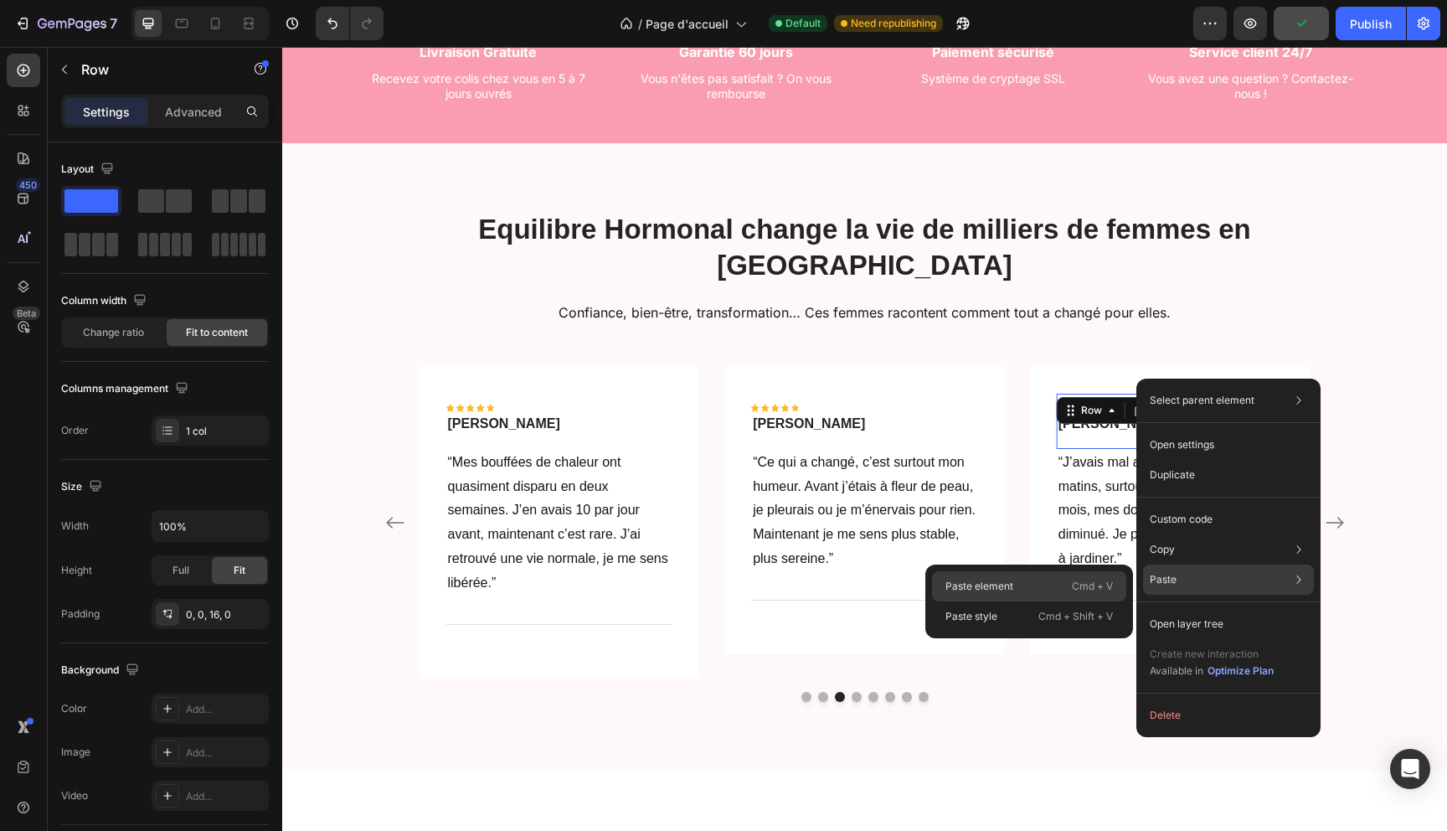
click at [1038, 584] on div "Paste element Cmd + V" at bounding box center [1029, 586] width 194 height 30
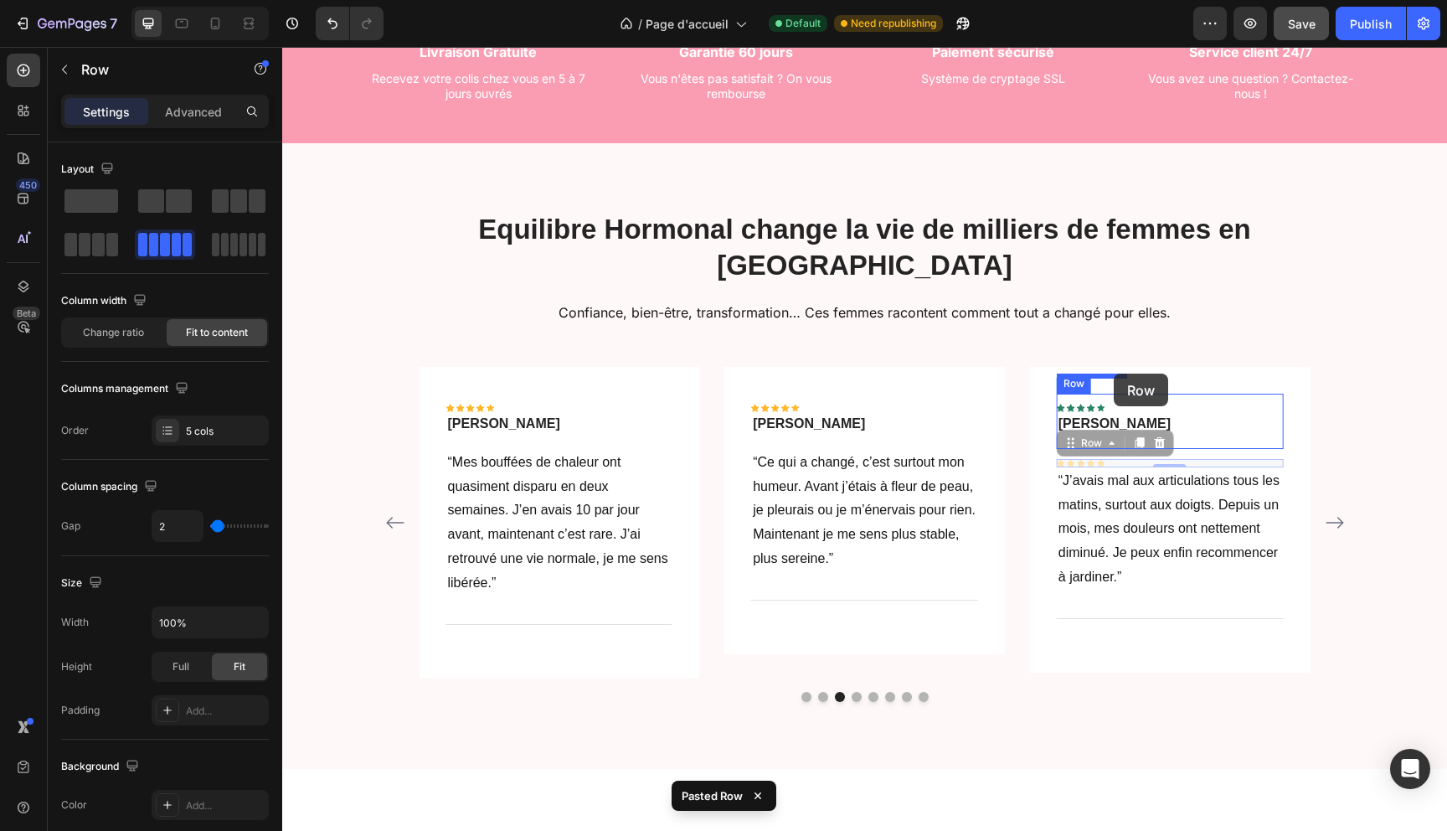
drag, startPoint x: 1088, startPoint y: 407, endPoint x: 1114, endPoint y: 373, distance: 42.4
click at [1118, 404] on div "Icon Icon Icon Icon Icon Row 0" at bounding box center [1115, 408] width 116 height 8
click at [1166, 418] on div at bounding box center [1160, 428] width 20 height 20
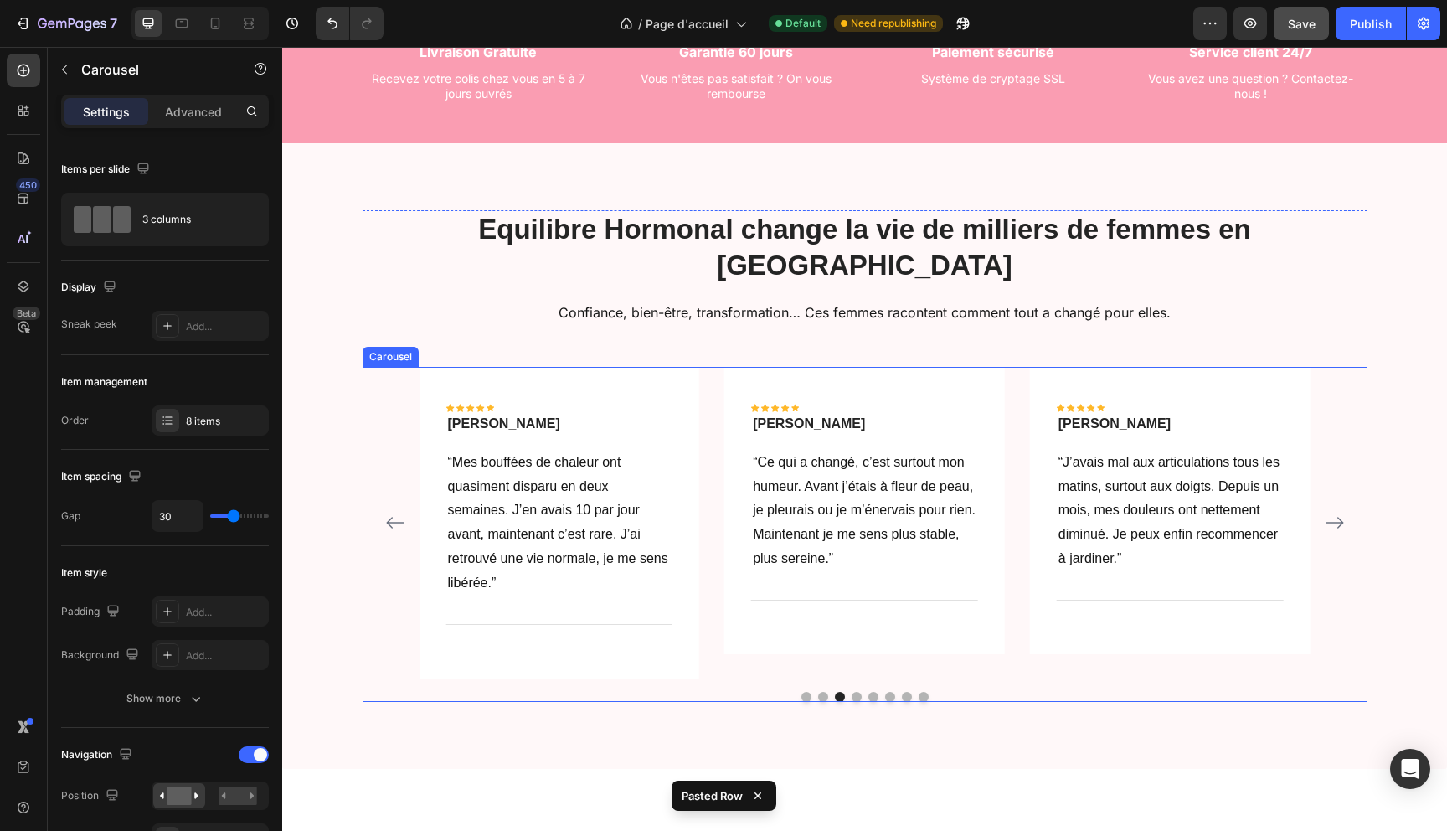
click at [1340, 512] on icon "Carousel Next Arrow" at bounding box center [1335, 522] width 20 height 20
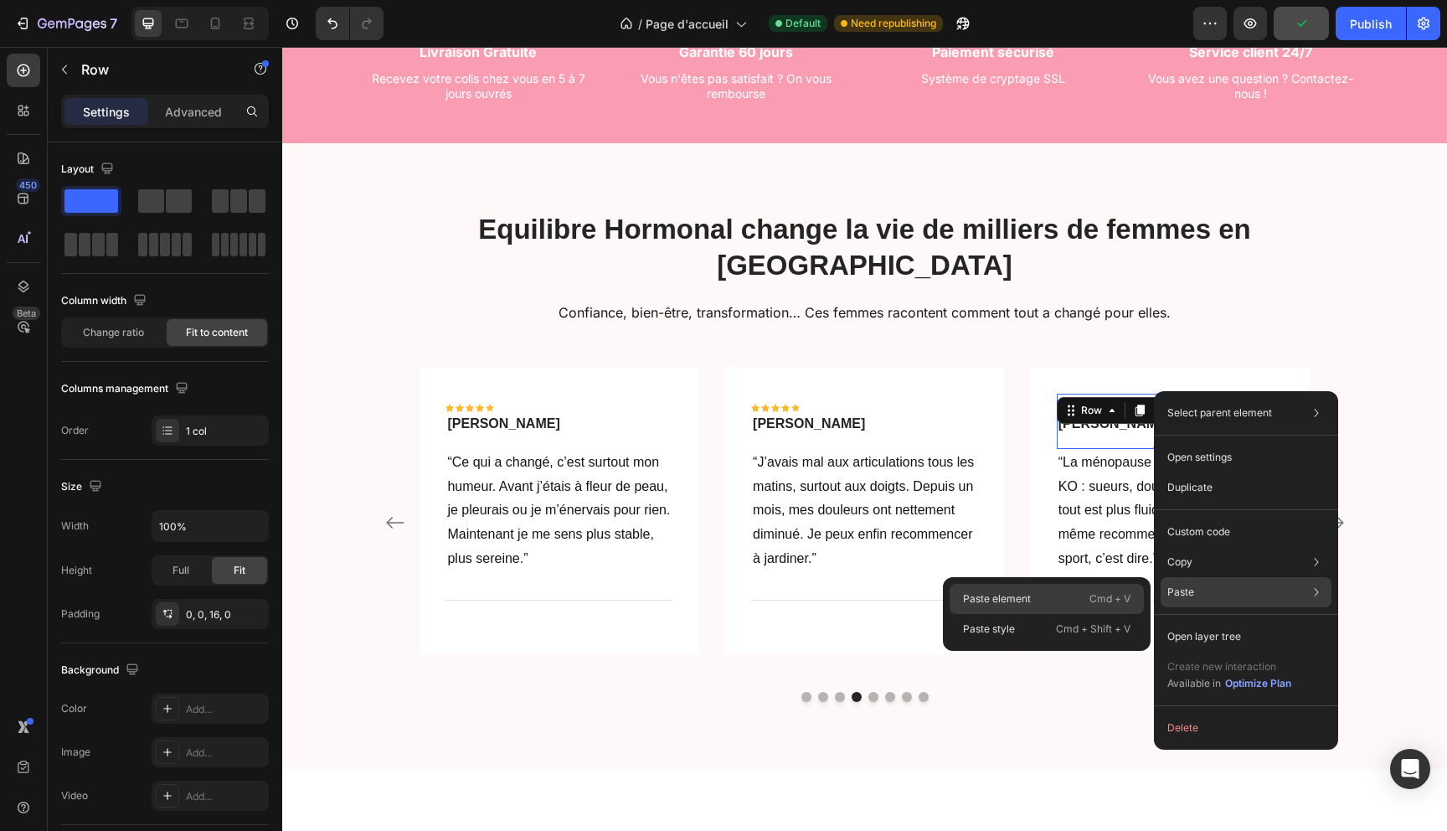
click at [1011, 599] on p "Paste element" at bounding box center [997, 598] width 68 height 15
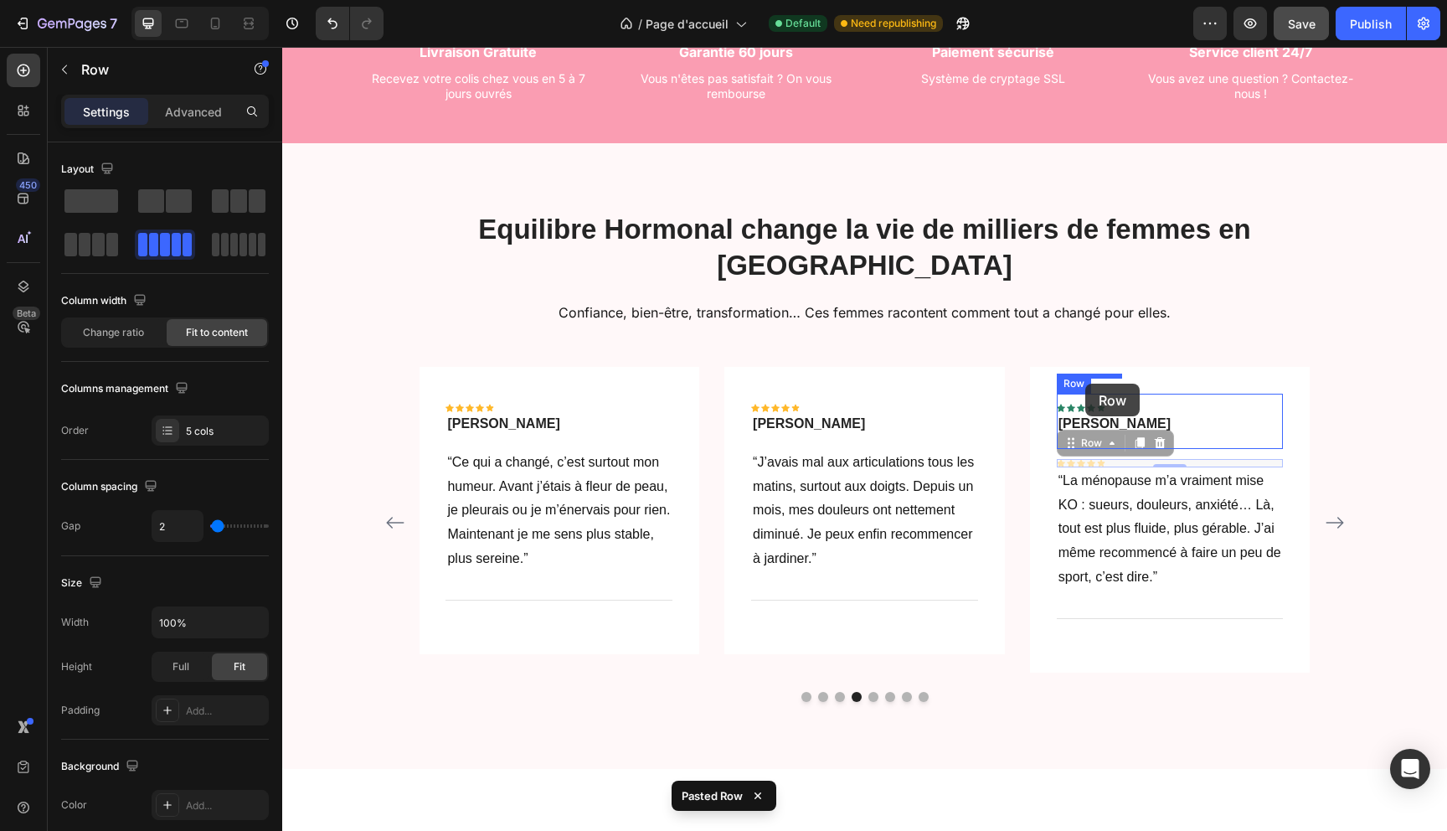
drag, startPoint x: 1082, startPoint y: 408, endPoint x: 1085, endPoint y: 383, distance: 24.5
click at [1109, 404] on div "Icon Icon Icon Icon Icon Row" at bounding box center [1115, 408] width 116 height 8
click at [1155, 421] on icon at bounding box center [1159, 427] width 13 height 13
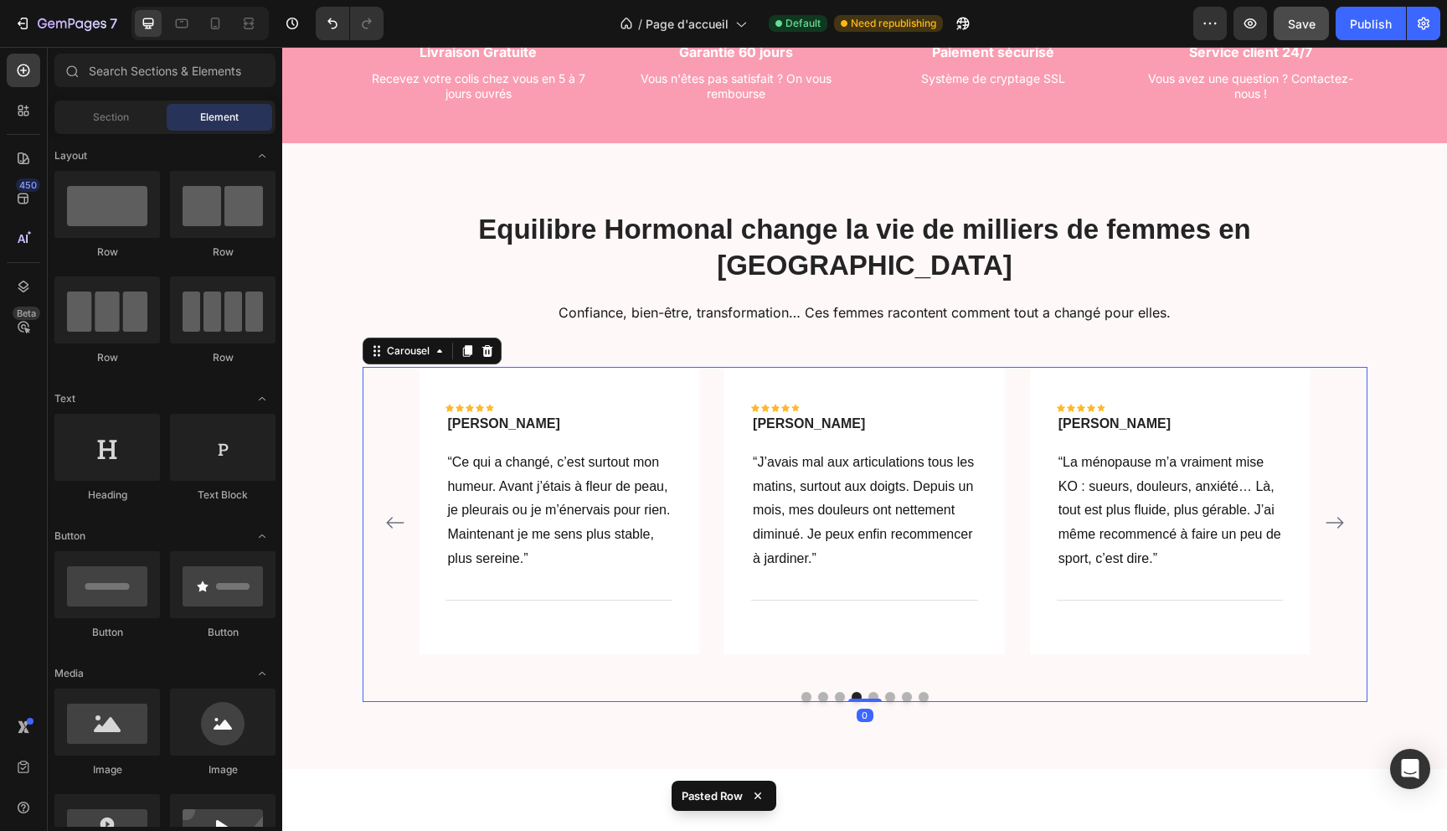
click at [1341, 512] on icon "Carousel Next Arrow" at bounding box center [1335, 522] width 20 height 20
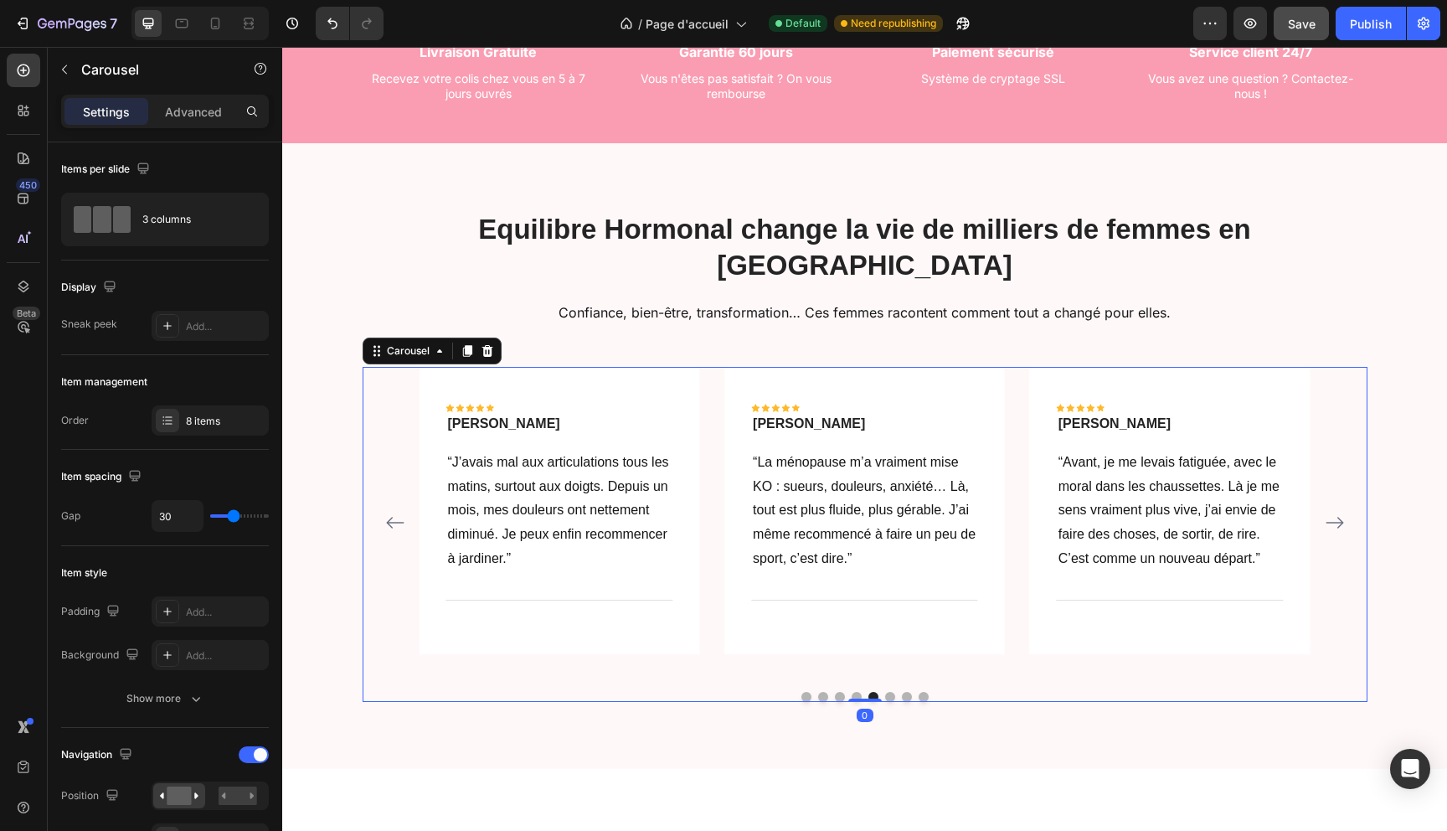
click at [1334, 512] on icon "Carousel Next Arrow" at bounding box center [1335, 522] width 20 height 20
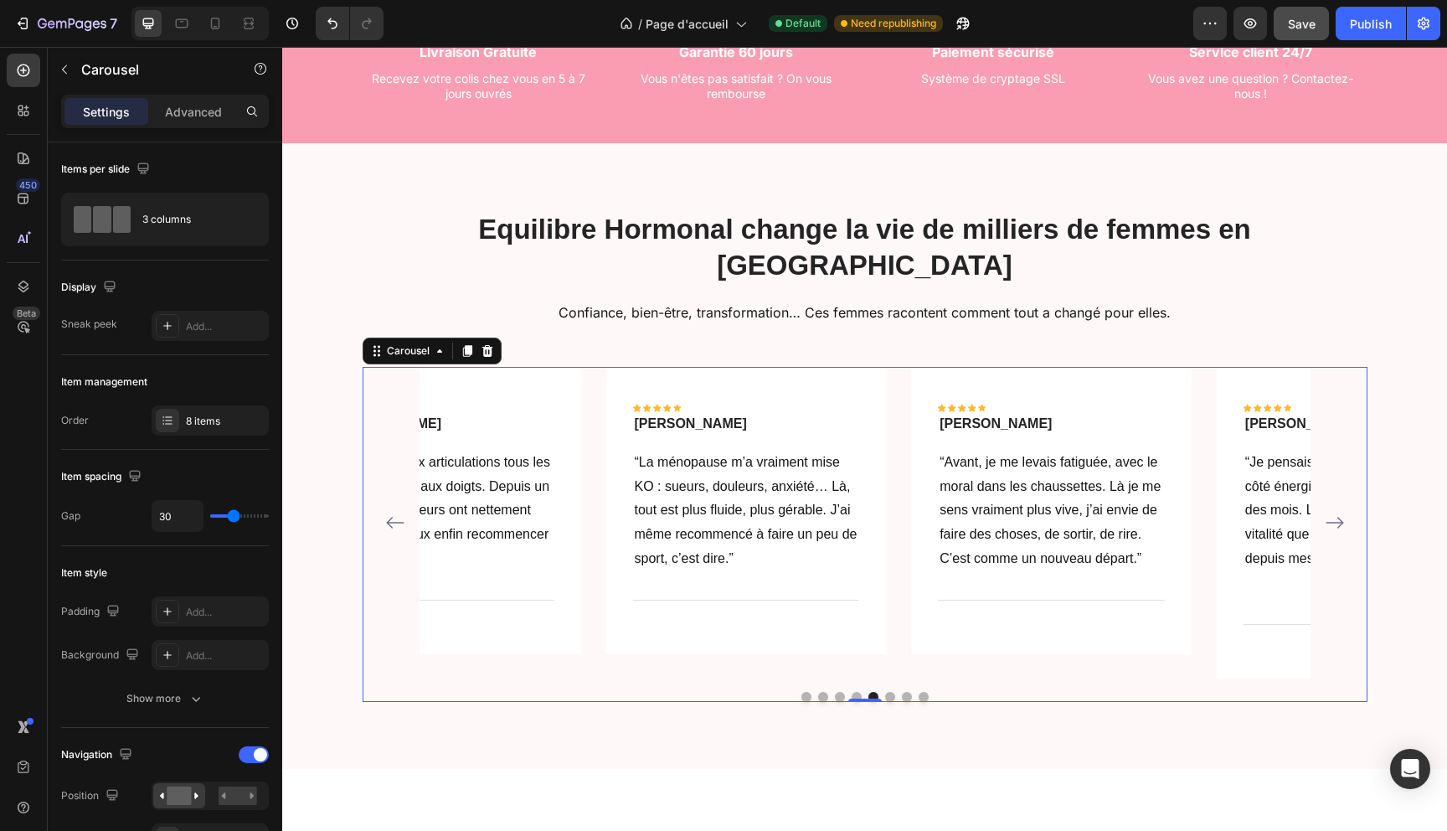
click at [1334, 512] on icon "Carousel Next Arrow" at bounding box center [1335, 522] width 20 height 20
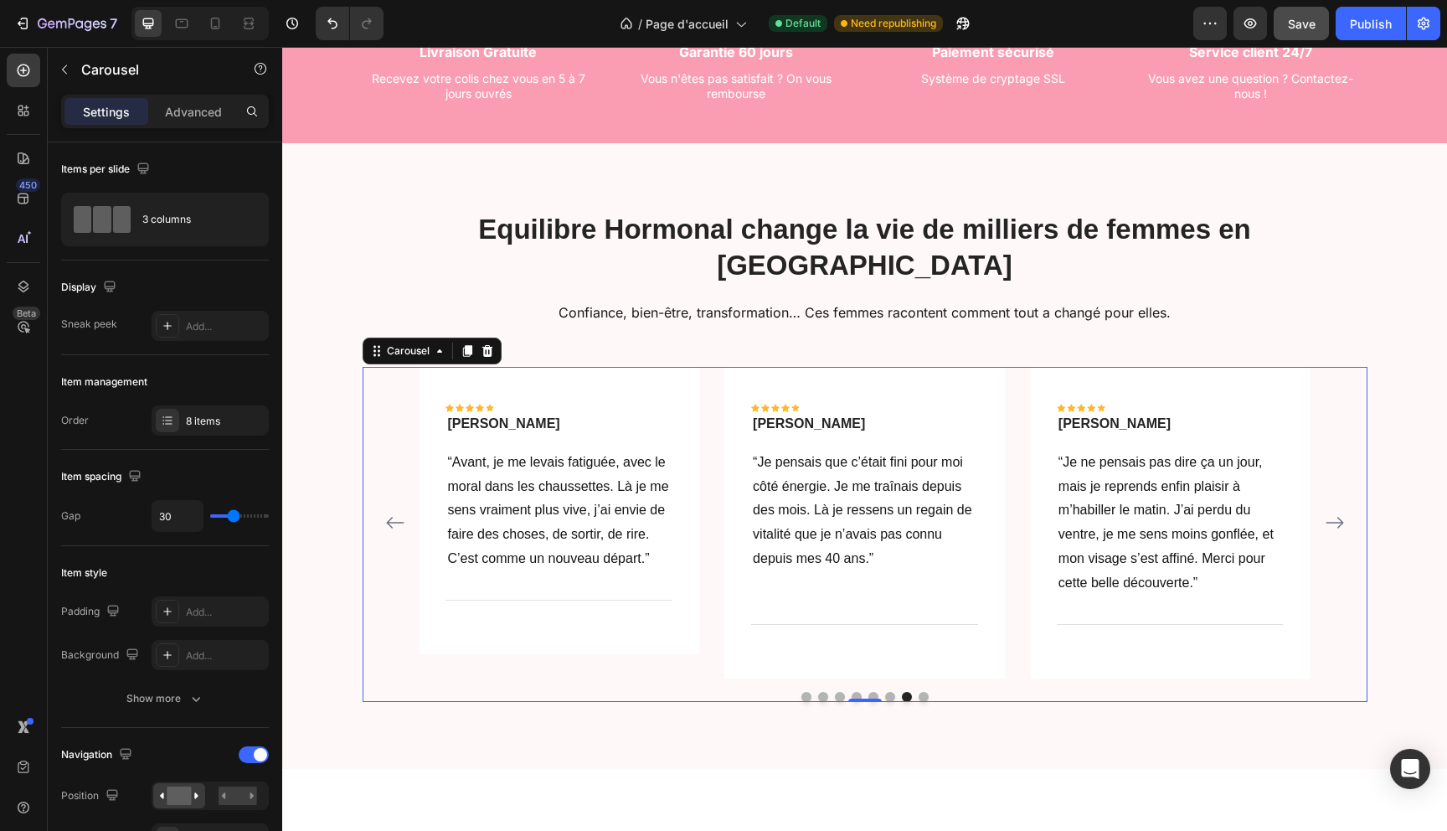
click at [1334, 512] on icon "Carousel Next Arrow" at bounding box center [1335, 522] width 20 height 20
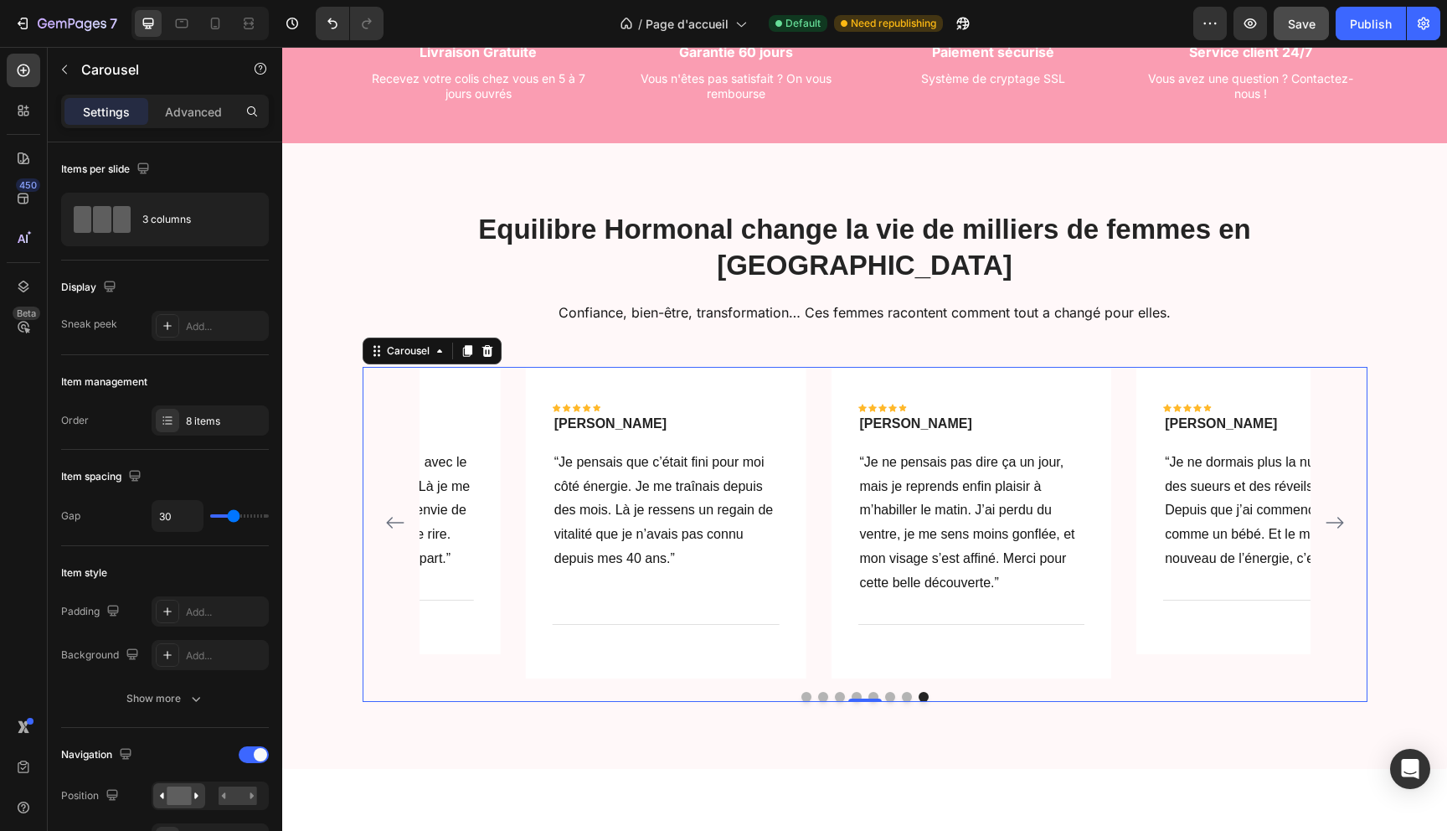
click at [1334, 512] on icon "Carousel Next Arrow" at bounding box center [1335, 522] width 20 height 20
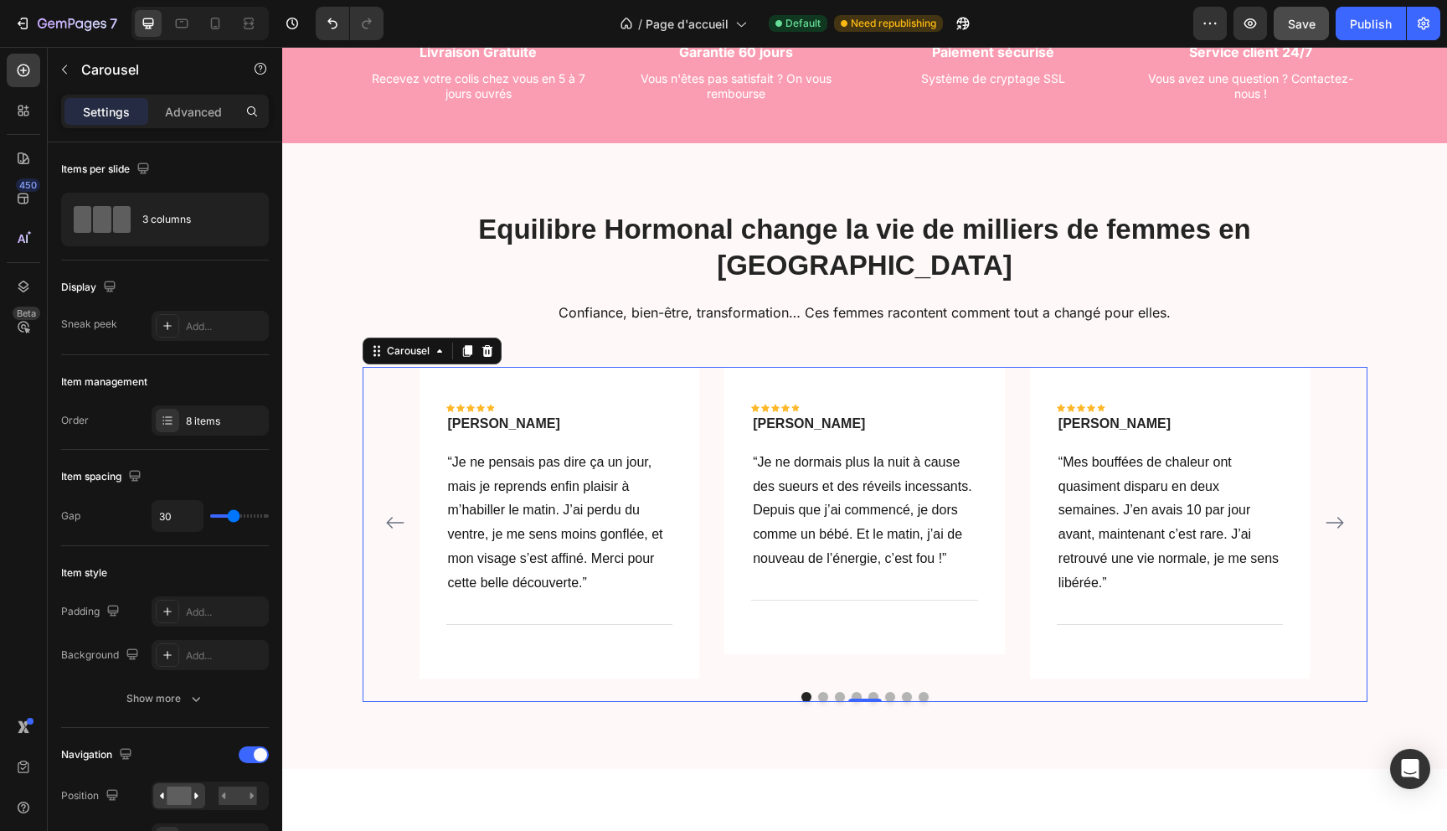
click at [1334, 512] on icon "Carousel Next Arrow" at bounding box center [1335, 522] width 20 height 20
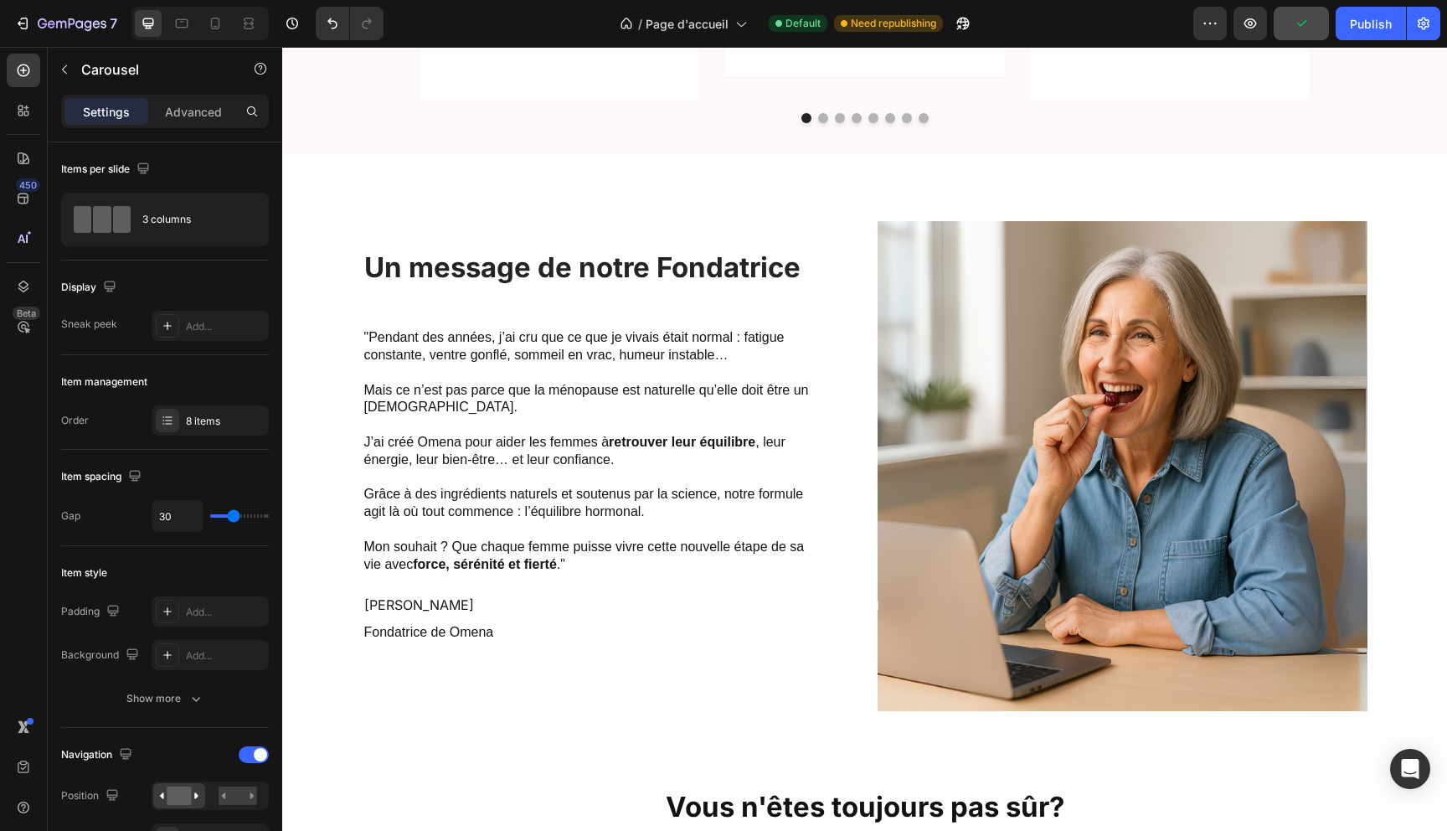
scroll to position [1186, 0]
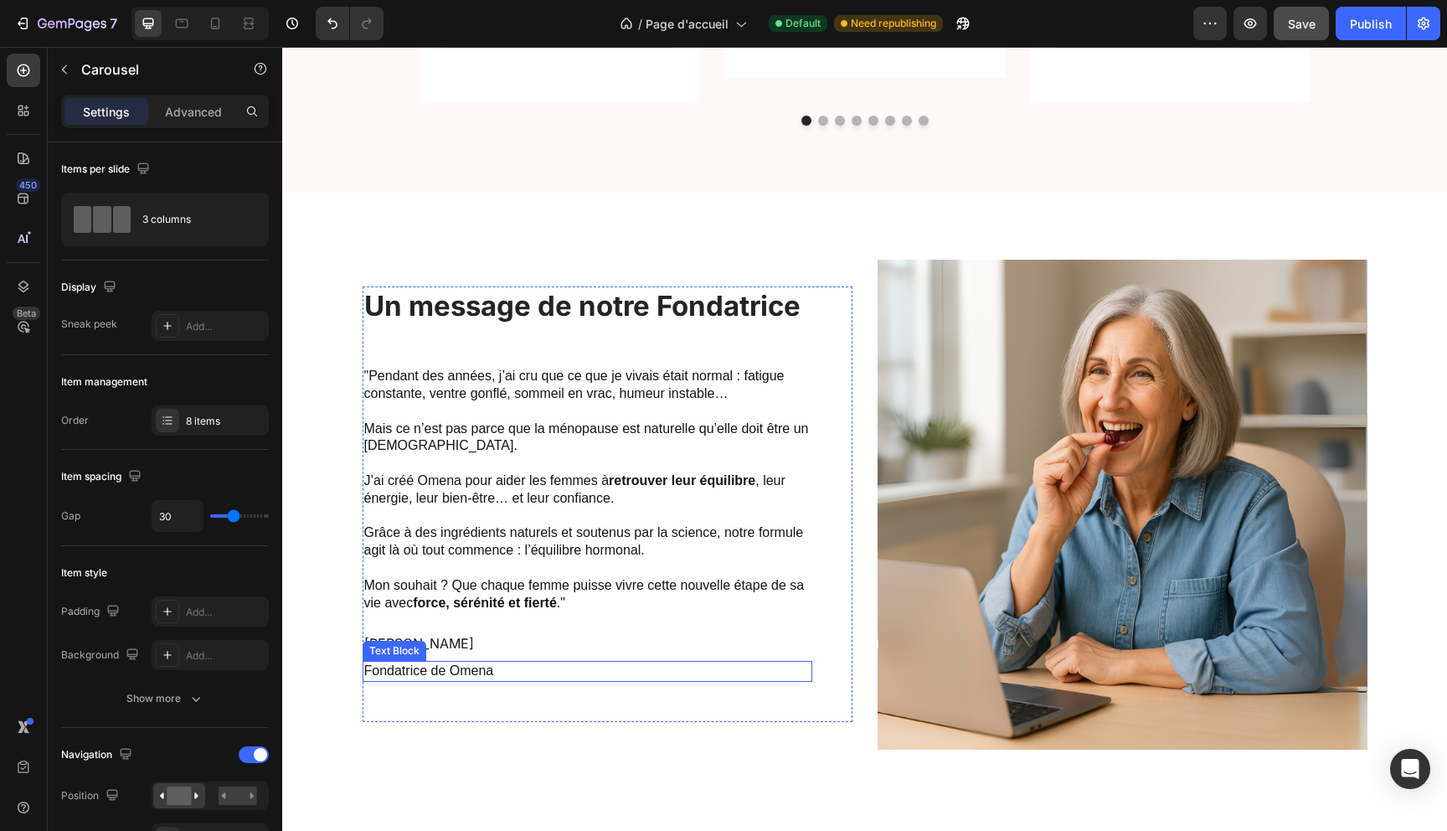
click at [448, 662] on p "Fondatrice de Omena" at bounding box center [587, 671] width 446 height 18
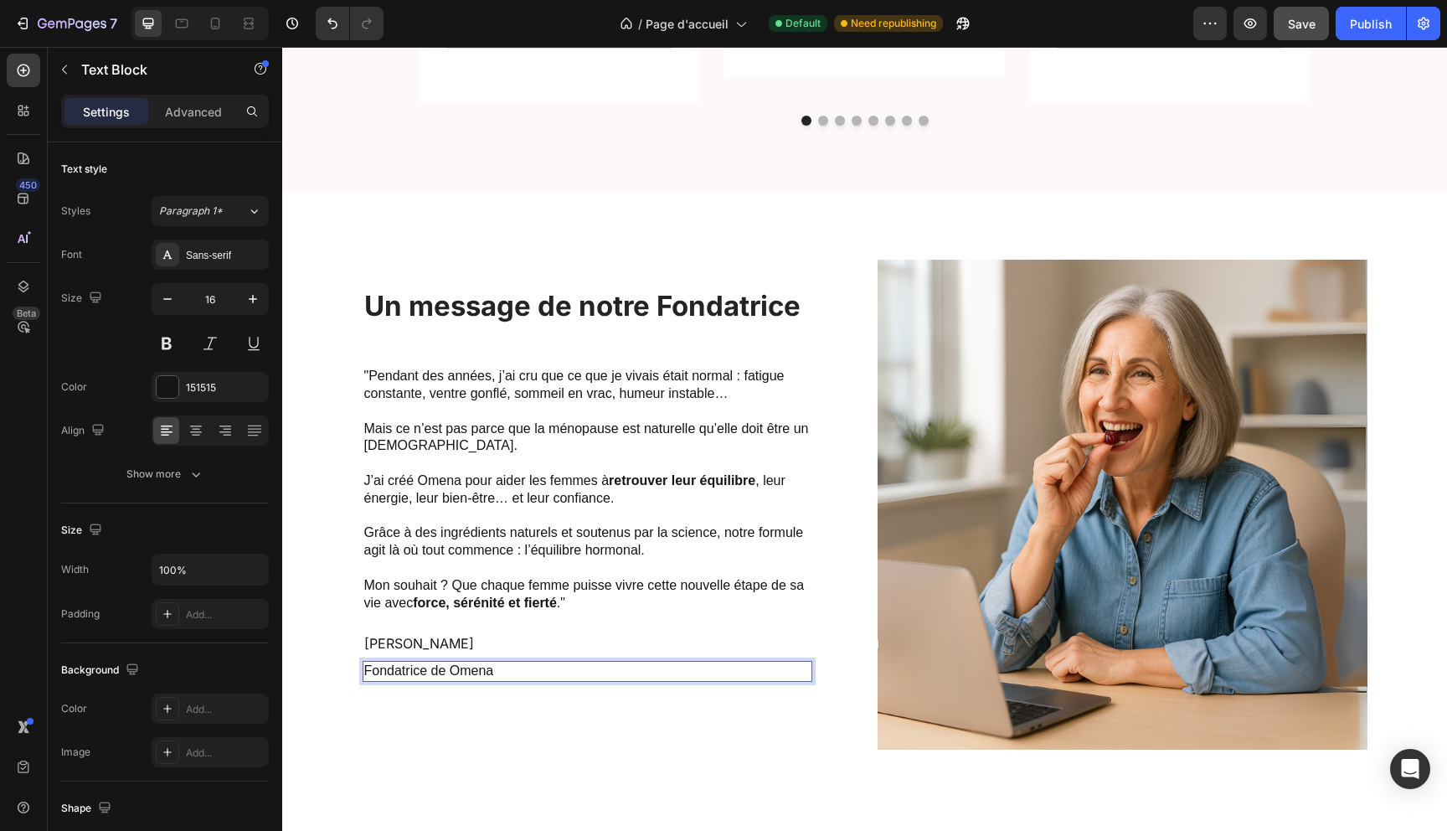
click at [445, 662] on p "Fondatrice de Omena" at bounding box center [587, 671] width 446 height 18
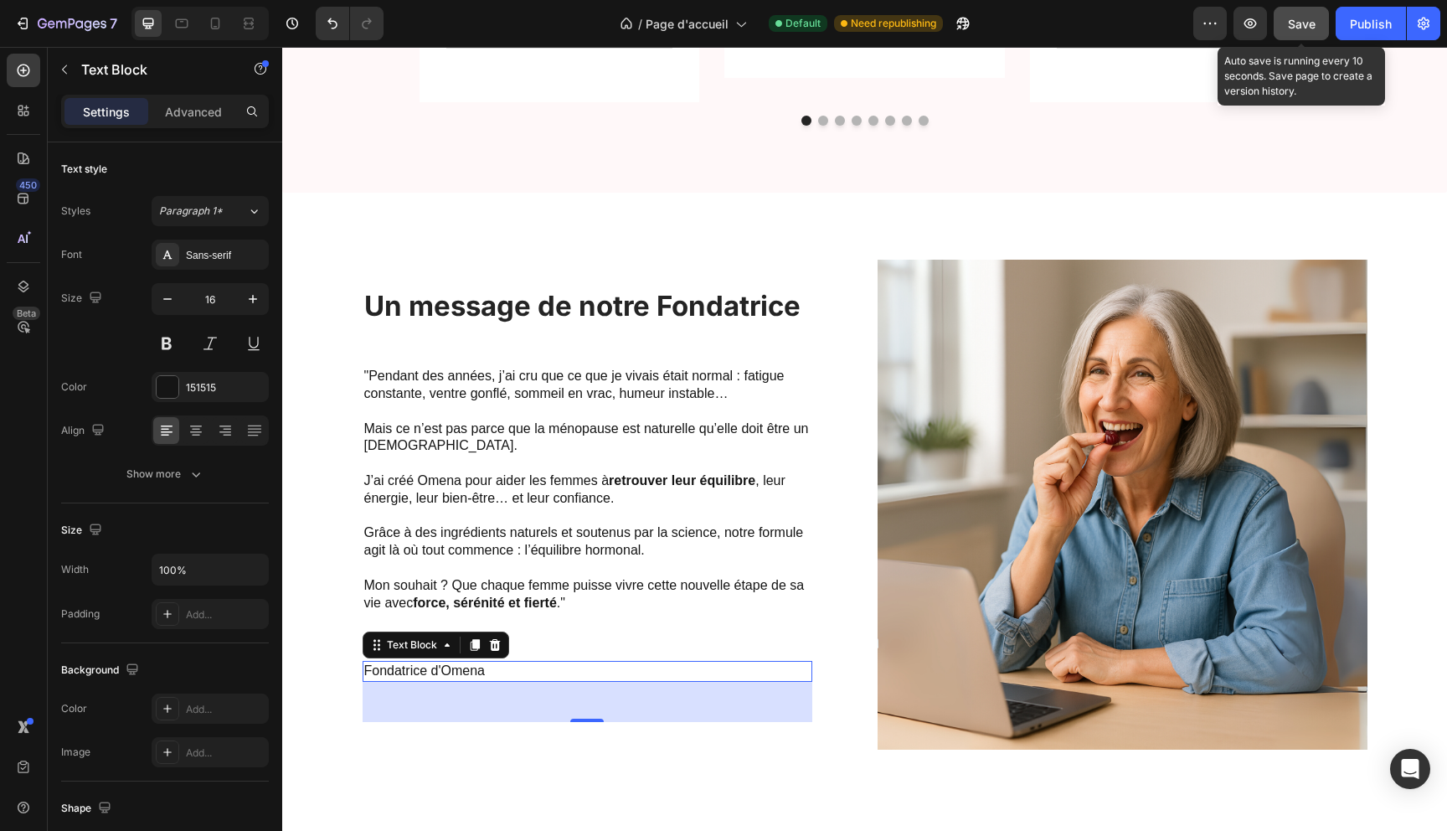
click at [1295, 28] on span "Save" at bounding box center [1302, 24] width 28 height 14
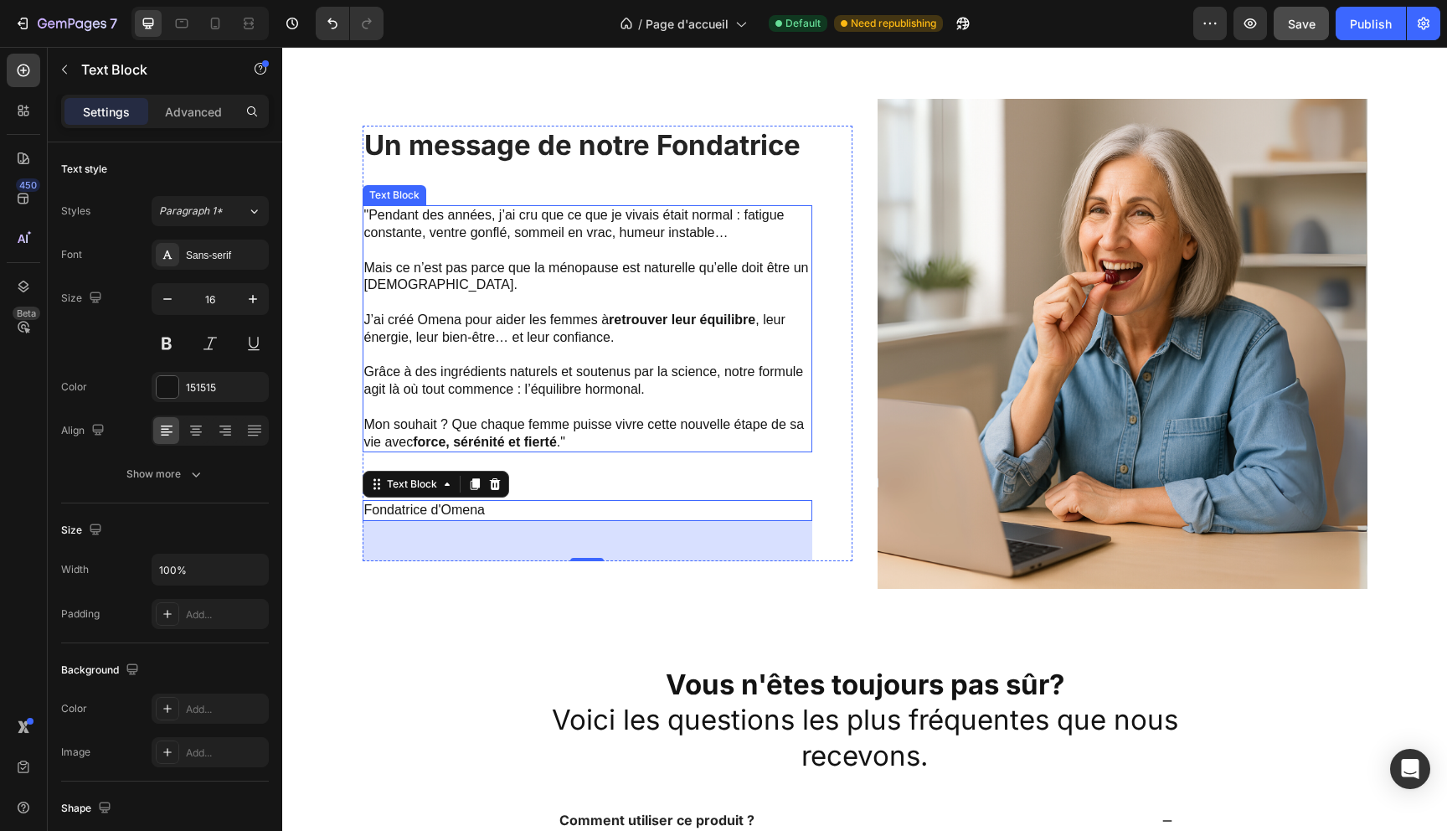
scroll to position [1350, 0]
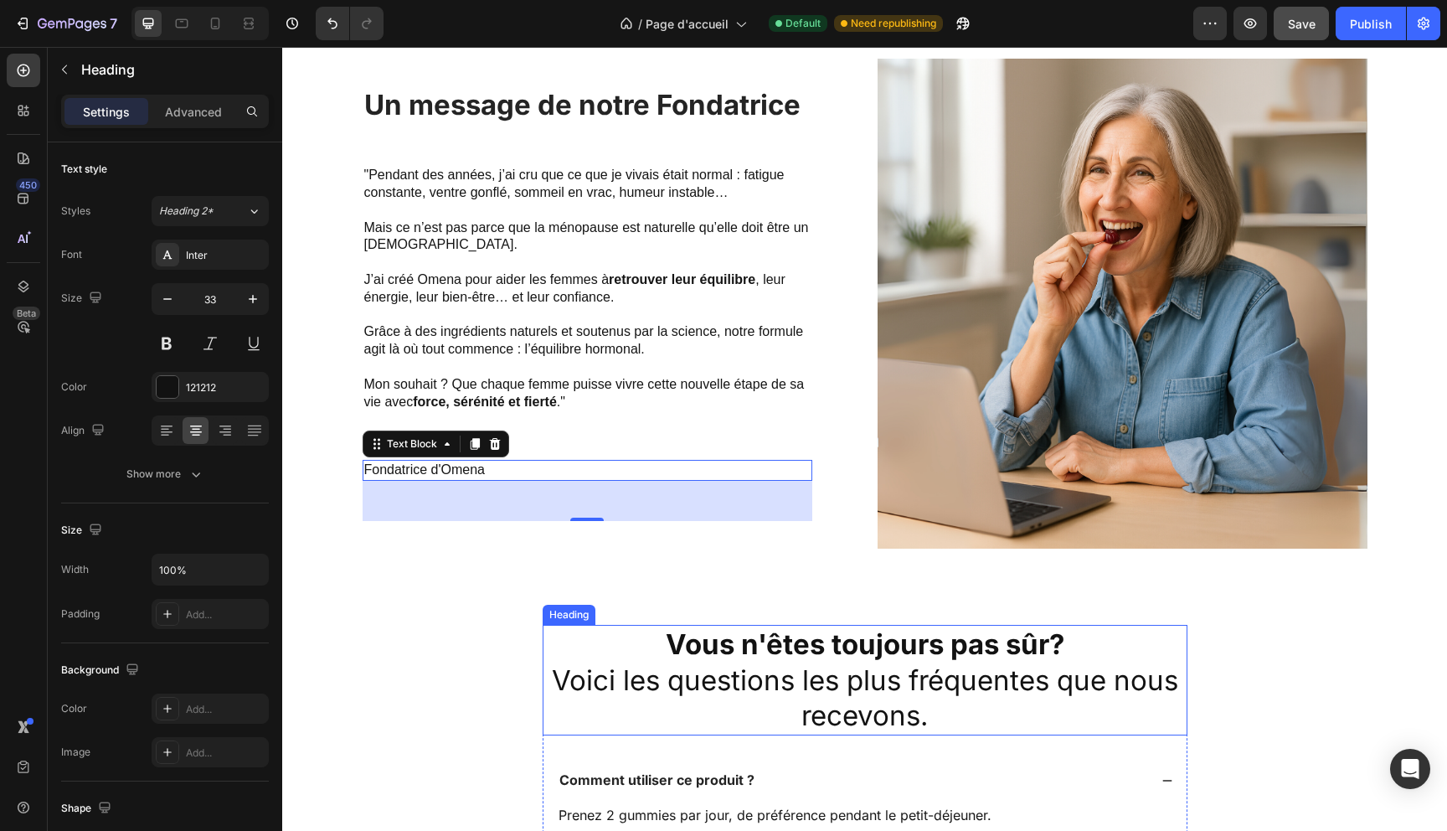
click at [1057, 647] on strong "Vous n'êtes toujours pas sûr?" at bounding box center [865, 643] width 399 height 33
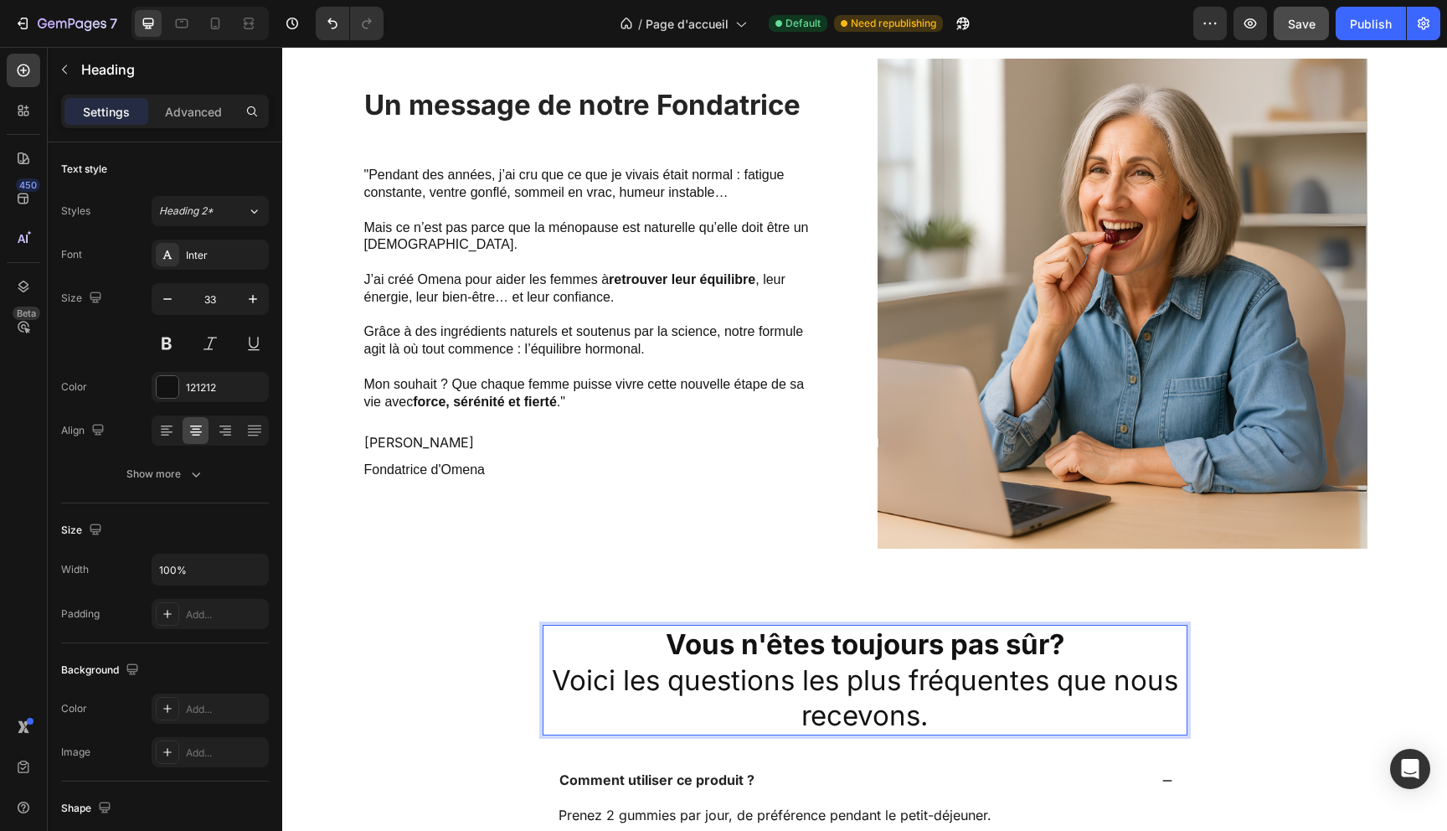
click at [1050, 646] on strong "Vous n'êtes toujours pas sûr?" at bounding box center [865, 643] width 399 height 33
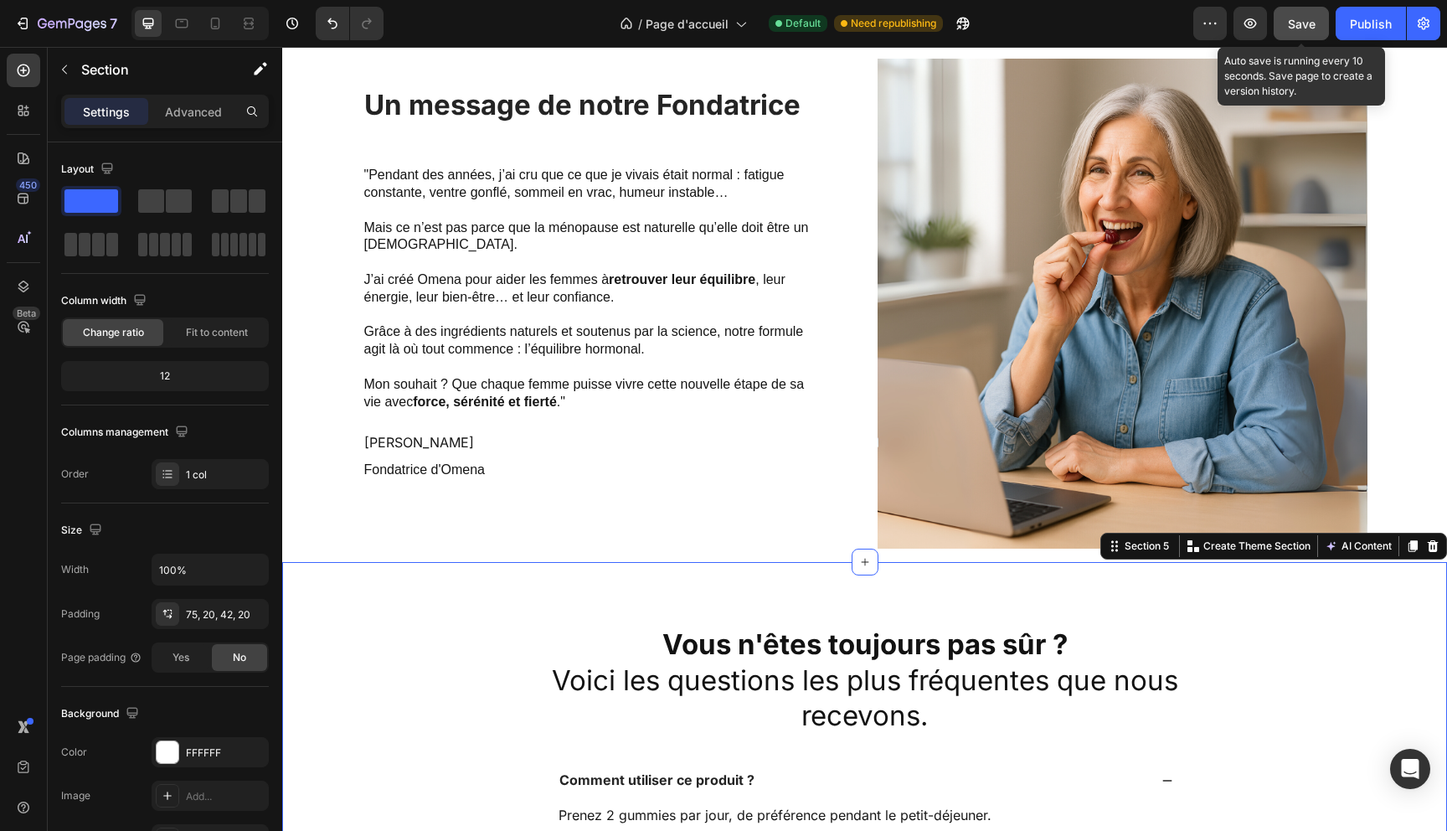
click at [1308, 37] on button "Save" at bounding box center [1300, 23] width 55 height 33
